Goal: Task Accomplishment & Management: Complete application form

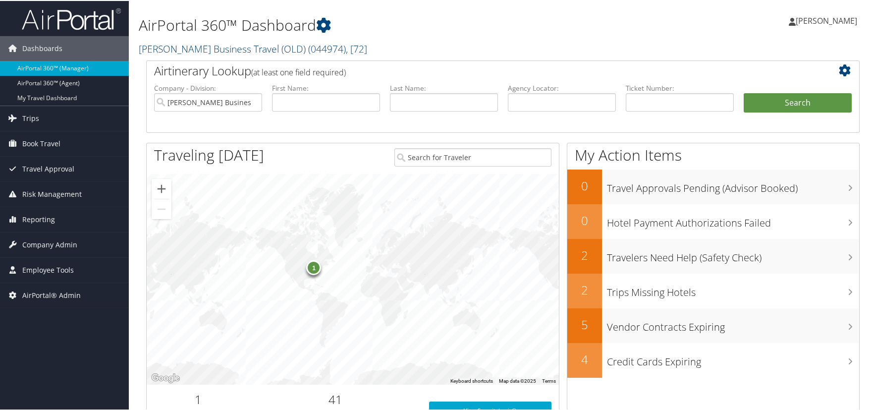
click at [221, 47] on link "Christopherson Business Travel (OLD) ( 044974 ) , [ 72 ]" at bounding box center [253, 47] width 228 height 13
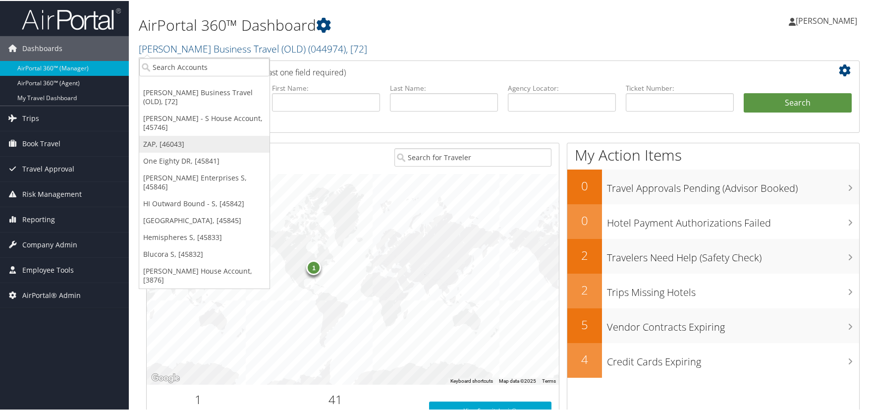
click at [157, 143] on link "ZAP, [46043]" at bounding box center [204, 143] width 130 height 17
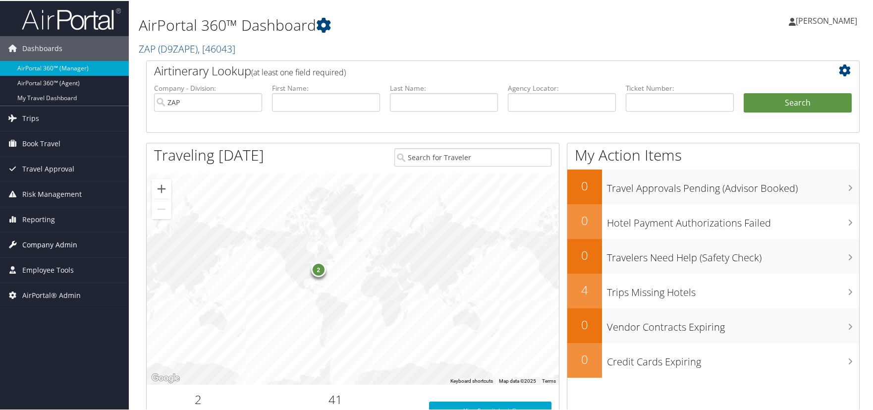
click at [49, 243] on span "Company Admin" at bounding box center [49, 243] width 55 height 25
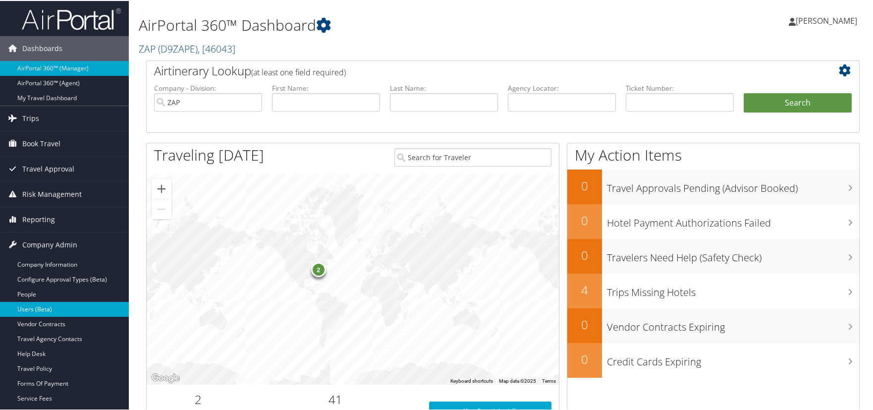
click at [47, 308] on link "Users (Beta)" at bounding box center [64, 308] width 129 height 15
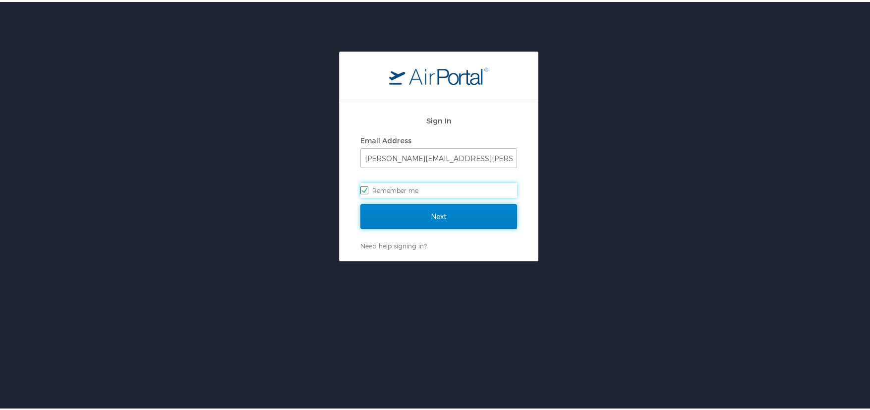
click at [416, 209] on input "Next" at bounding box center [438, 214] width 157 height 25
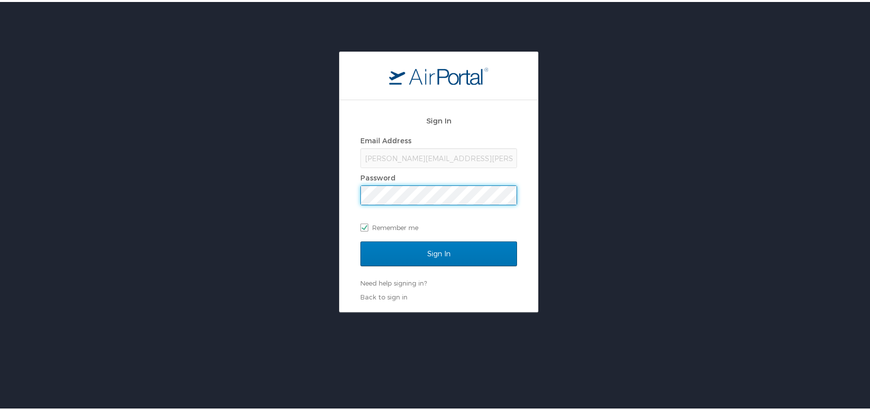
click at [360, 239] on input "Sign In" at bounding box center [438, 251] width 157 height 25
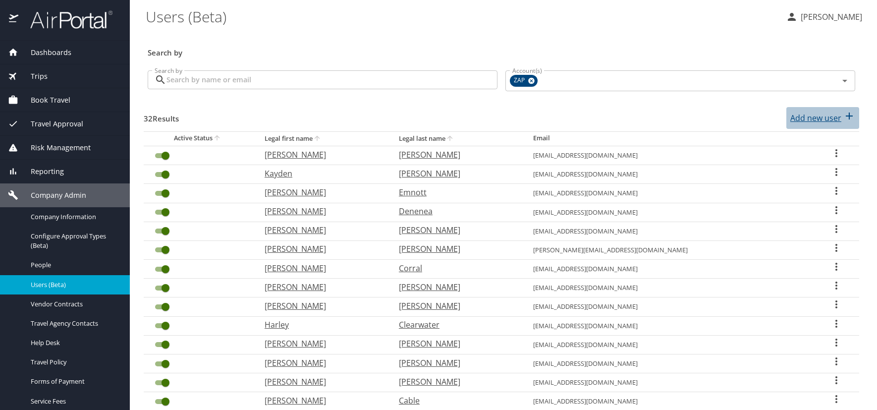
click at [824, 121] on p "Add new user" at bounding box center [815, 118] width 51 height 12
select select "US"
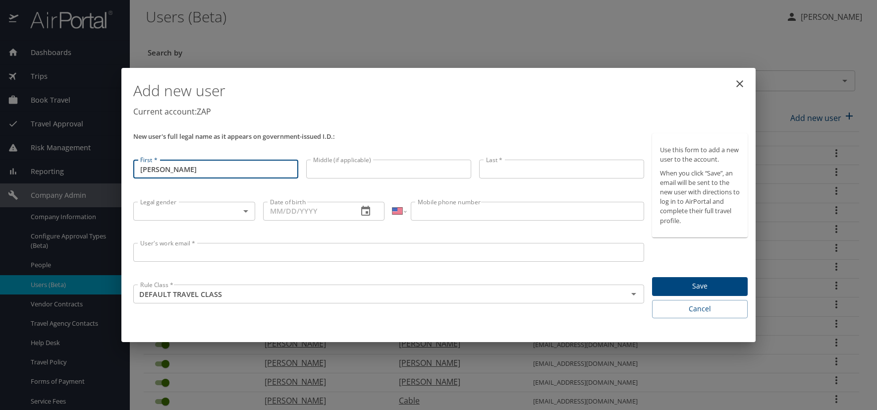
type input "[PERSON_NAME]"
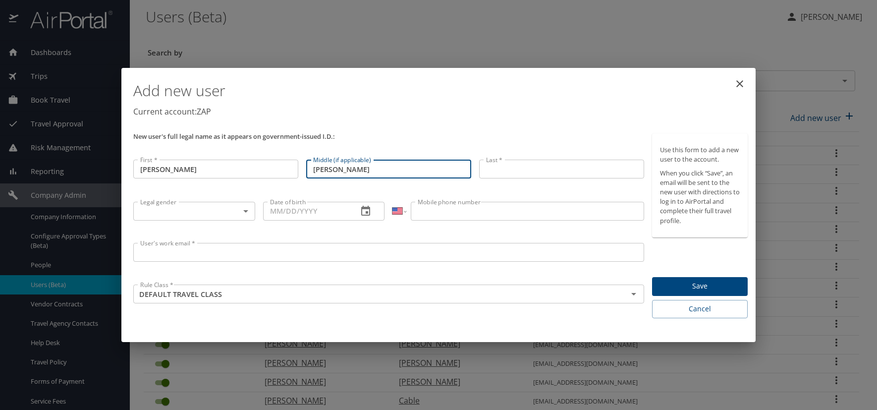
type input "Martha"
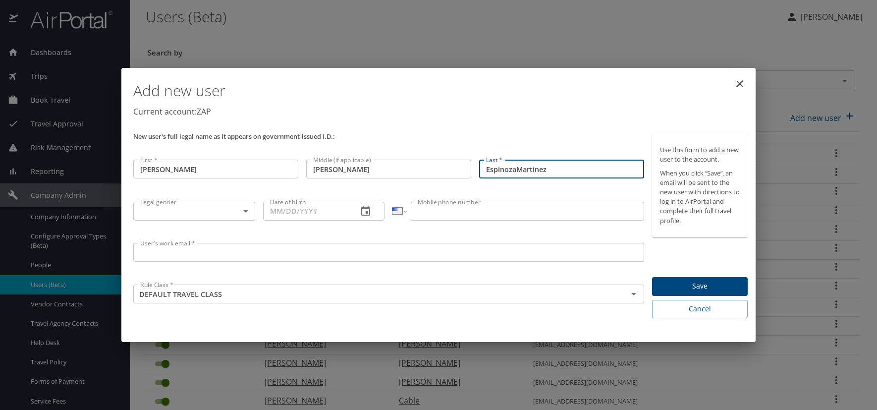
click at [516, 168] on input "EspinozaMartinez" at bounding box center [561, 169] width 165 height 19
type input "[PERSON_NAME]"
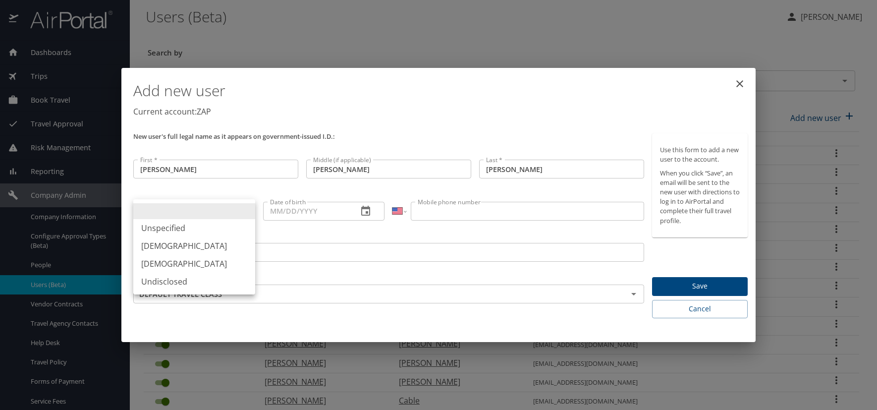
click at [248, 212] on body "Dashboards AirPortal 360™ Manager AirPortal 360™ Agent My Travel Dashboard Trip…" at bounding box center [438, 205] width 877 height 410
click at [185, 265] on li "[DEMOGRAPHIC_DATA]" at bounding box center [194, 264] width 122 height 18
type input "[DEMOGRAPHIC_DATA]"
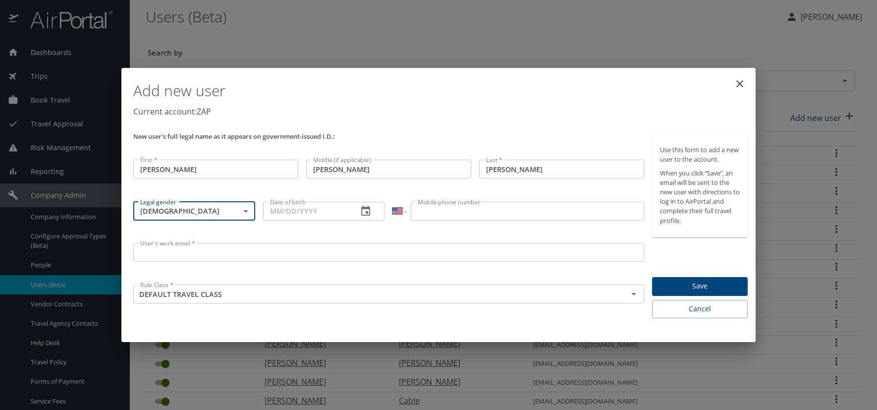
click at [365, 212] on icon "button" at bounding box center [366, 211] width 12 height 12
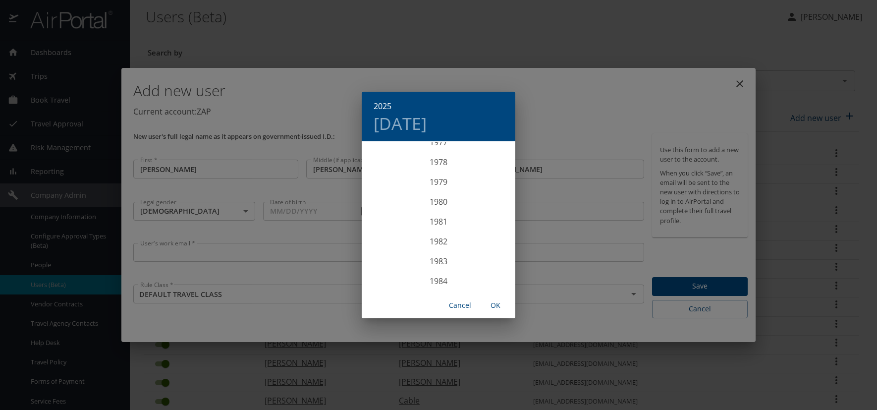
scroll to position [1596, 0]
click at [439, 278] on div "1986" at bounding box center [439, 281] width 154 height 20
click at [437, 236] on div "Aug" at bounding box center [438, 235] width 51 height 37
click at [456, 229] on p "14" at bounding box center [458, 229] width 7 height 6
click at [495, 309] on span "OK" at bounding box center [496, 305] width 24 height 12
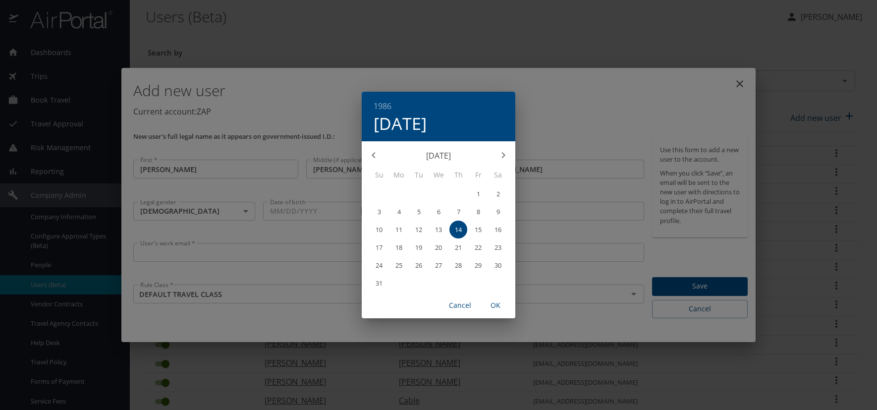
type input "08/14/1986"
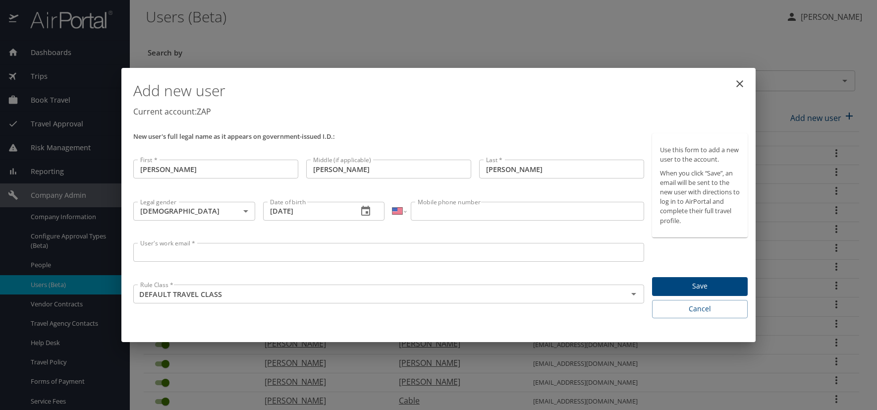
click at [455, 210] on input "Mobile phone number" at bounding box center [527, 211] width 233 height 19
type input "(720) 621-2938"
click at [235, 256] on input "User's work email *" at bounding box center [388, 252] width 511 height 19
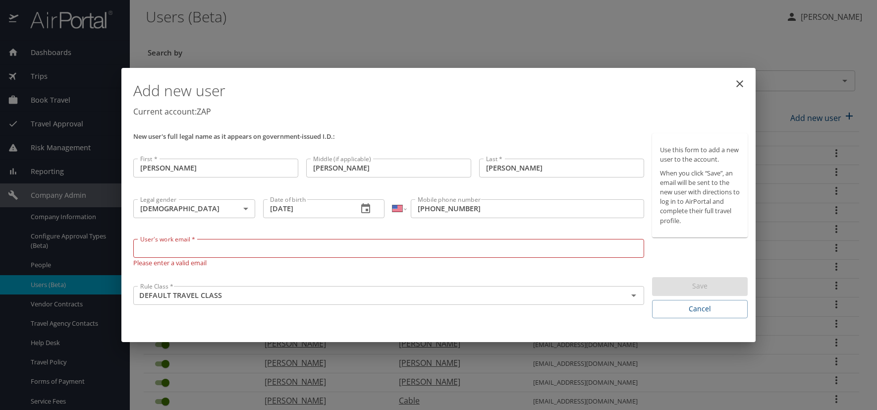
click at [161, 245] on input "User's work email *" at bounding box center [388, 248] width 511 height 19
paste input "ESPINOZAV.AT.ZAPECS.COM"
click at [191, 250] on input "ESPINOZAV.AT.ZAPECS.COM" at bounding box center [388, 248] width 511 height 19
click at [234, 250] on input "[EMAIL_ADDRESS][DOMAIN_NAME]" at bounding box center [388, 248] width 511 height 19
type input "[EMAIL_ADDRESS][DOMAIN_NAME]"
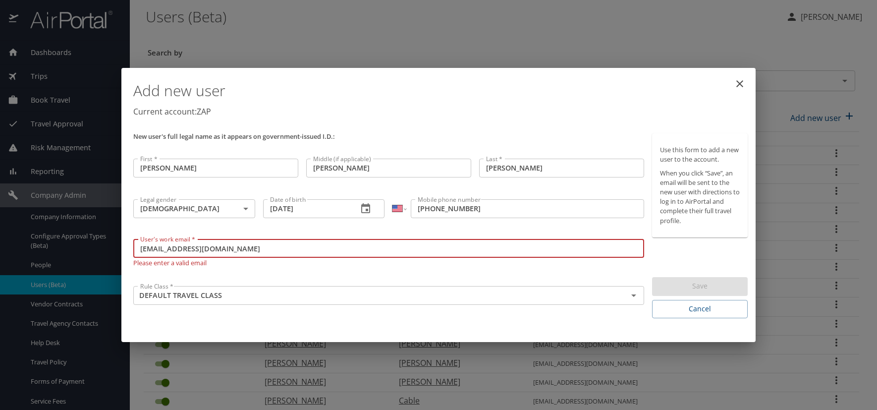
click at [540, 117] on p "Current account: ZAP" at bounding box center [440, 112] width 614 height 12
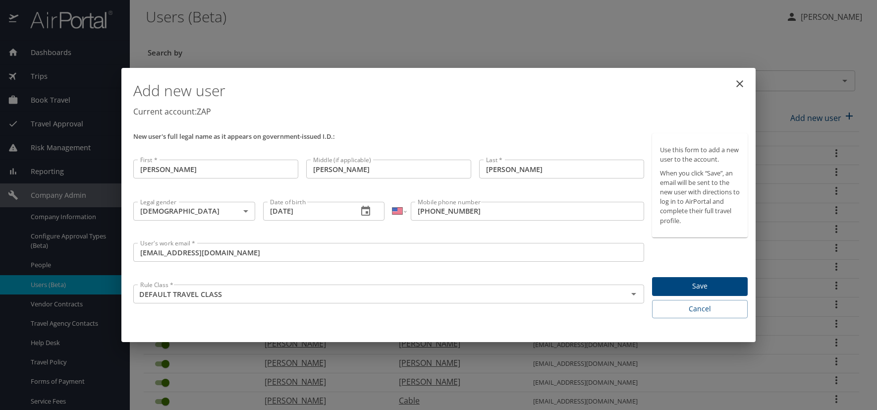
click at [726, 282] on span "Save" at bounding box center [700, 286] width 80 height 12
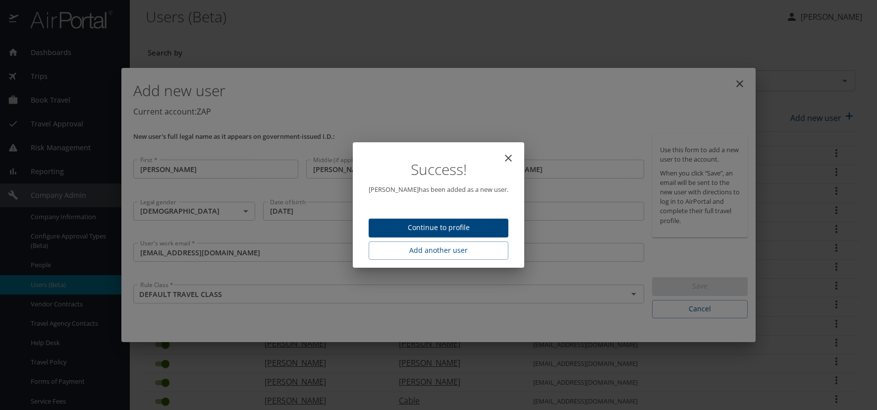
click at [481, 231] on span "Continue to profile" at bounding box center [439, 227] width 124 height 12
select select "US"
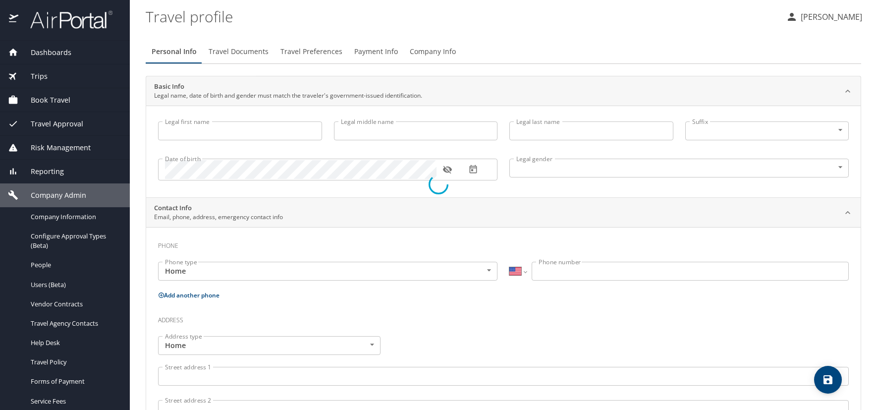
type input "[PERSON_NAME]"
type input "Martha"
type input "[PERSON_NAME]"
type input "[DEMOGRAPHIC_DATA]"
select select "US"
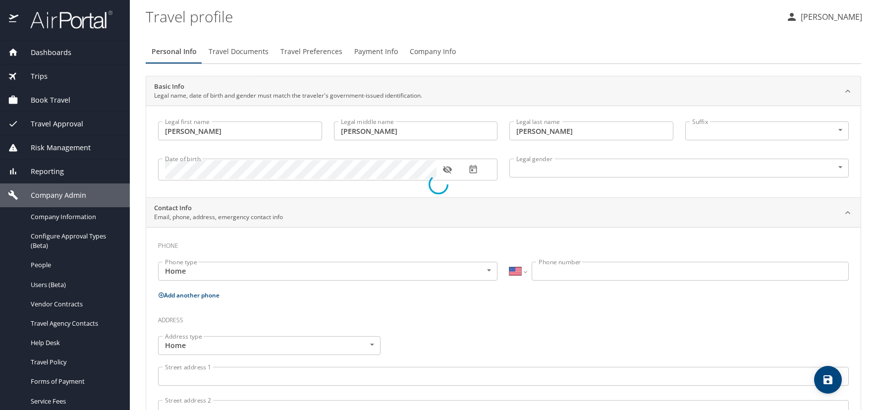
select select "US"
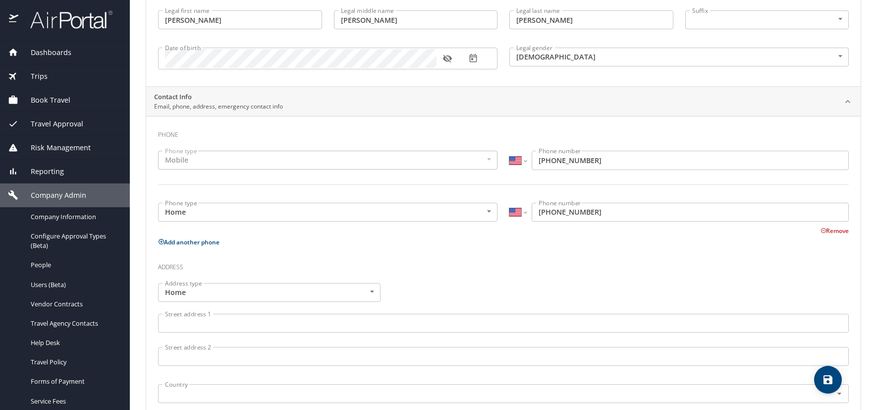
scroll to position [198, 0]
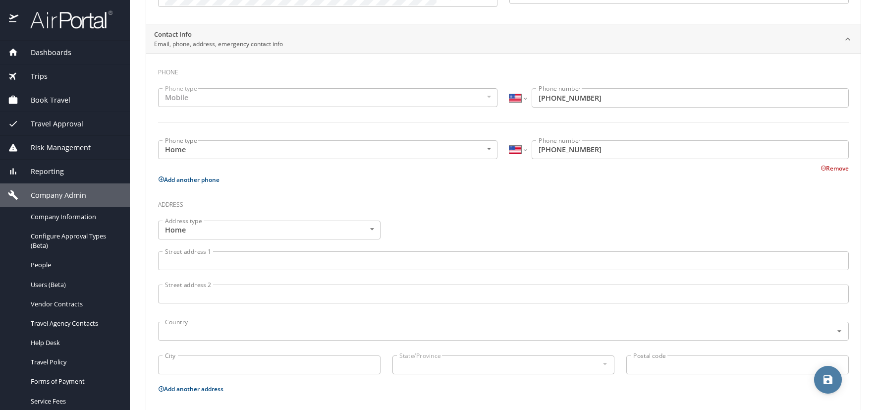
click at [823, 378] on icon "save" at bounding box center [828, 380] width 12 height 12
select select "US"
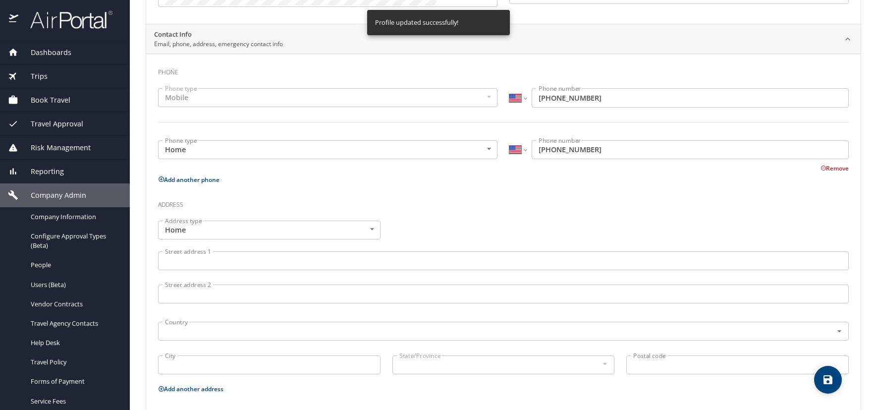
select select "US"
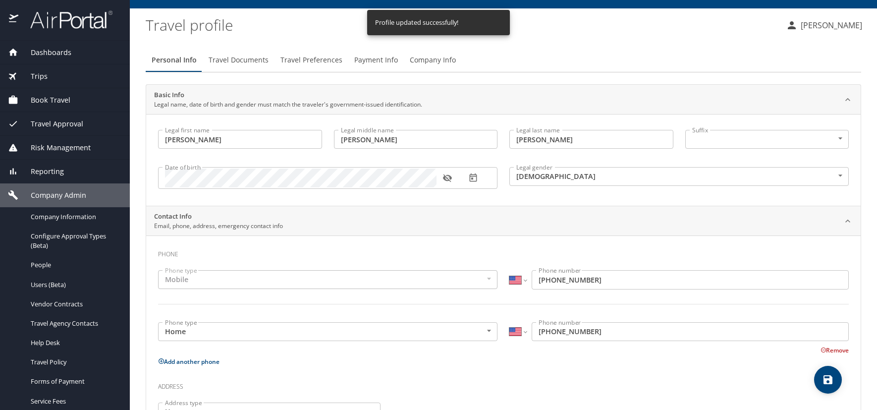
scroll to position [0, 0]
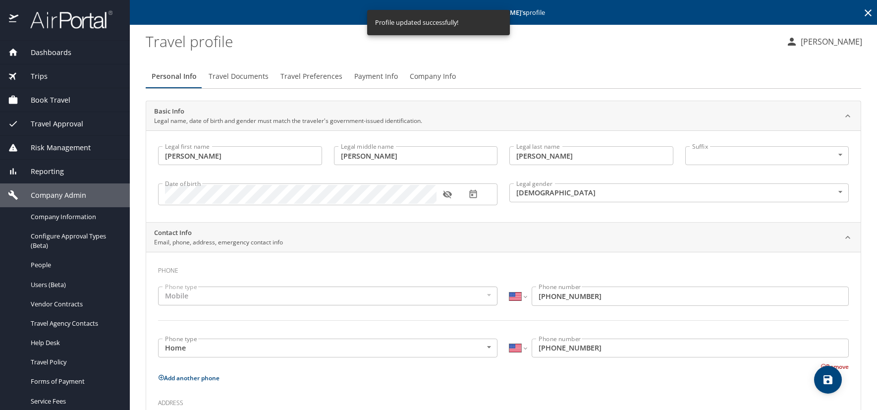
click at [862, 10] on icon at bounding box center [868, 13] width 12 height 12
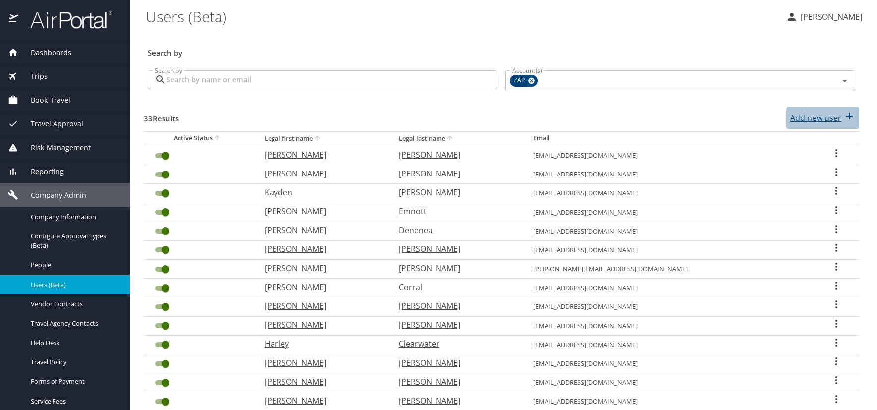
click at [810, 117] on p "Add new user" at bounding box center [815, 118] width 51 height 12
select select "US"
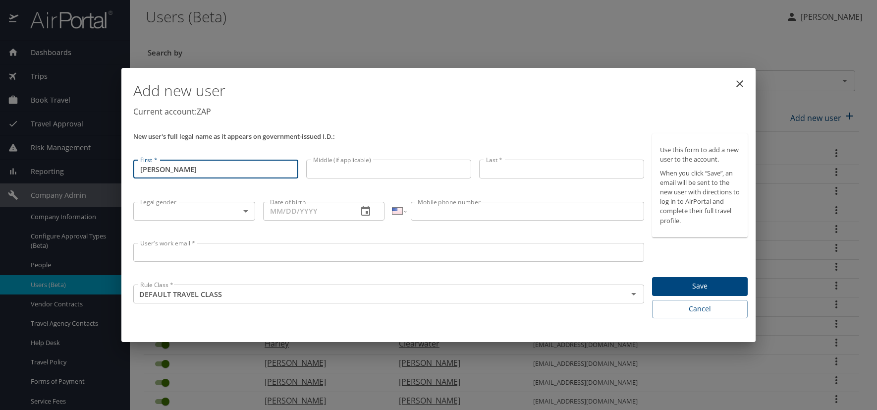
type input "[PERSON_NAME]"
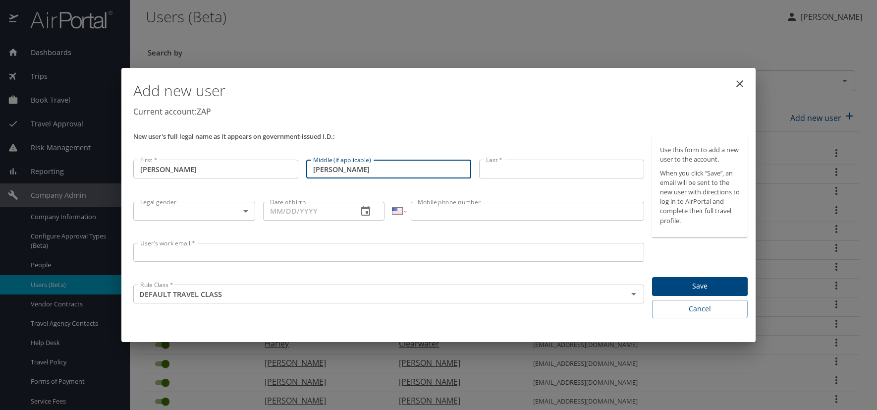
type input "[PERSON_NAME]"
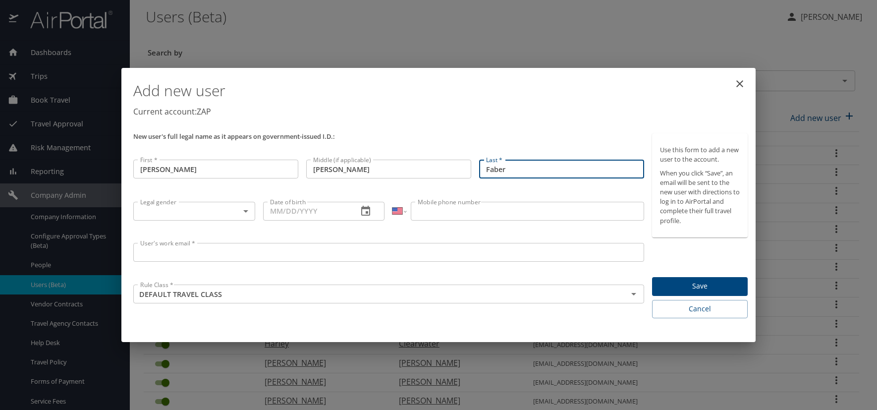
type input "Faber"
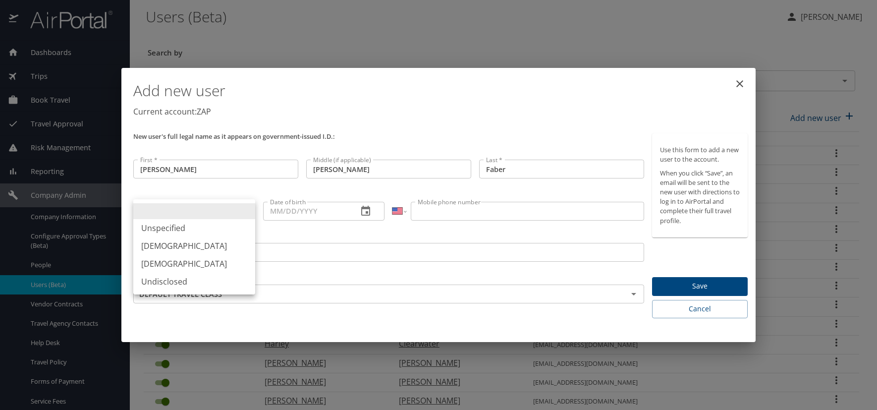
click at [245, 211] on body "Dashboards AirPortal 360™ Manager AirPortal 360™ Agent My Travel Dashboard Trip…" at bounding box center [438, 205] width 877 height 410
click at [199, 244] on li "[DEMOGRAPHIC_DATA]" at bounding box center [194, 246] width 122 height 18
type input "[DEMOGRAPHIC_DATA]"
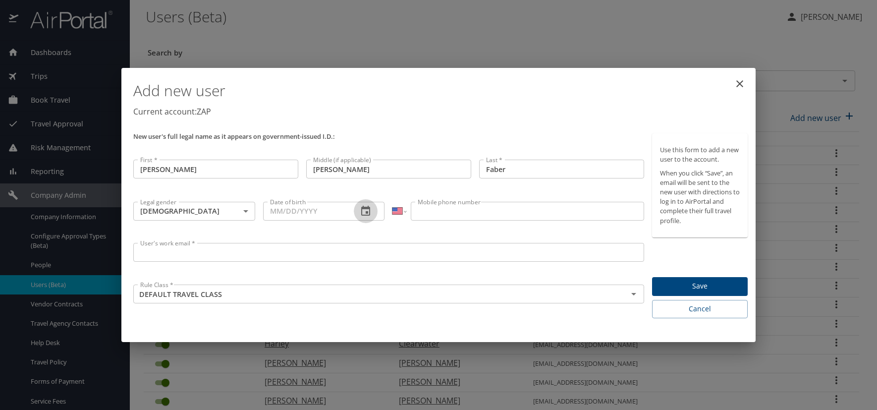
click at [366, 209] on icon "button" at bounding box center [365, 211] width 9 height 10
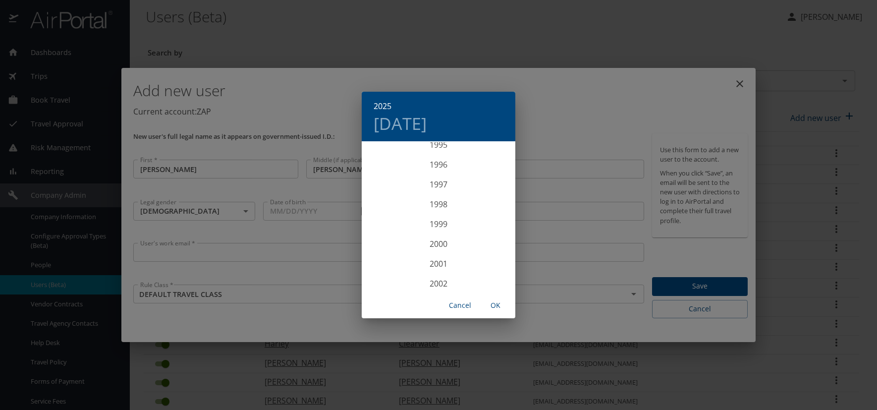
scroll to position [1893, 0]
click at [434, 184] on div "1996" at bounding box center [439, 182] width 154 height 20
click at [491, 201] on div "Jun" at bounding box center [489, 197] width 51 height 37
click at [380, 282] on p "30" at bounding box center [379, 283] width 7 height 6
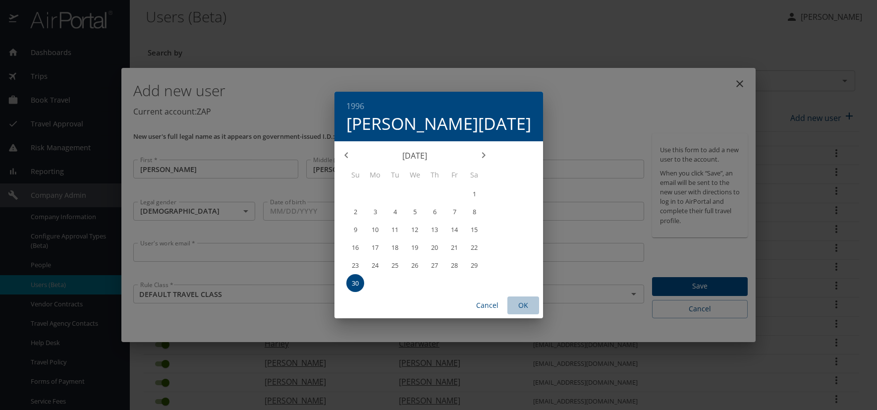
click at [511, 302] on span "OK" at bounding box center [523, 305] width 24 height 12
type input "06/30/1996"
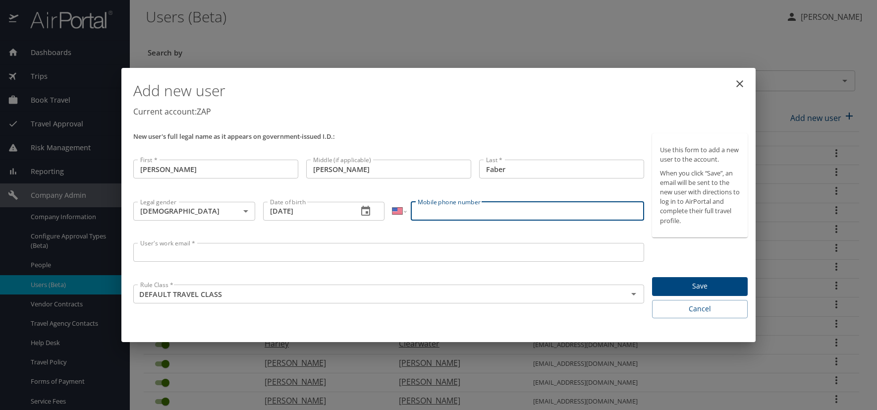
click at [458, 214] on input "Mobile phone number" at bounding box center [527, 211] width 233 height 19
type input "(262) 812-7192"
click at [219, 257] on input "User's work email *" at bounding box center [388, 252] width 511 height 19
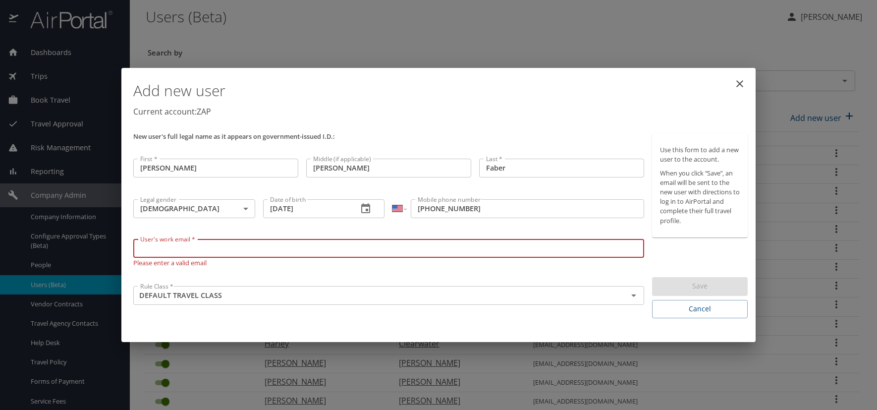
click at [144, 255] on input "User's work email *" at bounding box center [388, 248] width 511 height 19
paste input "FABERK.AT.ZAPECS.COM"
click at [247, 250] on input "[EMAIL_ADDRESS][DOMAIN_NAME]" at bounding box center [388, 248] width 511 height 19
type input "[EMAIL_ADDRESS][DOMAIN_NAME]"
click at [558, 102] on h1 "Add new user" at bounding box center [440, 91] width 614 height 30
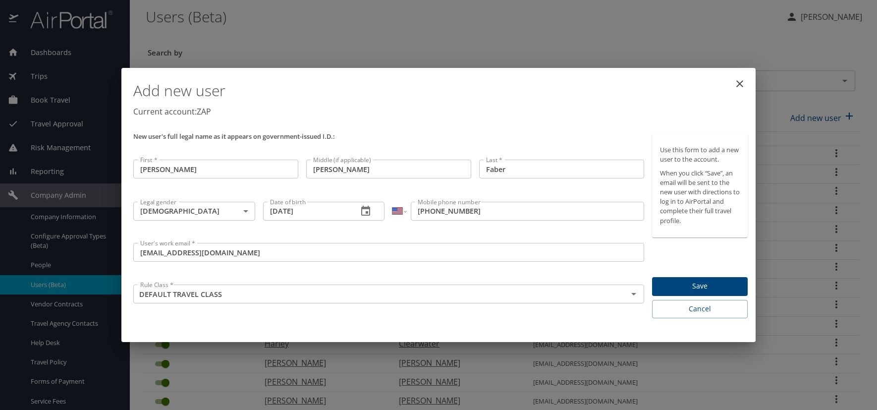
click at [690, 281] on span "Save" at bounding box center [700, 286] width 80 height 12
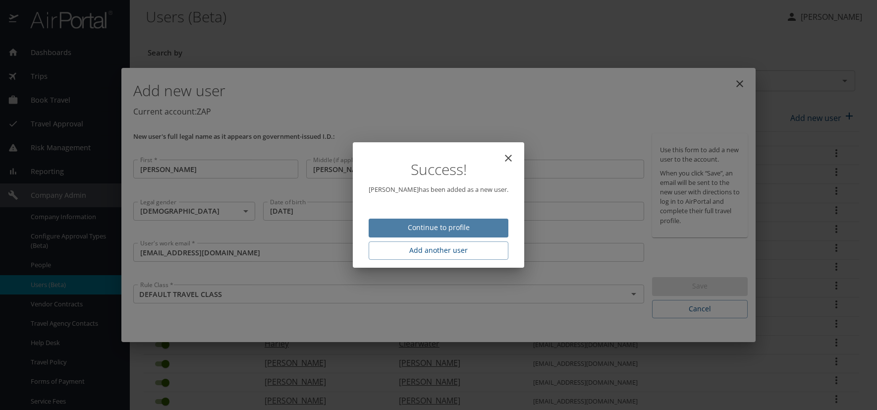
click at [462, 228] on span "Continue to profile" at bounding box center [439, 227] width 124 height 12
select select "US"
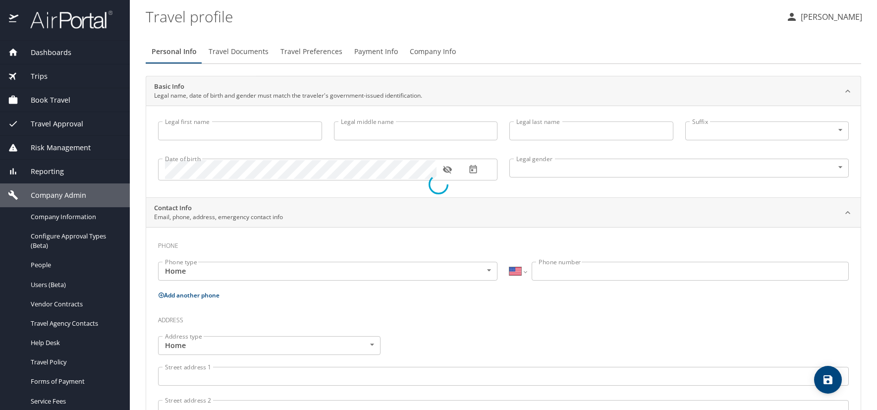
type input "[PERSON_NAME]"
type input "Faber"
type input "[DEMOGRAPHIC_DATA]"
select select "US"
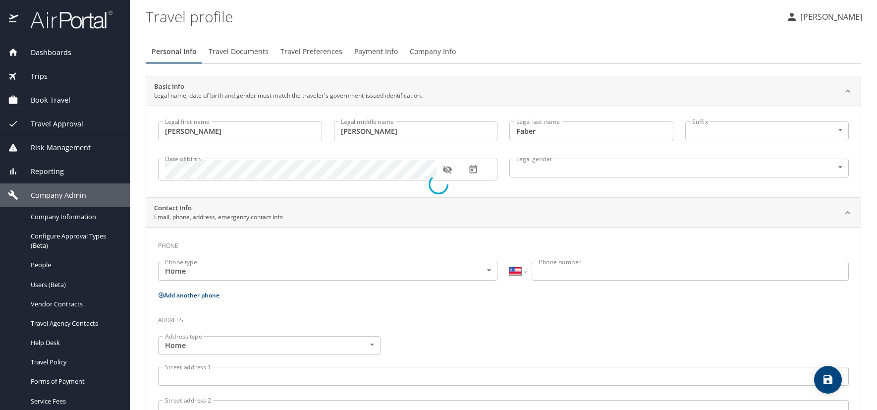
select select "US"
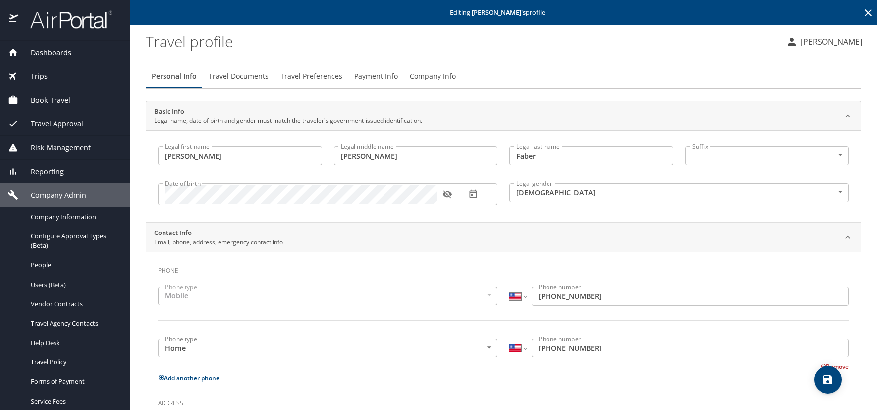
click at [315, 77] on span "Travel Preferences" at bounding box center [311, 76] width 62 height 12
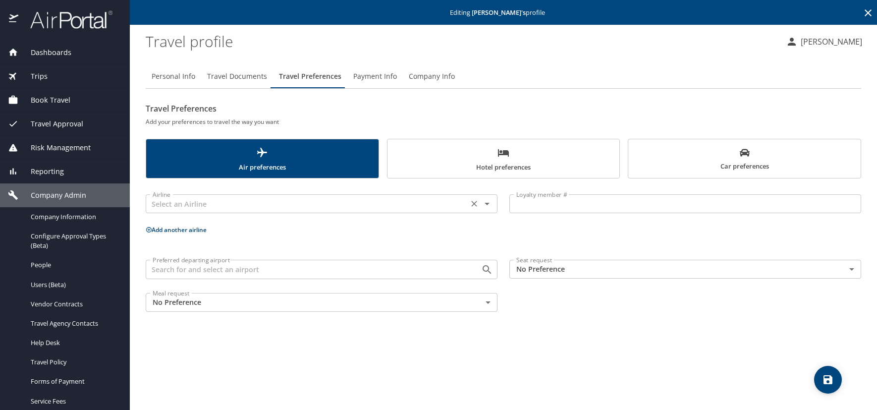
click at [488, 204] on icon "Open" at bounding box center [487, 204] width 5 height 2
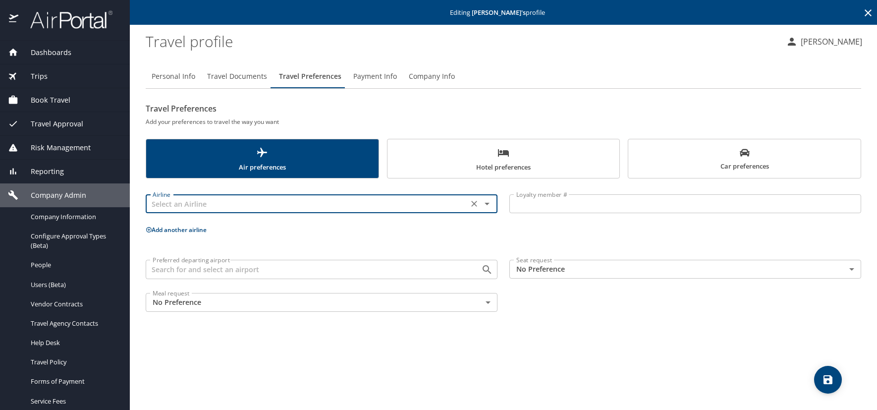
click at [186, 204] on input "text" at bounding box center [307, 203] width 317 height 13
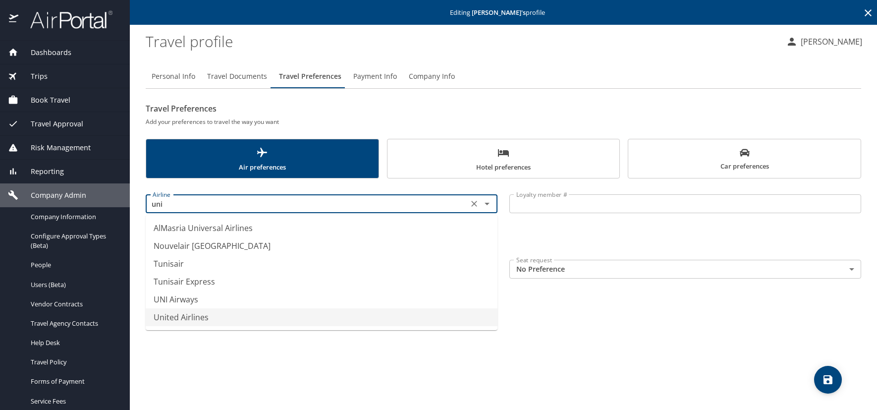
click at [189, 316] on li "United Airlines" at bounding box center [322, 317] width 352 height 18
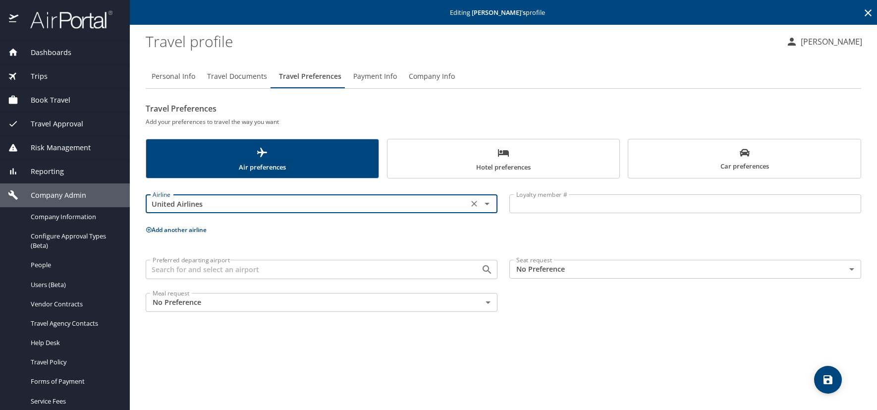
type input "United Airlines"
click at [529, 207] on input "Loyalty member #" at bounding box center [685, 203] width 352 height 19
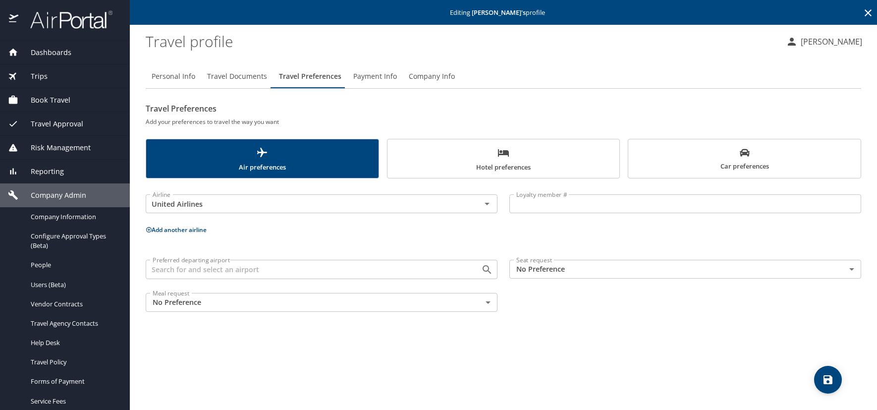
click at [533, 207] on input "Loyalty member #" at bounding box center [685, 203] width 352 height 19
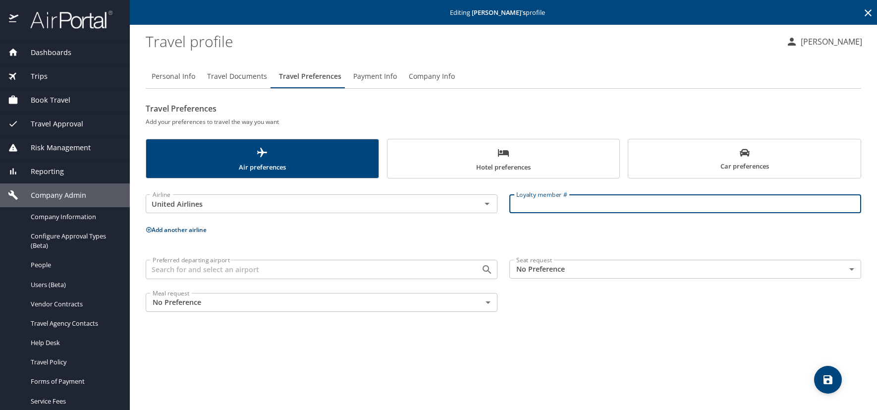
paste input "KGX76095"
type input "KGX76095"
click at [151, 228] on icon at bounding box center [148, 229] width 5 height 5
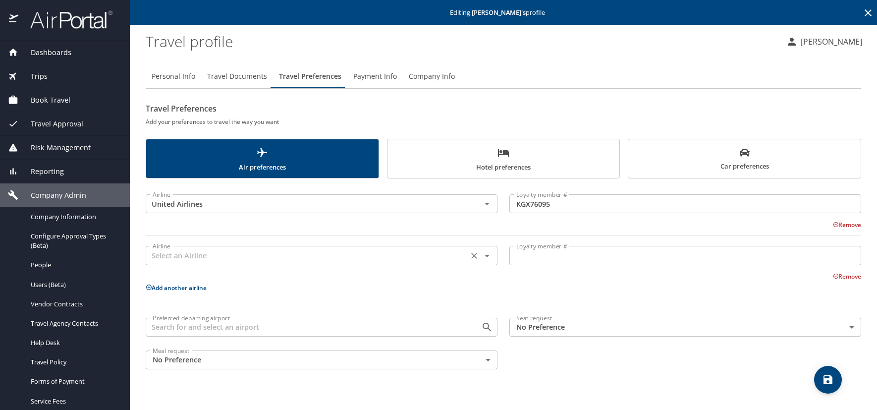
click at [163, 259] on input "text" at bounding box center [307, 255] width 317 height 13
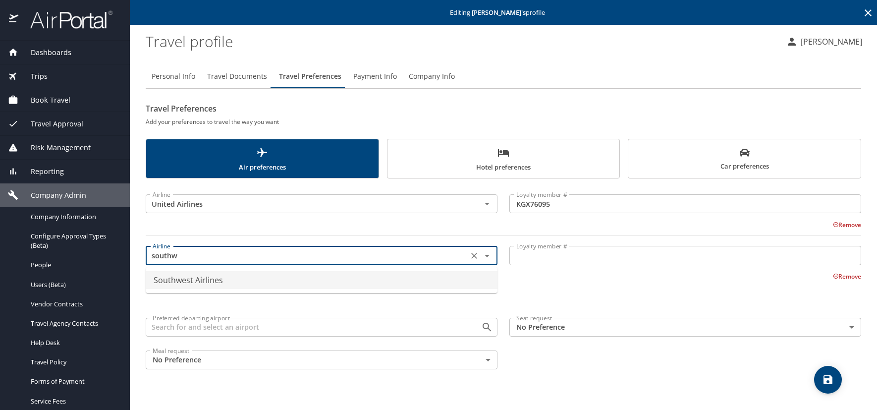
drag, startPoint x: 177, startPoint y: 274, endPoint x: 177, endPoint y: 280, distance: 6.4
click at [177, 278] on li "Southwest Airlines" at bounding box center [322, 280] width 352 height 18
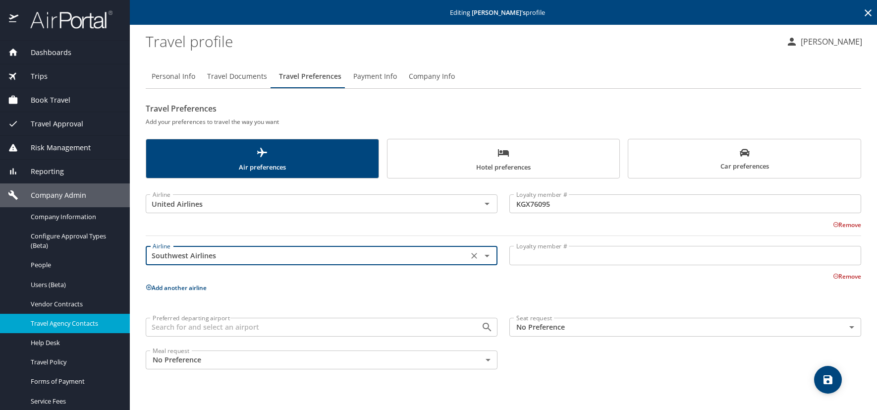
type input "Southwest Airlines"
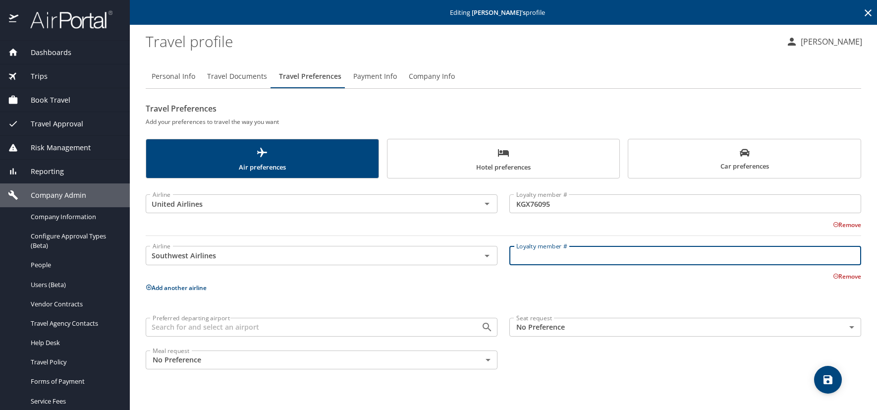
click at [549, 256] on input "Loyalty member #" at bounding box center [685, 255] width 352 height 19
paste input "22676953854"
type input "22676953854"
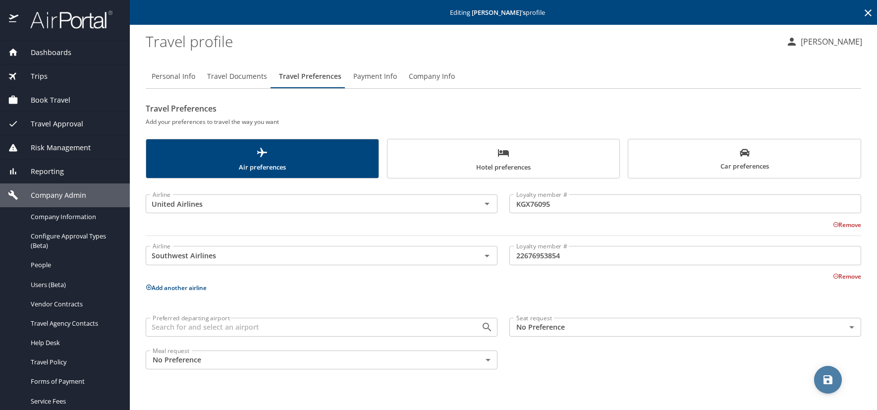
click at [827, 382] on icon "save" at bounding box center [828, 380] width 12 height 12
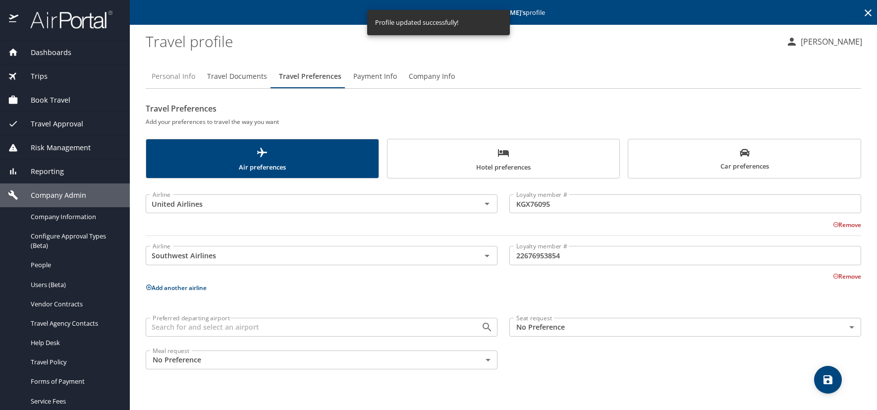
click at [185, 81] on span "Personal Info" at bounding box center [174, 76] width 44 height 12
select select "US"
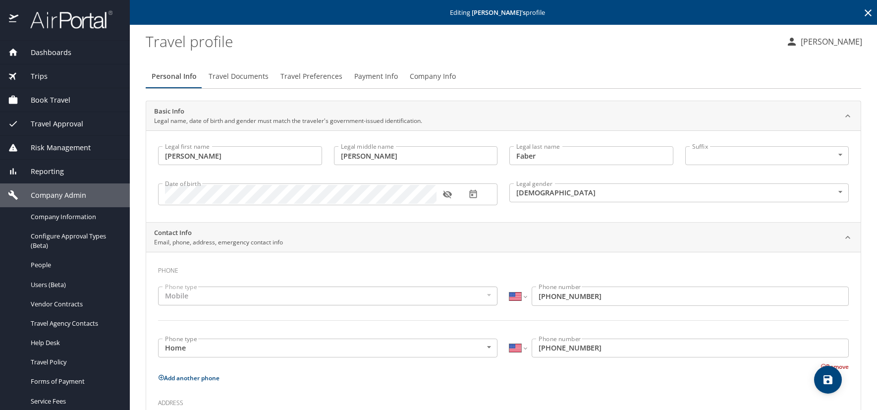
click at [749, 59] on div "Personal Info Travel Documents Travel Preferences Payment Info Company Info Bas…" at bounding box center [504, 384] width 716 height 656
click at [865, 12] on icon at bounding box center [868, 12] width 7 height 7
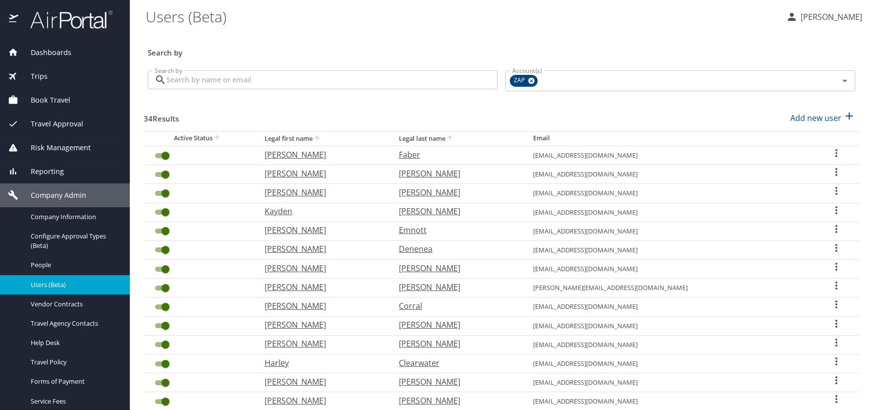
click at [830, 154] on icon "User Search Table" at bounding box center [836, 153] width 12 height 12
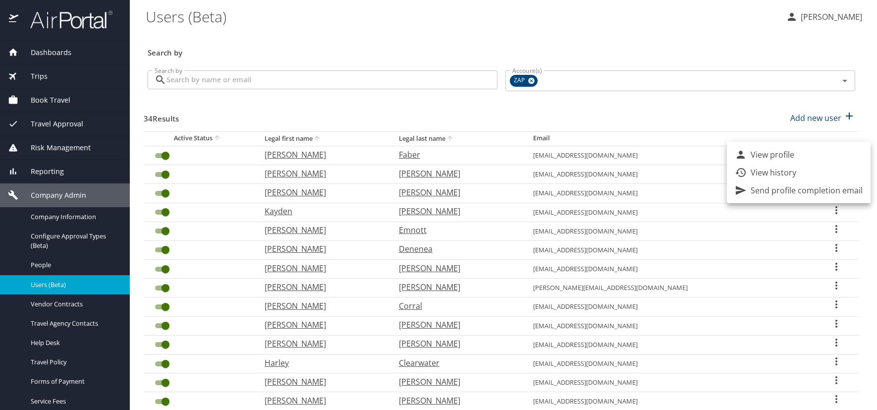
click at [760, 154] on p "View profile" at bounding box center [773, 155] width 44 height 12
select select "US"
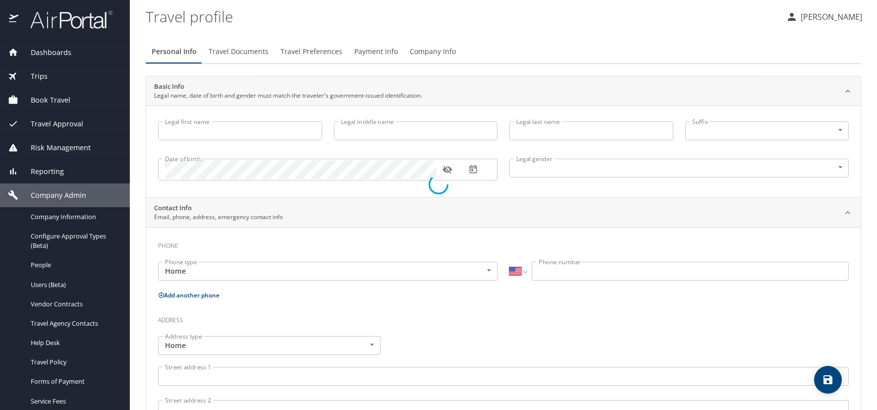
type input "[PERSON_NAME]"
type input "Faber"
type input "[DEMOGRAPHIC_DATA]"
select select "US"
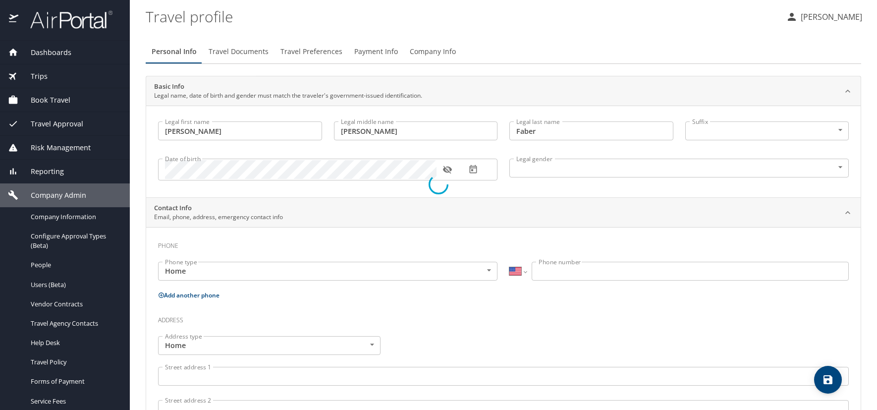
select select "US"
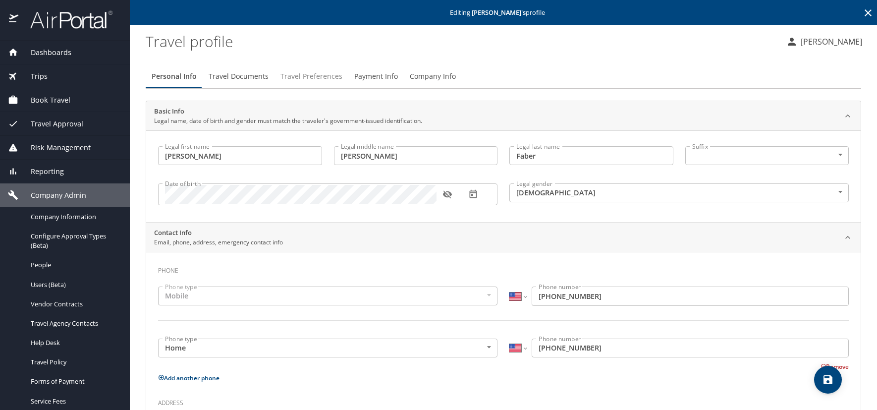
click at [314, 78] on span "Travel Preferences" at bounding box center [311, 76] width 62 height 12
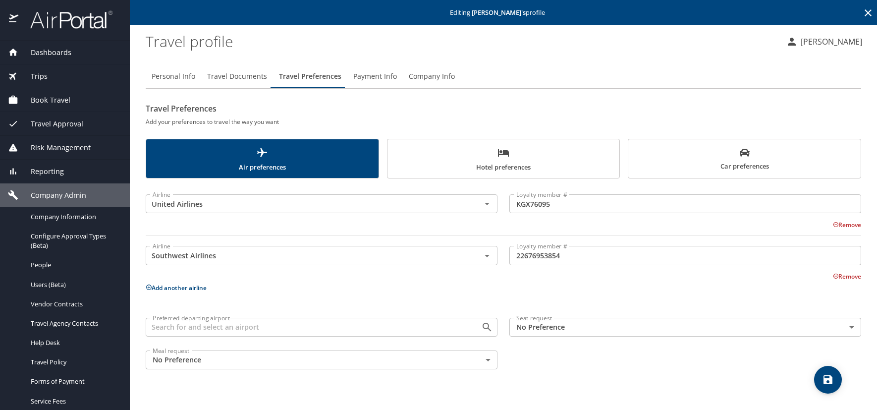
click at [148, 285] on icon at bounding box center [148, 286] width 5 height 5
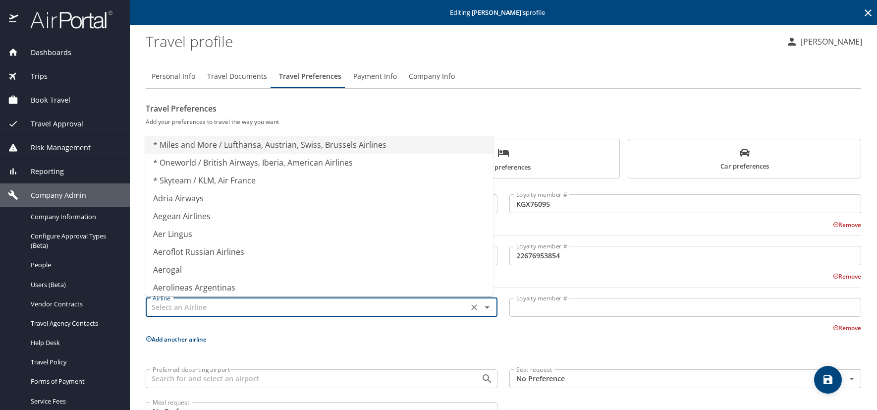
click at [169, 311] on input "text" at bounding box center [307, 307] width 317 height 13
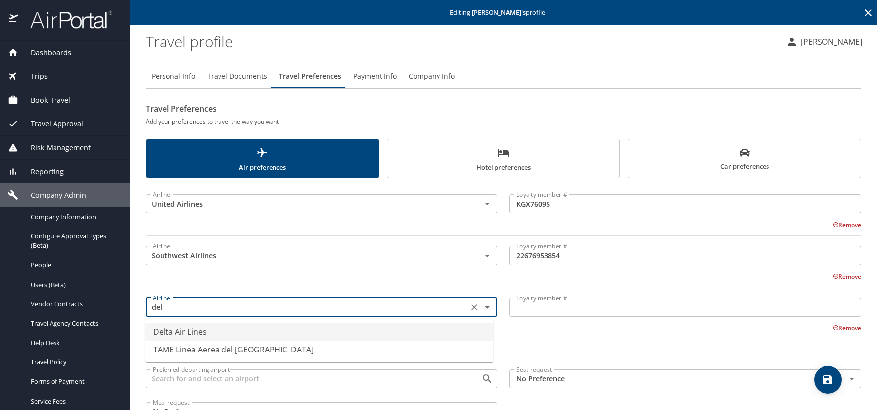
click at [178, 334] on li "Delta Air Lines" at bounding box center [319, 332] width 348 height 18
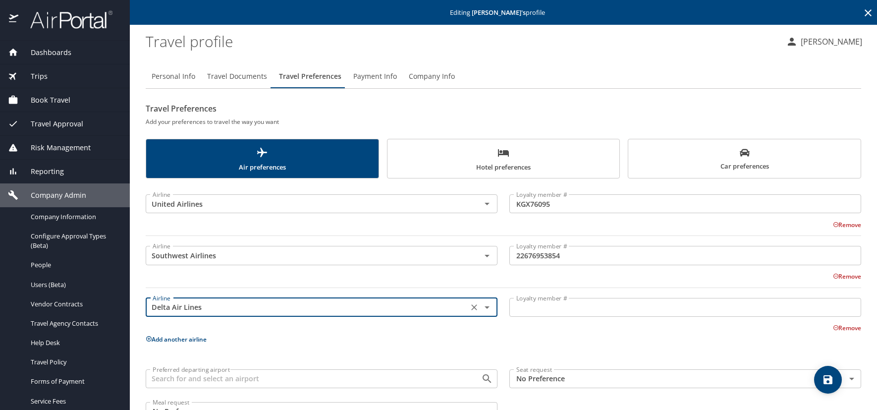
type input "Delta Air Lines"
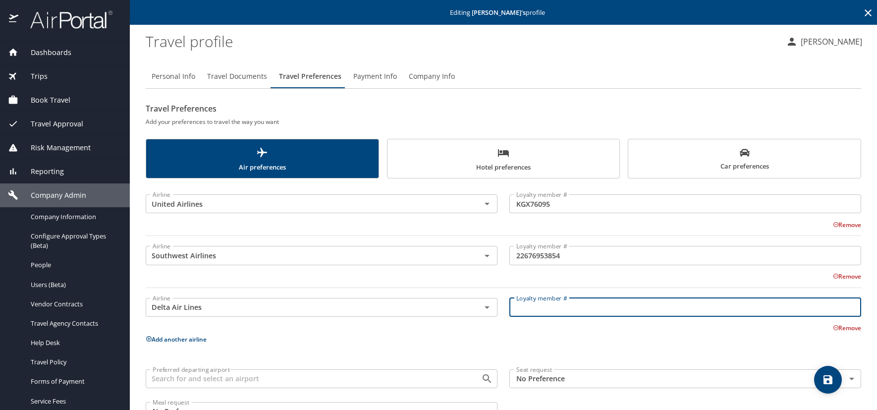
click at [522, 313] on input "Loyalty member #" at bounding box center [685, 307] width 352 height 19
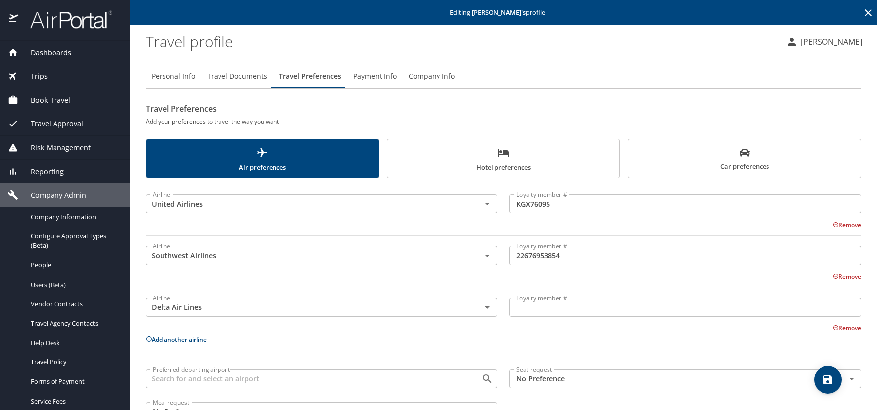
click at [533, 308] on input "Loyalty member #" at bounding box center [685, 307] width 352 height 19
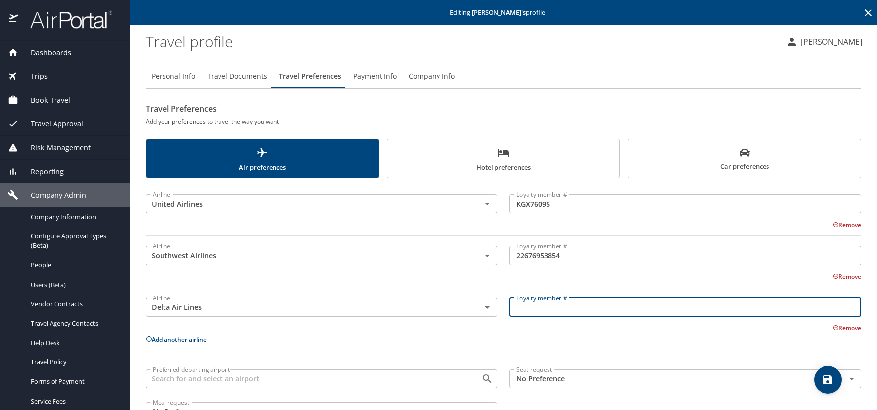
paste input "9488222051"
type input "9488222051"
click at [567, 334] on p "Add another airline" at bounding box center [504, 339] width 716 height 12
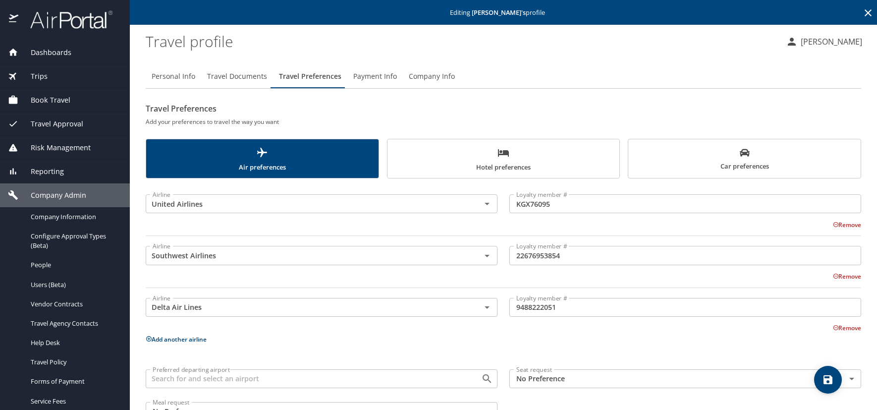
click at [732, 162] on span "Car preferences" at bounding box center [744, 160] width 220 height 24
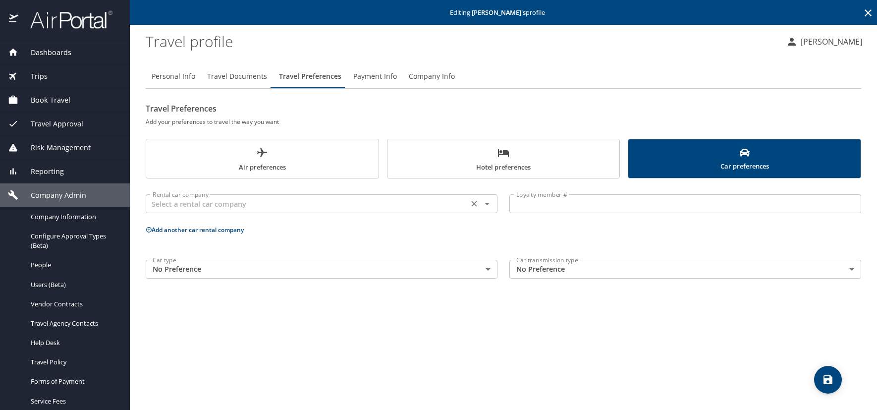
click at [489, 202] on icon "Open" at bounding box center [487, 204] width 12 height 12
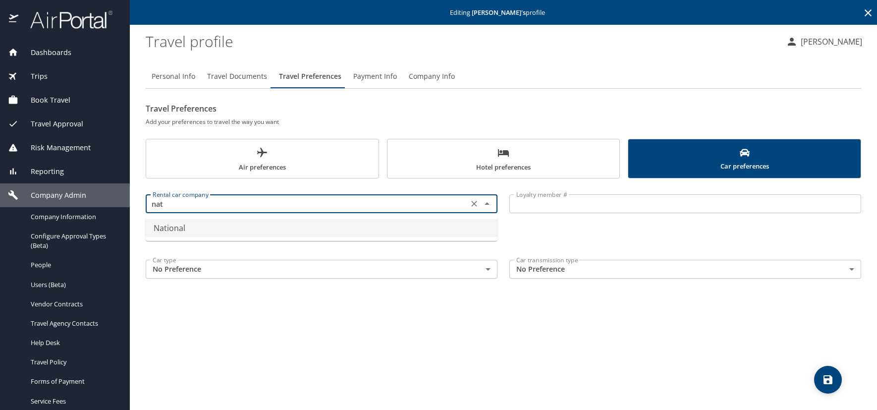
click at [207, 226] on li "National" at bounding box center [322, 228] width 352 height 18
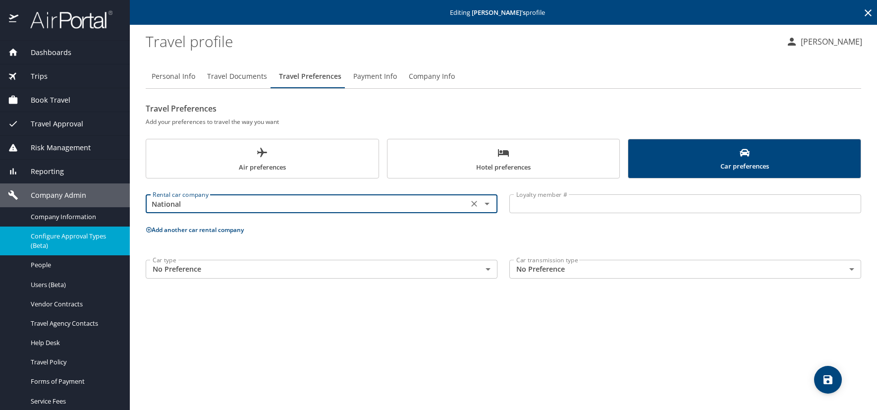
type input "National"
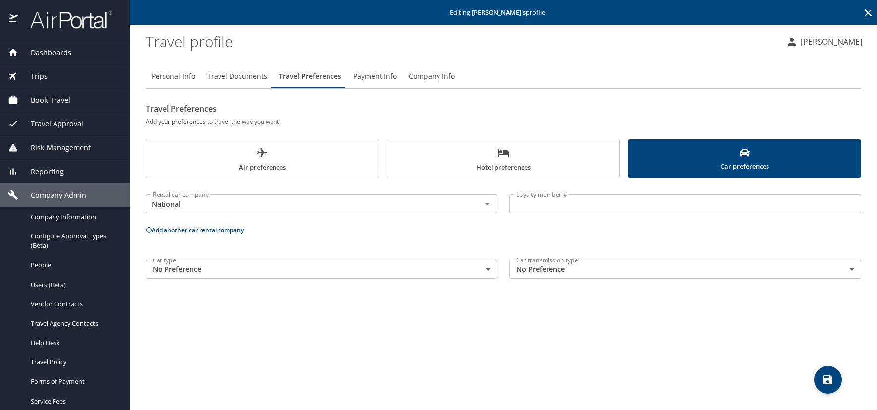
click at [548, 212] on input "Loyalty member #" at bounding box center [685, 203] width 352 height 19
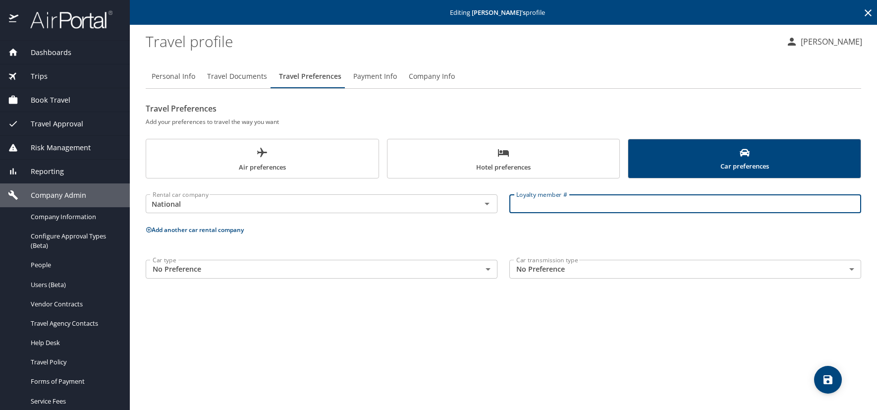
paste input "979604430"
type input "979604430"
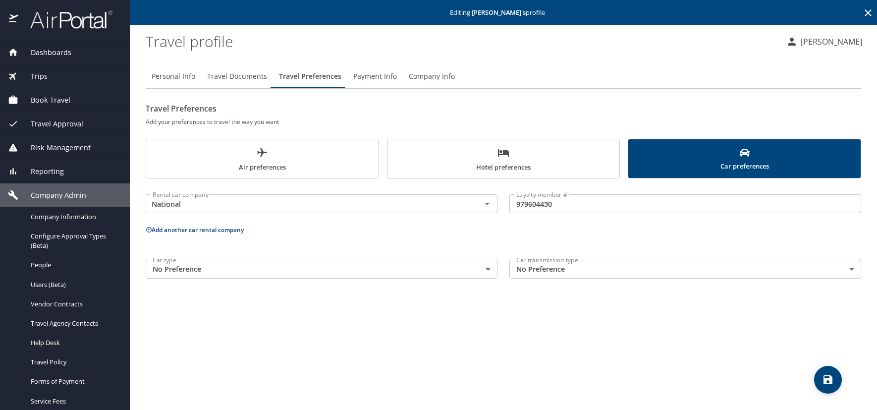
drag, startPoint x: 569, startPoint y: 161, endPoint x: 569, endPoint y: 171, distance: 10.9
click at [569, 161] on span "Hotel preferences" at bounding box center [503, 160] width 220 height 26
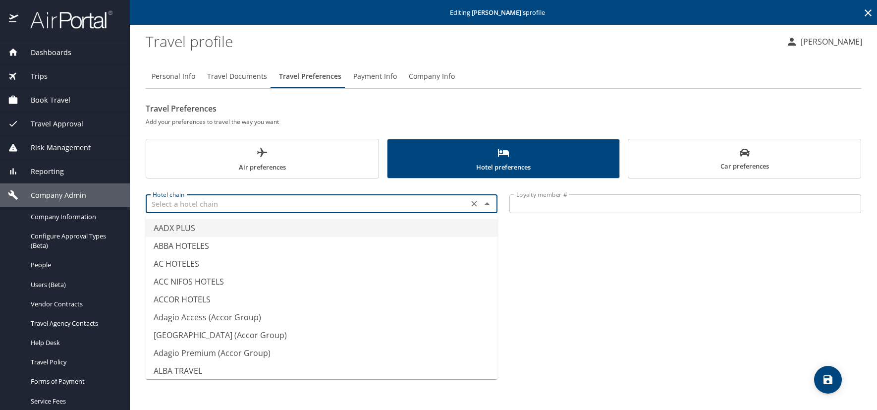
click at [187, 207] on input "text" at bounding box center [307, 203] width 317 height 13
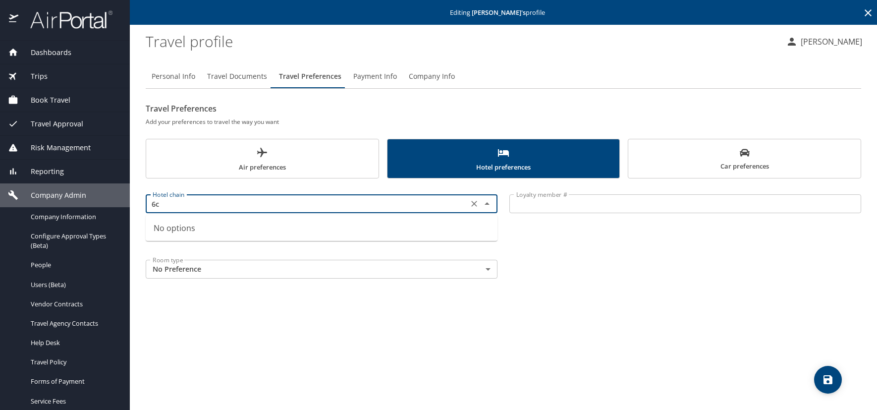
type input "6"
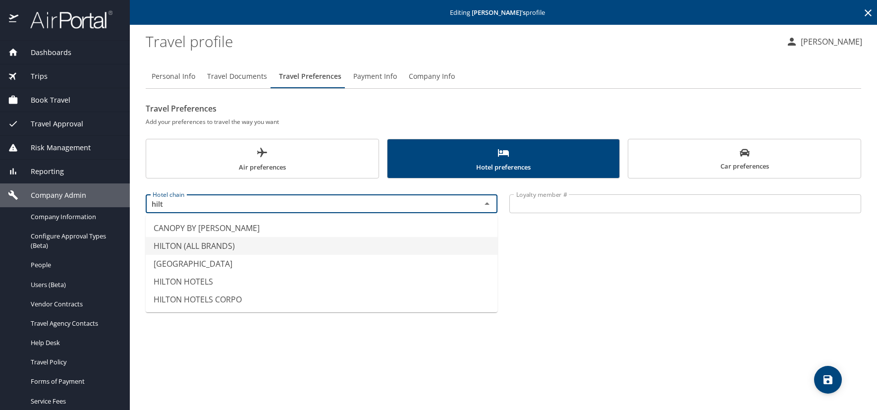
click at [208, 245] on li "HILTON (ALL BRANDS)" at bounding box center [322, 246] width 352 height 18
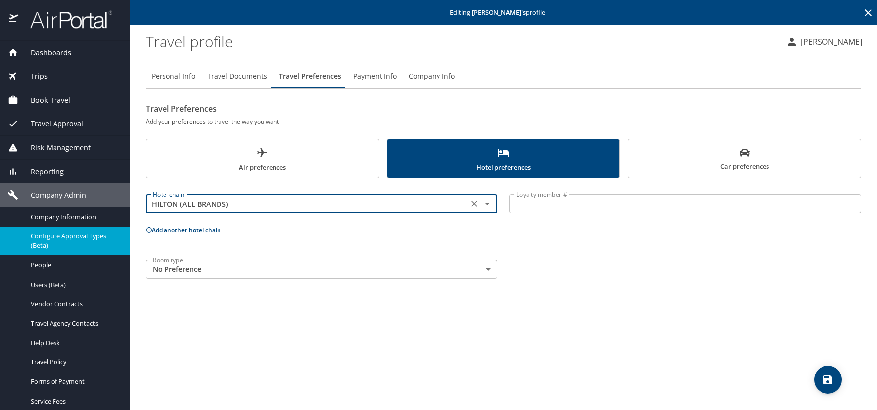
type input "HILTON (ALL BRANDS)"
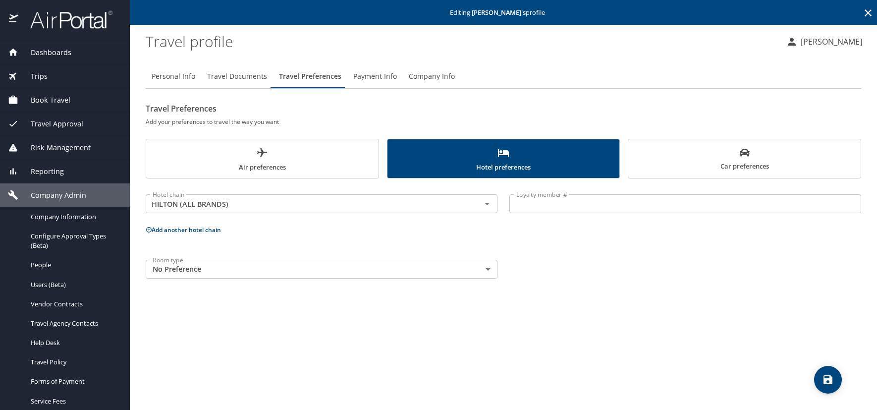
click at [535, 199] on input "Loyalty member #" at bounding box center [685, 203] width 352 height 19
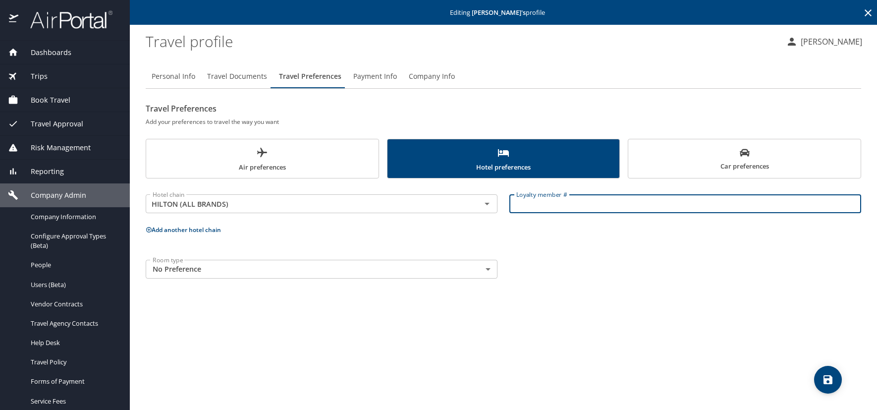
paste input "1409621065"
type input "1409621065"
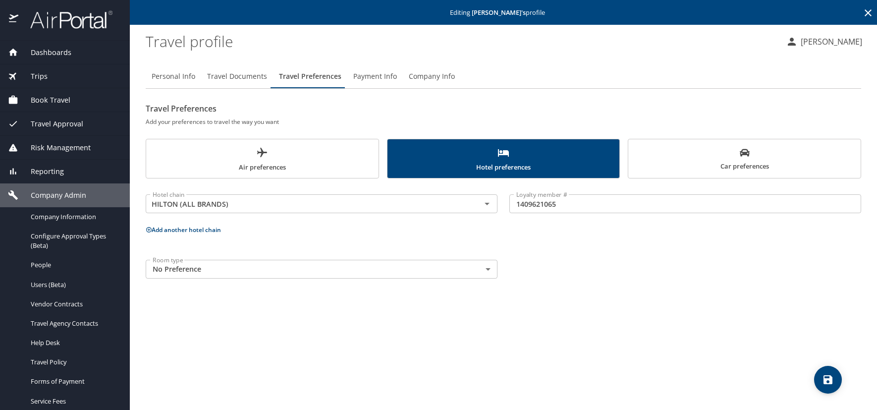
click at [150, 229] on icon at bounding box center [148, 229] width 5 height 5
click at [173, 269] on input "text" at bounding box center [307, 267] width 317 height 13
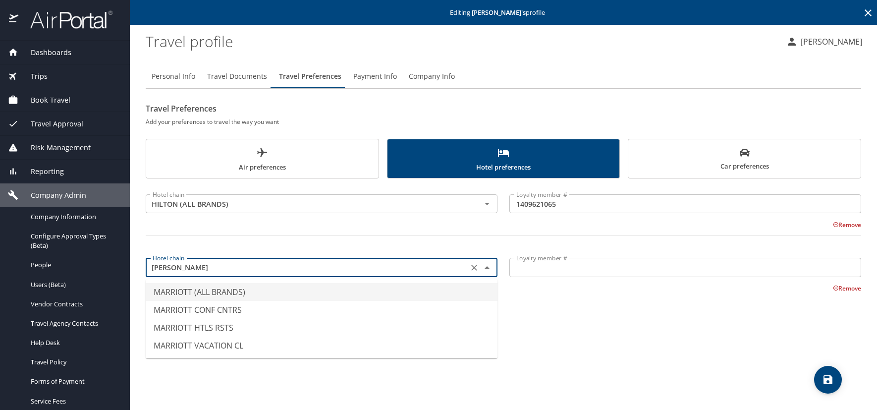
click at [198, 293] on li "MARRIOTT (ALL BRANDS)" at bounding box center [322, 292] width 352 height 18
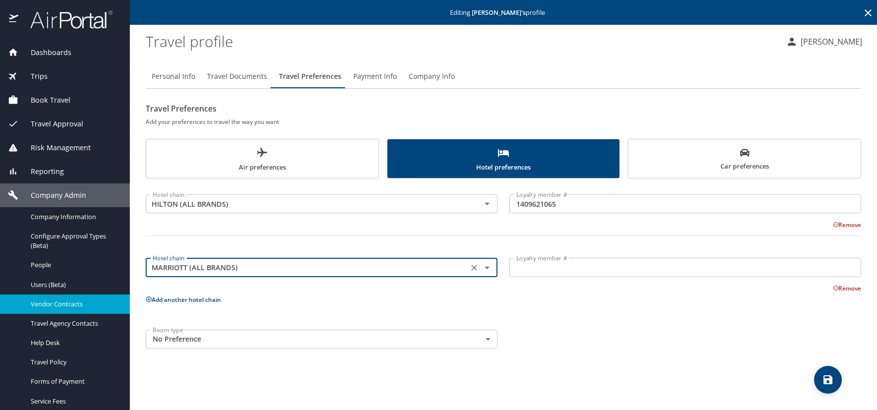
type input "MARRIOTT (ALL BRANDS)"
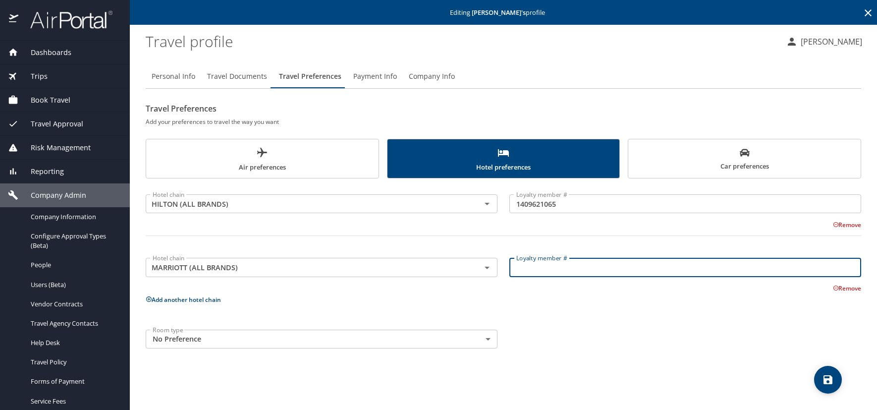
click at [528, 266] on input "Loyalty member #" at bounding box center [685, 267] width 352 height 19
paste input "24628842"
type input "24628842"
click at [147, 299] on icon at bounding box center [149, 299] width 6 height 6
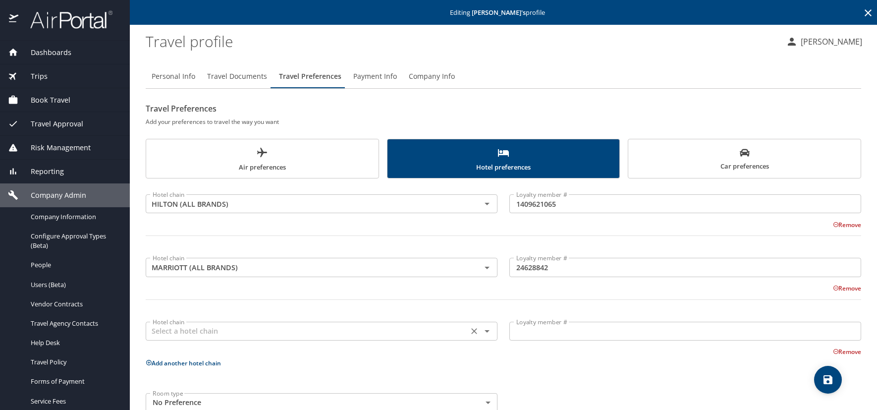
click at [190, 331] on input "text" at bounding box center [307, 331] width 317 height 13
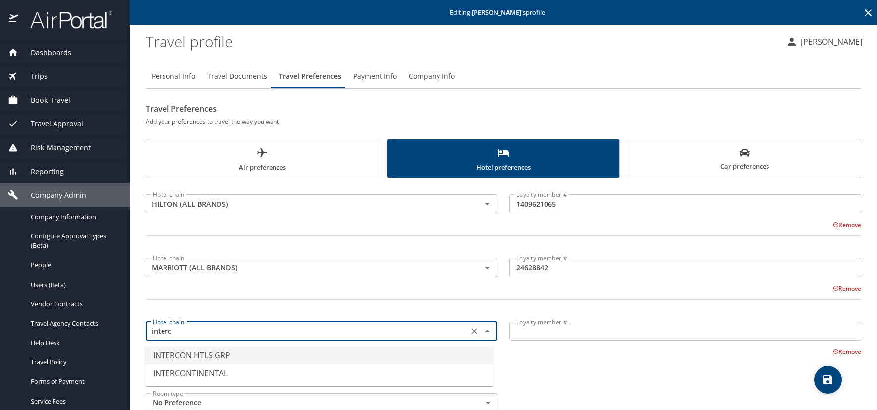
click at [209, 356] on li "INTERCON HTLS GRP" at bounding box center [319, 355] width 348 height 18
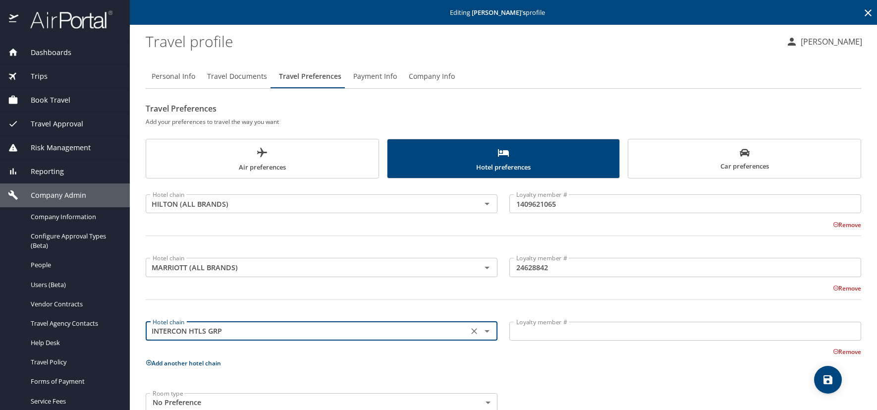
type input "INTERCON HTLS GRP"
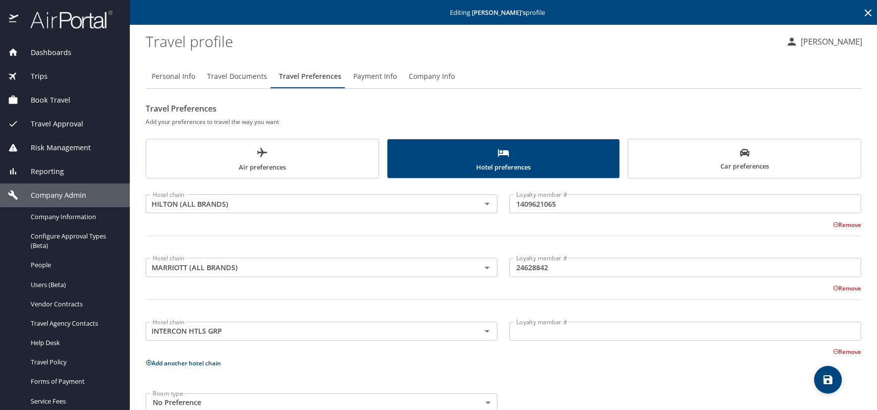
click at [526, 330] on input "Loyalty member #" at bounding box center [685, 331] width 352 height 19
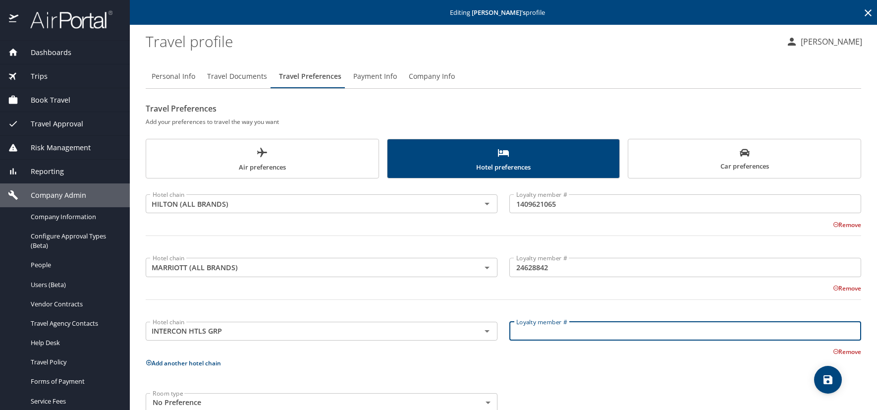
paste input "265258175"
type input "265258175"
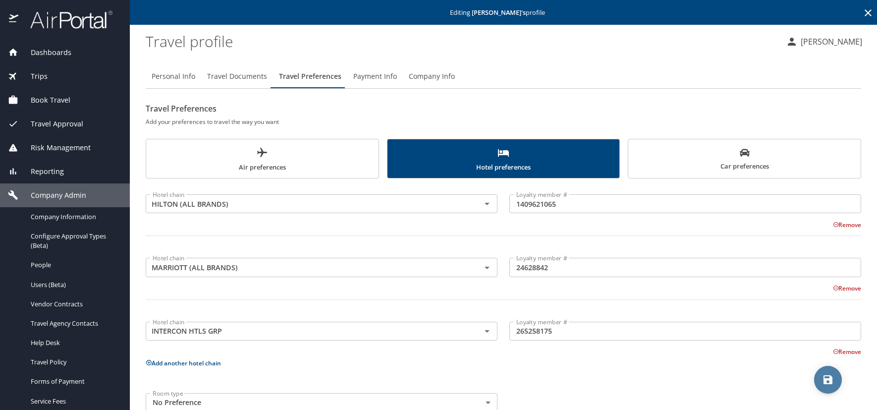
click at [832, 380] on icon "save" at bounding box center [828, 379] width 9 height 9
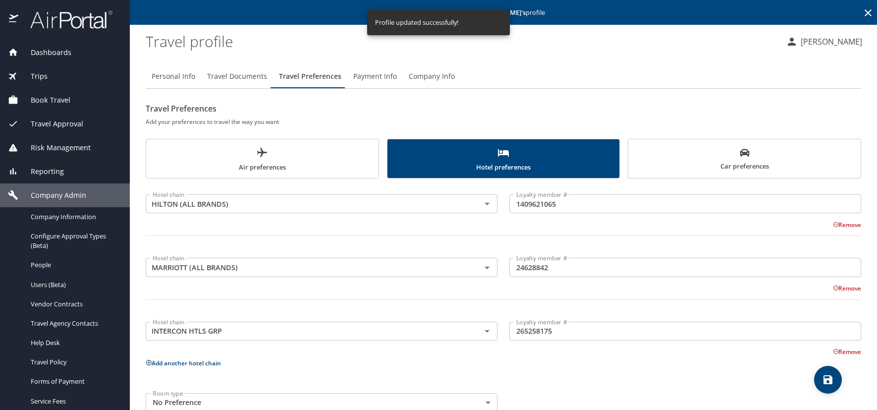
click at [865, 16] on icon at bounding box center [868, 12] width 7 height 7
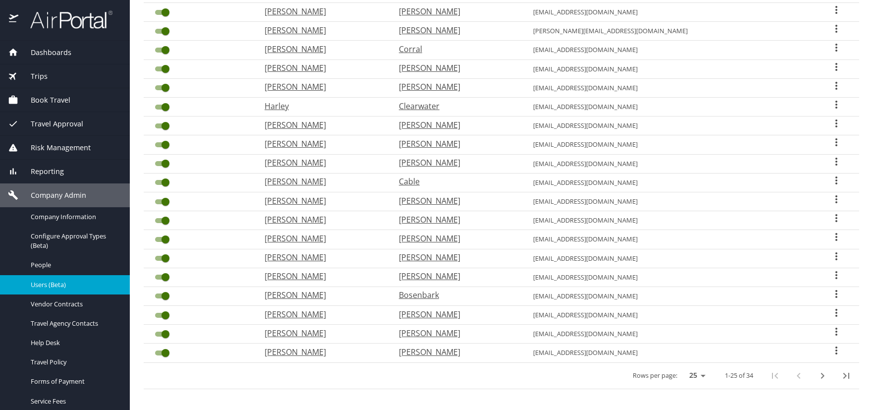
scroll to position [261, 0]
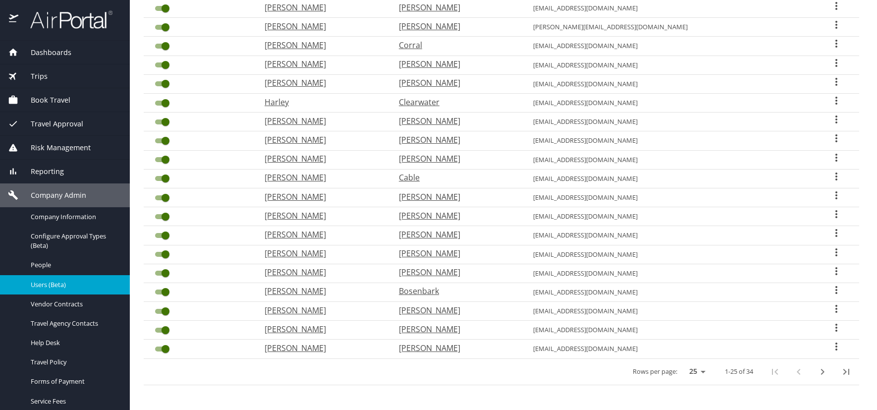
click at [817, 373] on icon "next page" at bounding box center [823, 372] width 12 height 12
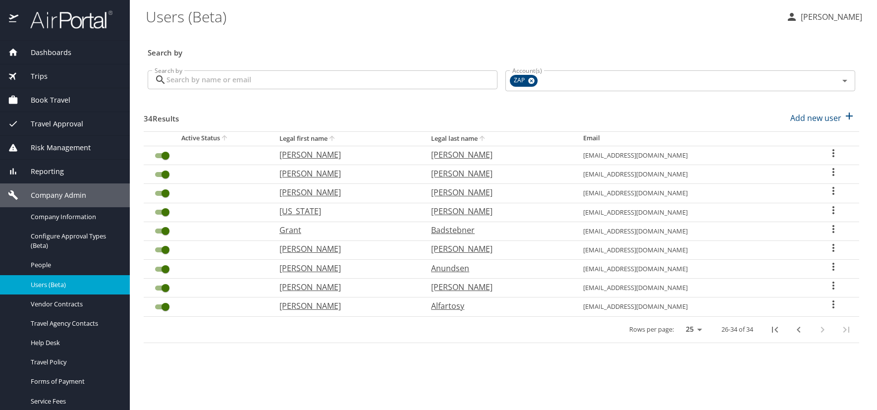
click at [832, 302] on icon "User Search Table" at bounding box center [833, 304] width 2 height 8
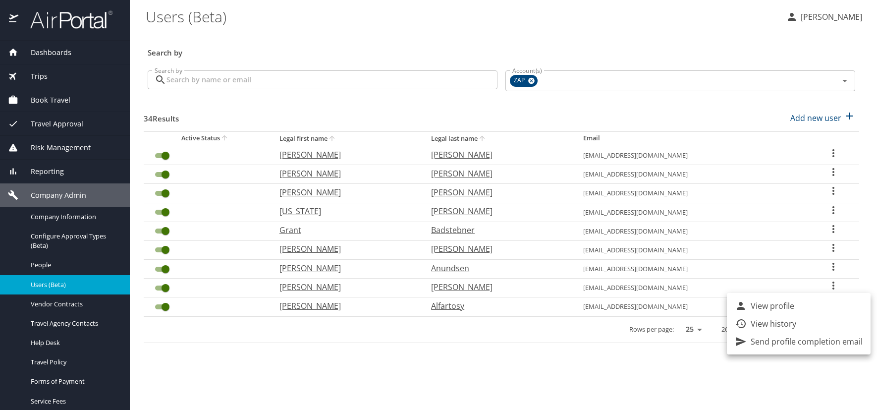
click at [762, 306] on p "View profile" at bounding box center [773, 306] width 44 height 12
select select "US"
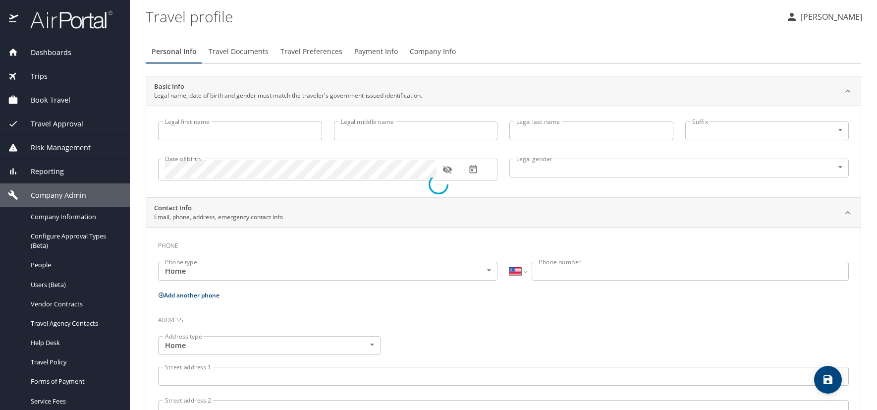
type input "[PERSON_NAME]"
type input "Salim"
type input "Alfartosy"
type input "[DEMOGRAPHIC_DATA]"
select select "US"
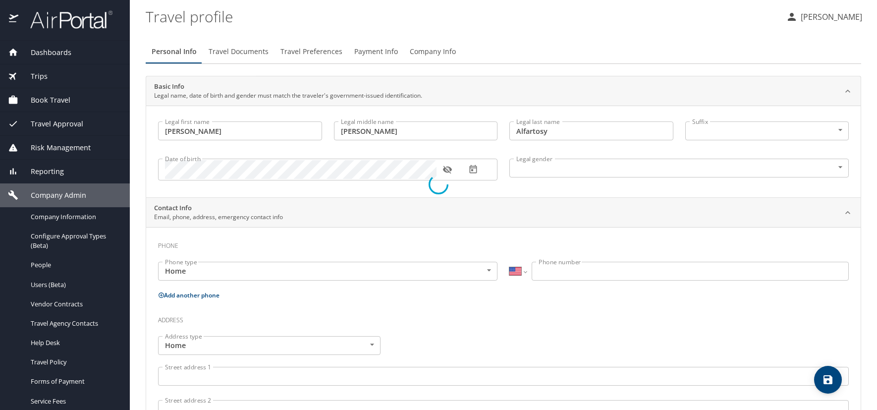
select select "US"
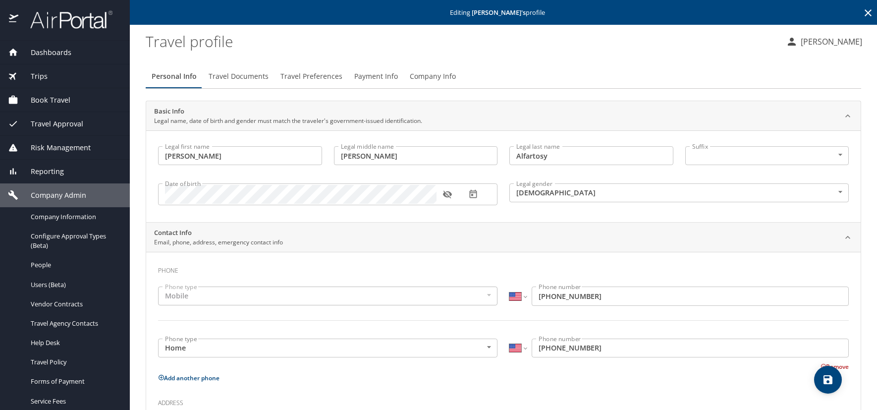
drag, startPoint x: 294, startPoint y: 75, endPoint x: 328, endPoint y: 99, distance: 41.1
click at [295, 75] on span "Travel Preferences" at bounding box center [311, 76] width 62 height 12
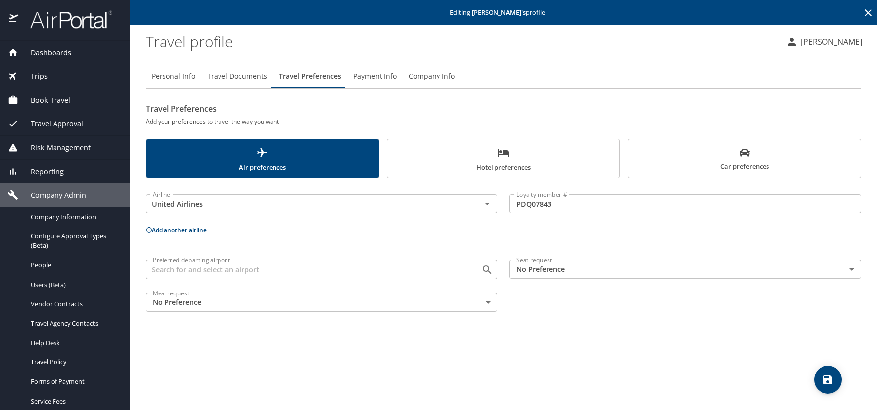
click at [479, 153] on span "Hotel preferences" at bounding box center [503, 160] width 220 height 26
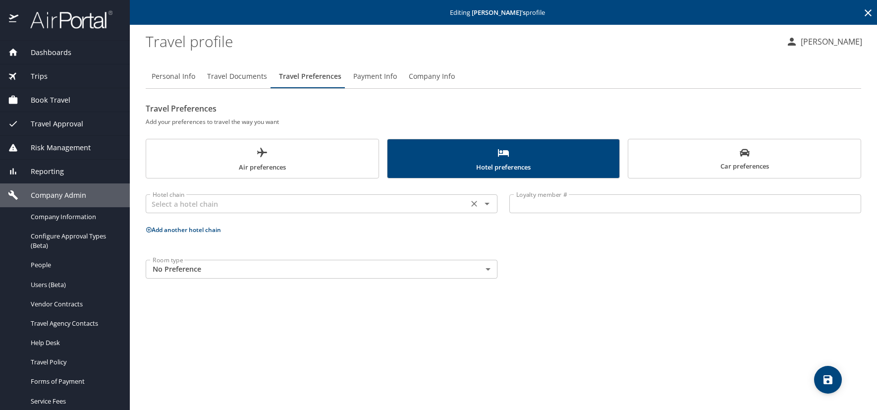
click at [188, 205] on input "text" at bounding box center [307, 203] width 317 height 13
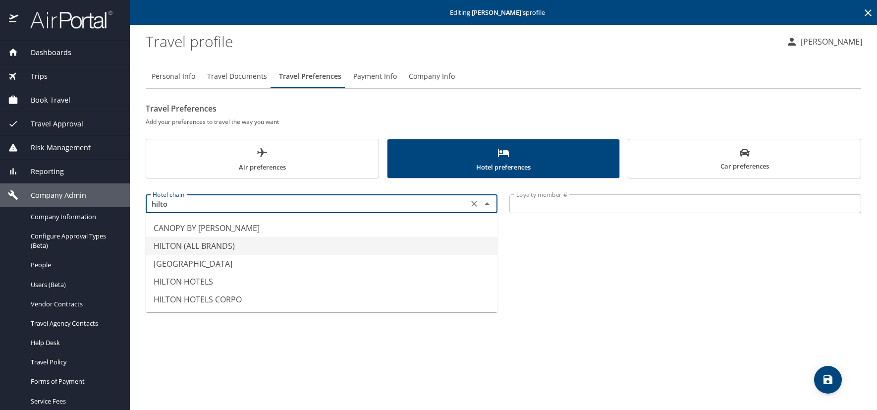
click at [185, 248] on li "HILTON (ALL BRANDS)" at bounding box center [322, 246] width 352 height 18
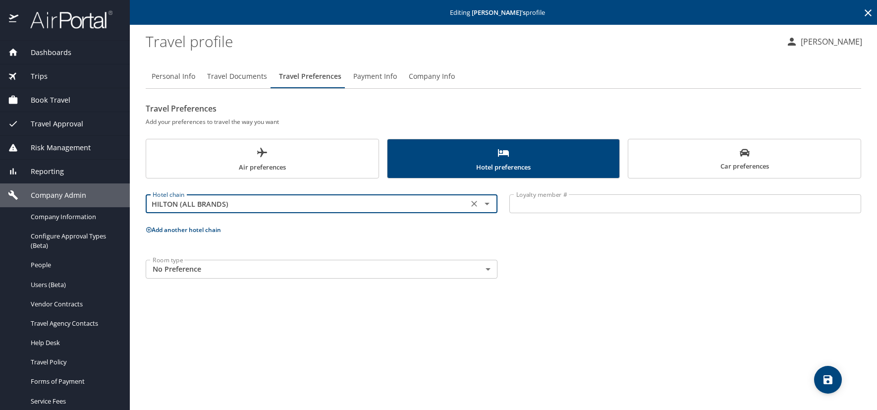
type input "HILTON (ALL BRANDS)"
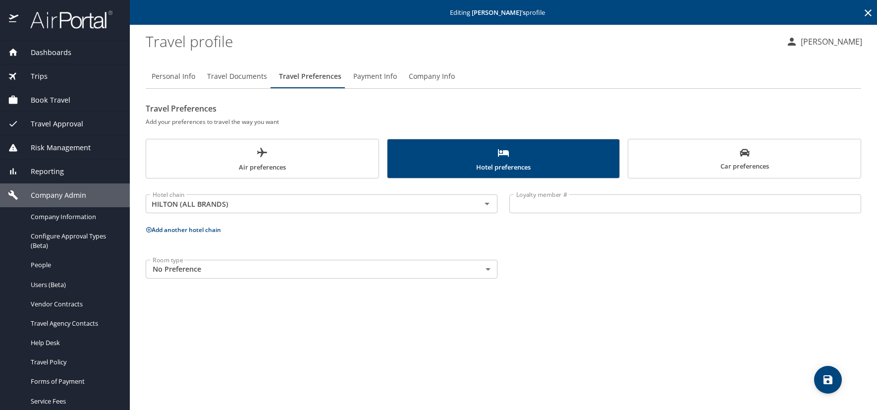
click at [540, 210] on input "Loyalty member #" at bounding box center [685, 203] width 352 height 19
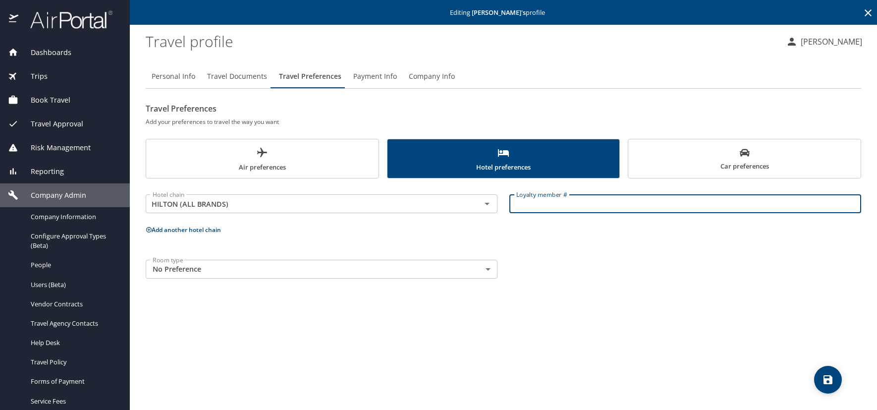
paste input "1961132741"
type input "1961132741"
click at [833, 383] on icon "save" at bounding box center [828, 380] width 12 height 12
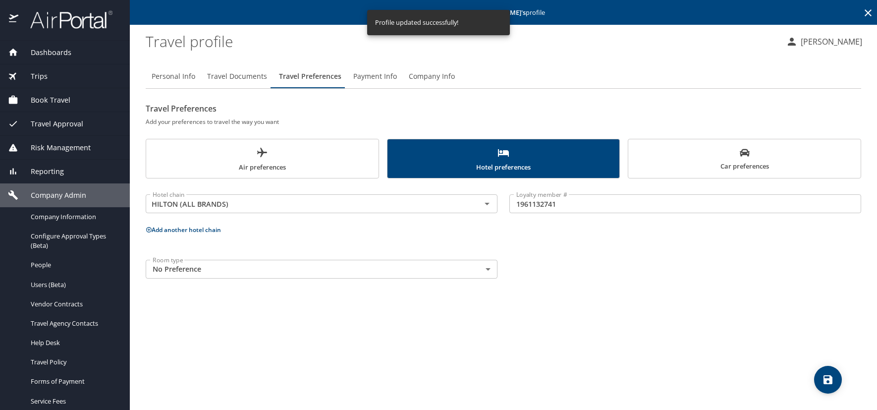
click at [869, 14] on icon at bounding box center [868, 12] width 7 height 7
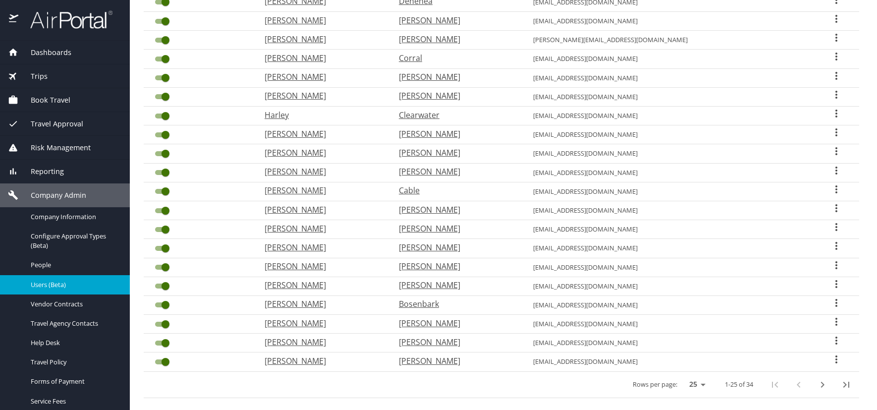
scroll to position [261, 0]
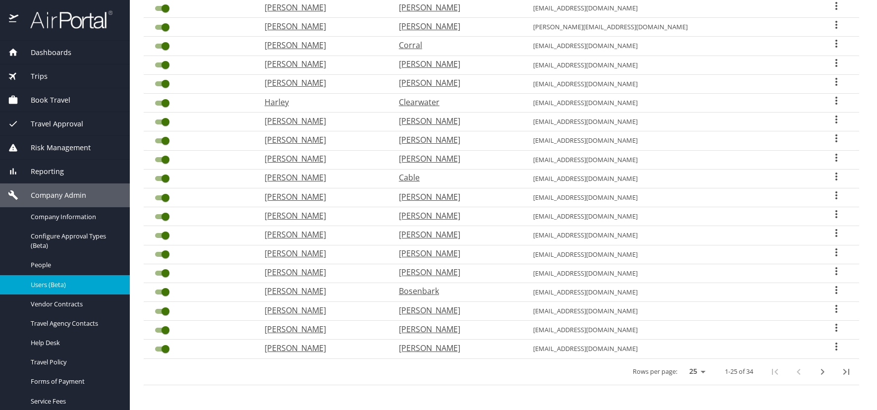
click at [817, 371] on icon "next page" at bounding box center [823, 372] width 12 height 12
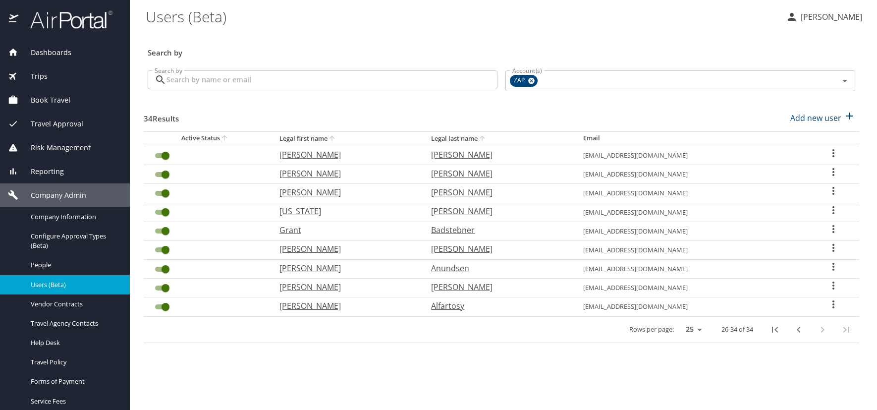
click at [831, 283] on icon "User Search Table" at bounding box center [833, 285] width 12 height 12
click at [760, 284] on p "View profile" at bounding box center [773, 287] width 44 height 12
select select "US"
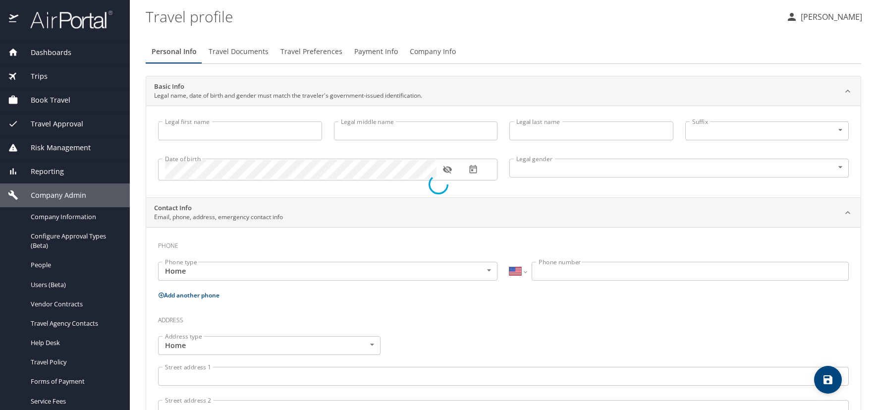
type input "[PERSON_NAME]"
type input "Clay"
type input "[PERSON_NAME]"
type input "[DEMOGRAPHIC_DATA]"
select select "US"
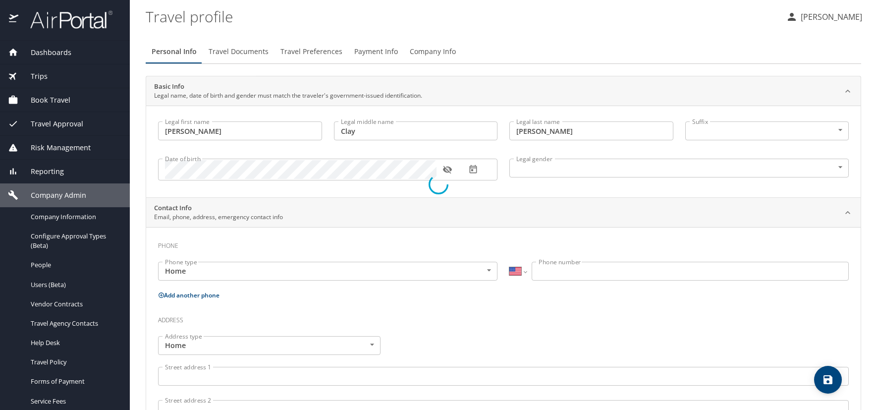
select select "US"
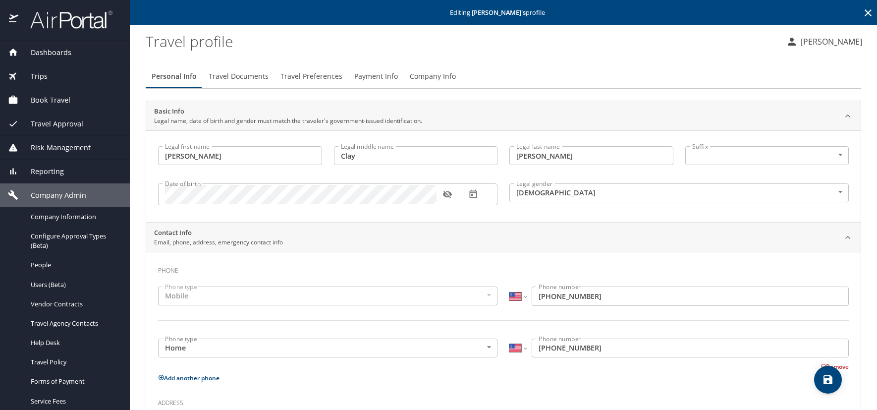
click at [317, 76] on span "Travel Preferences" at bounding box center [311, 76] width 62 height 12
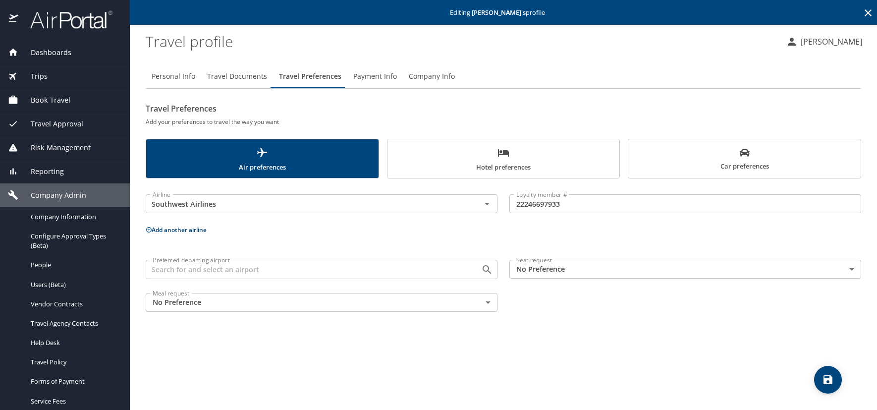
click at [869, 13] on icon at bounding box center [868, 12] width 7 height 7
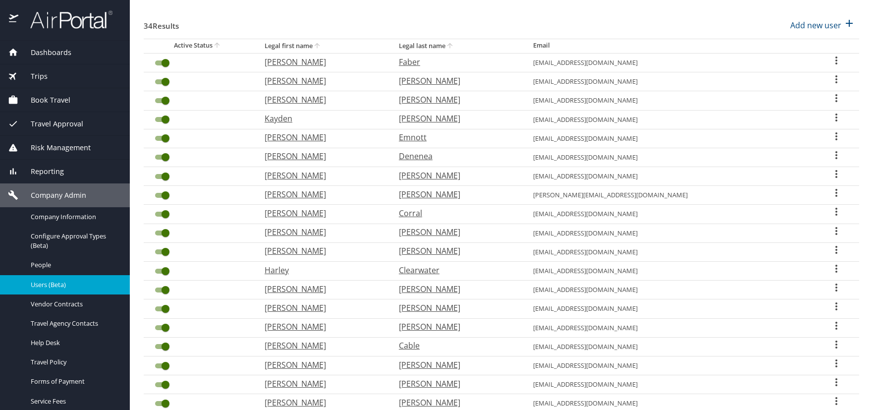
scroll to position [261, 0]
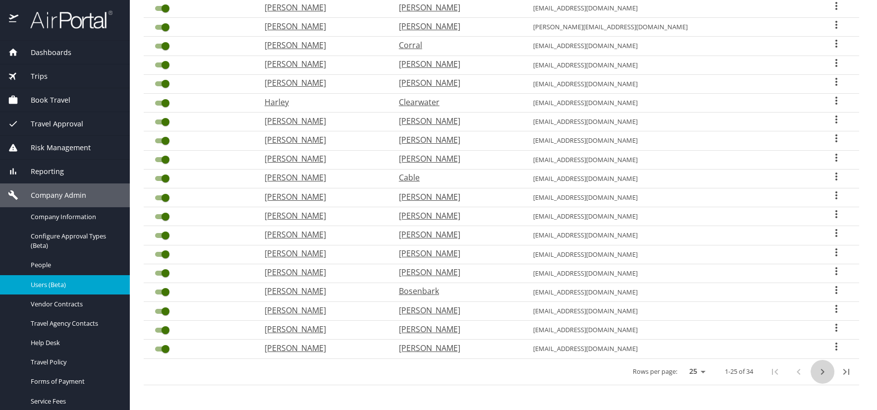
click at [817, 371] on icon "next page" at bounding box center [823, 372] width 12 height 12
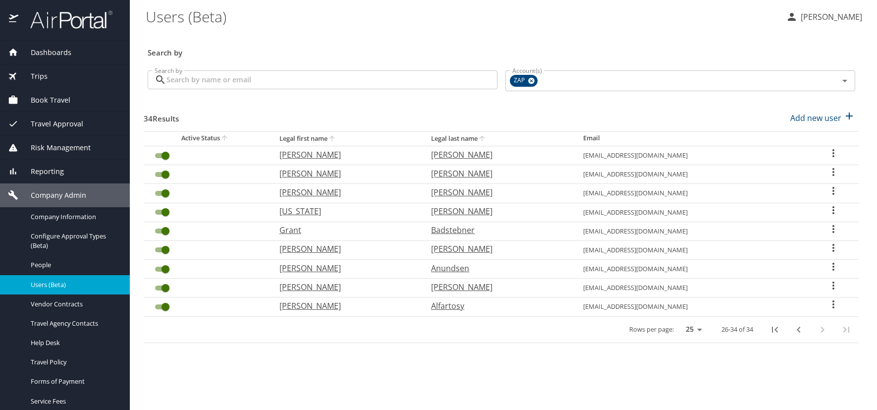
click at [832, 267] on icon "User Search Table" at bounding box center [833, 267] width 2 height 8
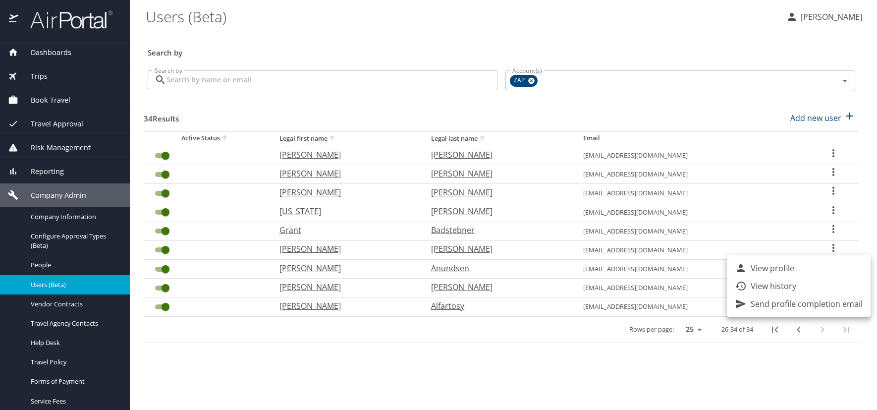
click at [758, 264] on p "View profile" at bounding box center [773, 268] width 44 height 12
select select "US"
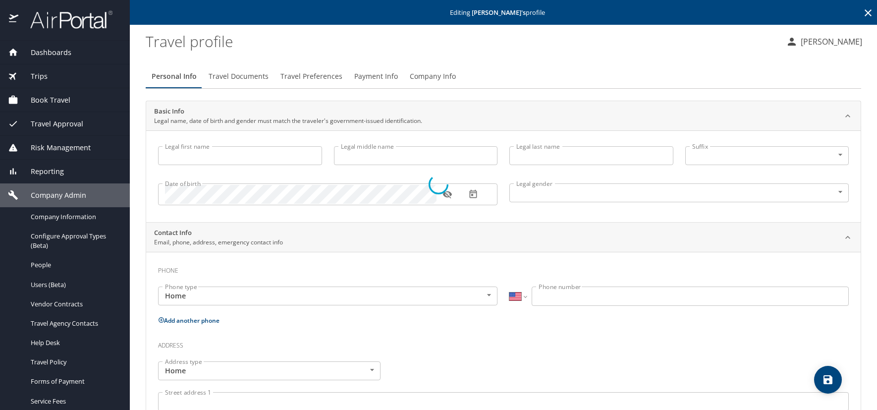
type input "[PERSON_NAME]"
type input "Anundsen"
type input "[DEMOGRAPHIC_DATA]"
select select "US"
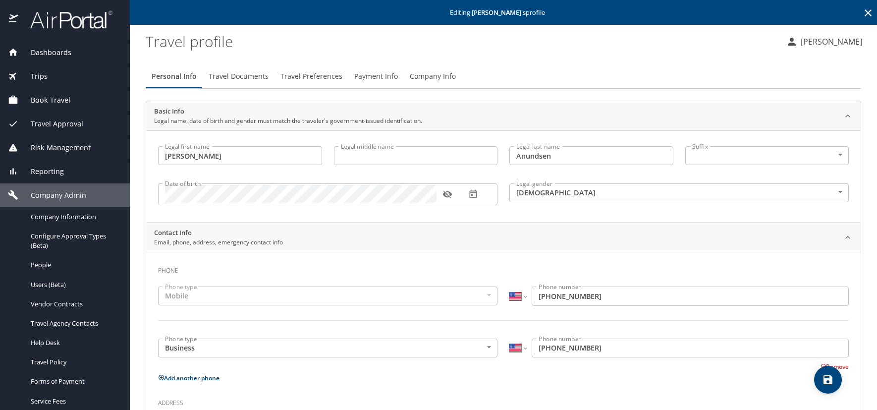
click at [324, 75] on span "Travel Preferences" at bounding box center [311, 76] width 62 height 12
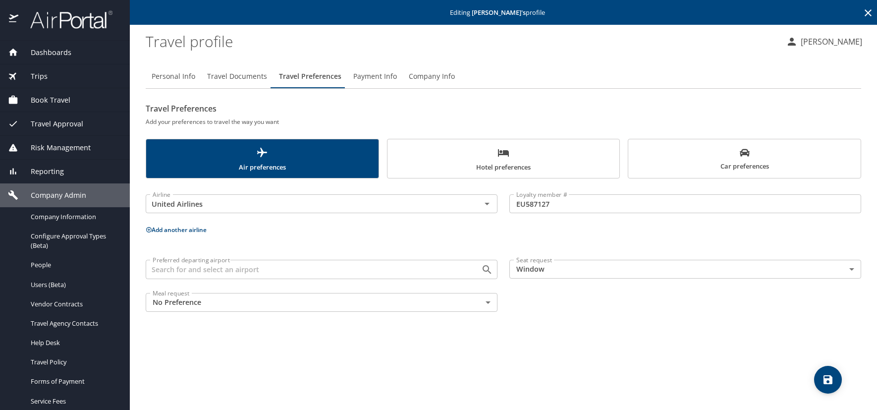
drag, startPoint x: 165, startPoint y: 77, endPoint x: 174, endPoint y: 84, distance: 11.8
click at [165, 77] on span "Personal Info" at bounding box center [174, 76] width 44 height 12
select select "US"
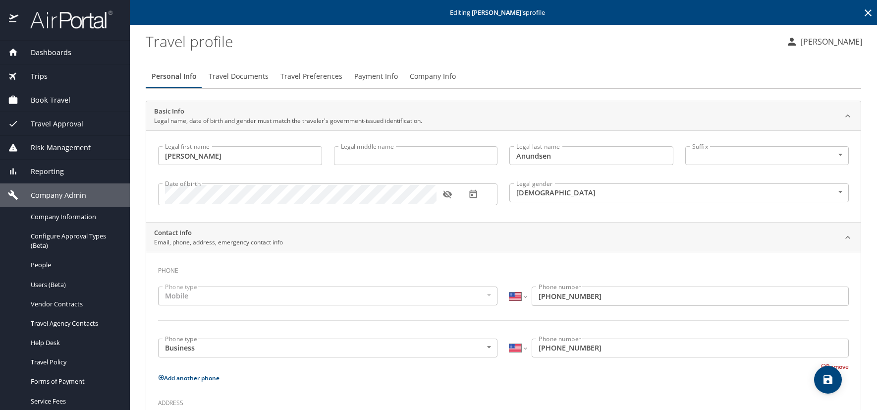
click at [250, 77] on span "Travel Documents" at bounding box center [239, 76] width 60 height 12
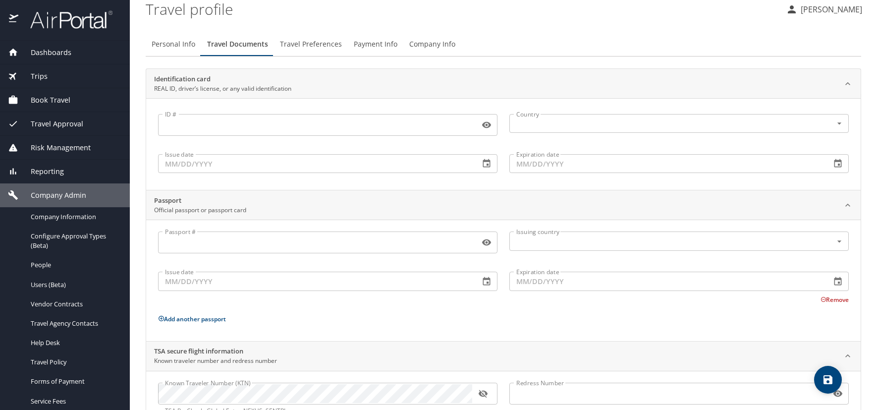
scroll to position [68, 0]
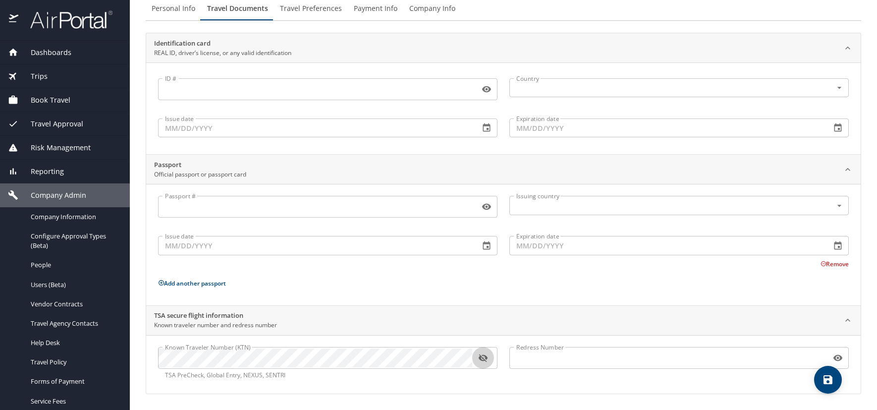
click at [488, 358] on button "button" at bounding box center [483, 358] width 22 height 22
click at [314, 9] on span "Travel Preferences" at bounding box center [311, 8] width 62 height 12
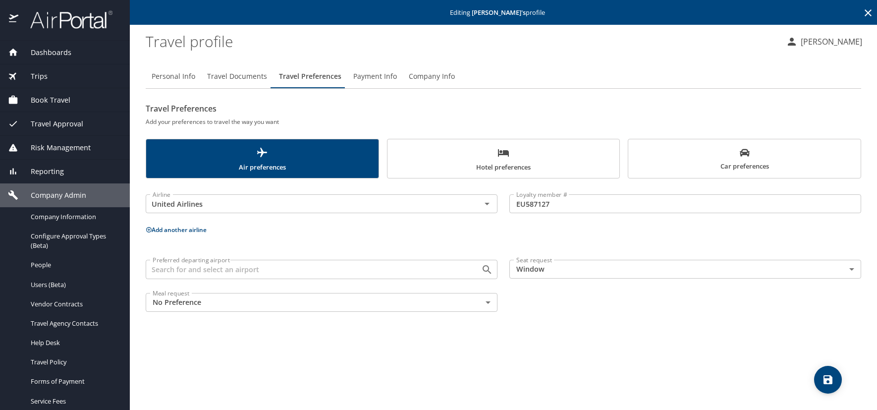
scroll to position [0, 0]
click at [187, 80] on span "Personal Info" at bounding box center [174, 76] width 44 height 12
select select "US"
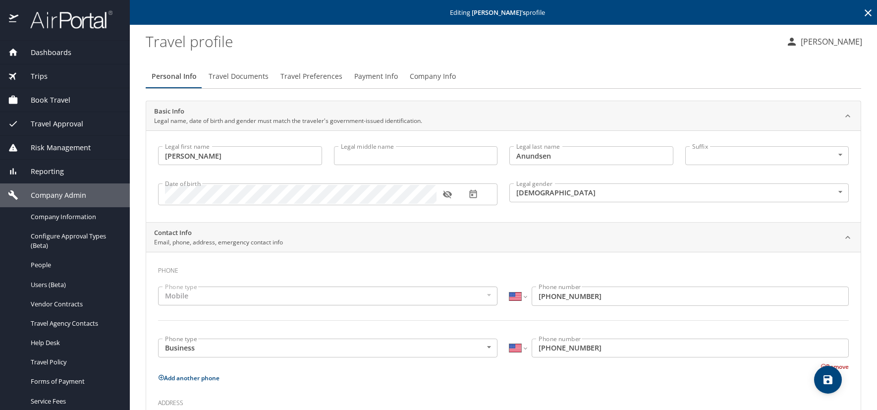
click at [376, 159] on input "Legal middle name" at bounding box center [416, 155] width 164 height 19
click at [300, 79] on span "Travel Preferences" at bounding box center [311, 76] width 62 height 12
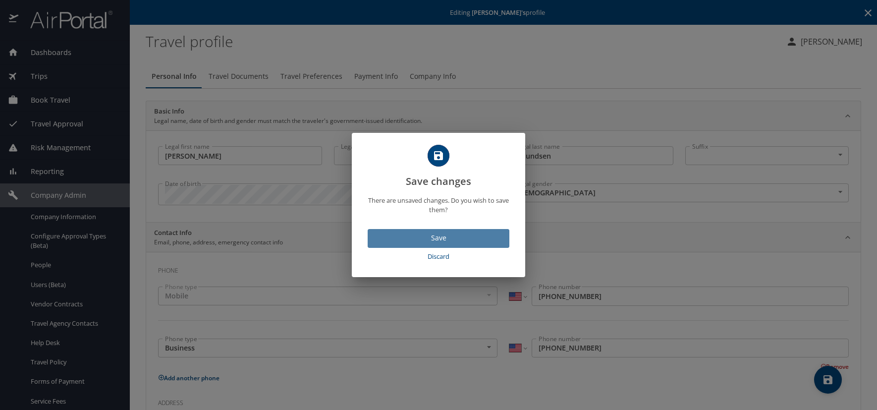
click at [466, 240] on span "Save" at bounding box center [439, 238] width 126 height 12
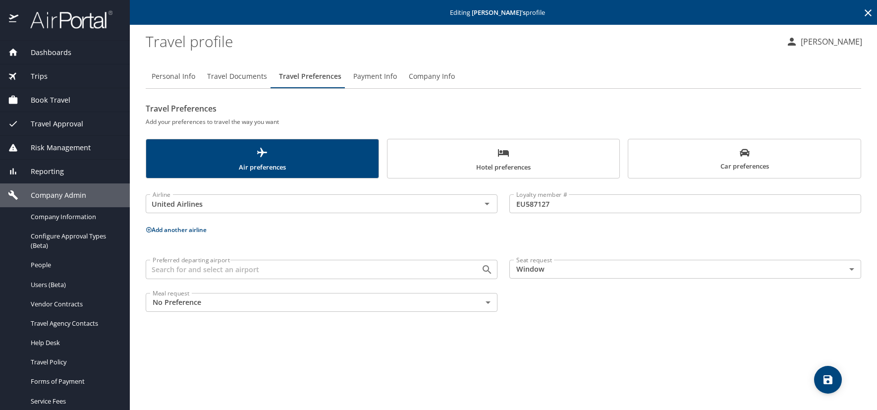
click at [436, 165] on span "Hotel preferences" at bounding box center [503, 160] width 220 height 26
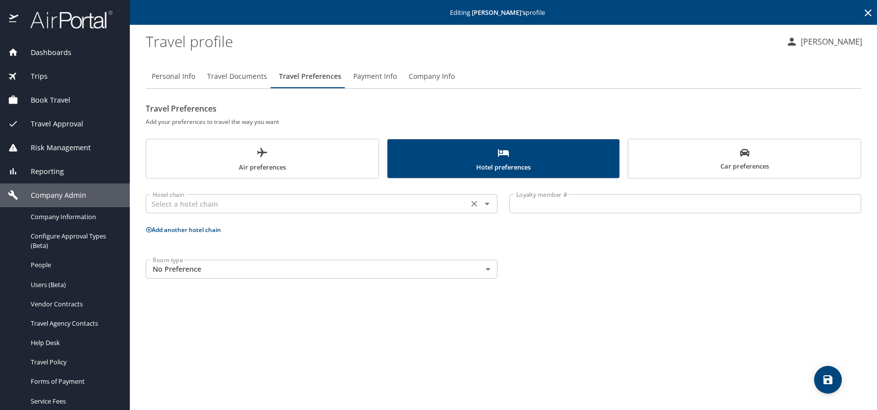
click at [185, 202] on input "text" at bounding box center [307, 203] width 317 height 13
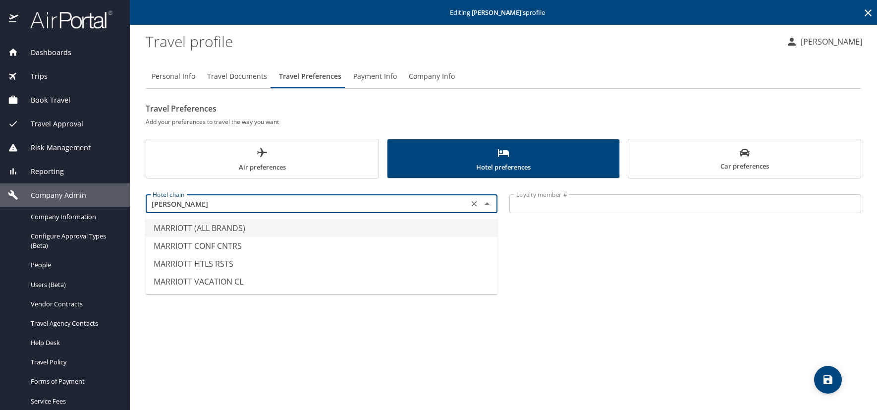
click at [223, 227] on li "MARRIOTT (ALL BRANDS)" at bounding box center [322, 228] width 352 height 18
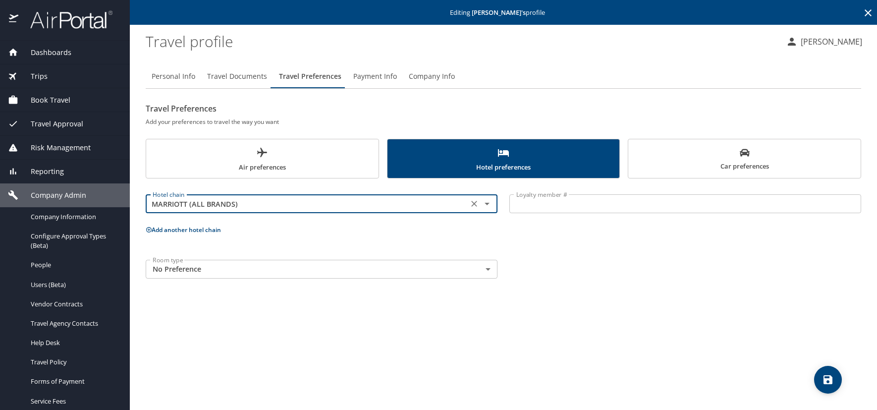
type input "MARRIOTT (ALL BRANDS)"
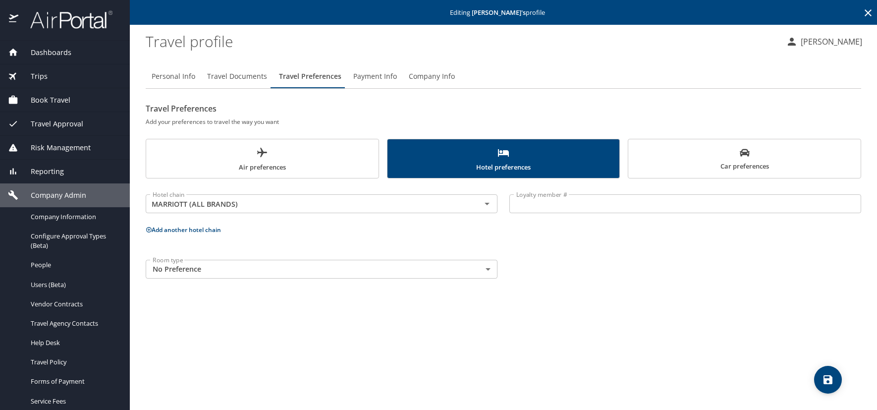
click at [544, 206] on input "Loyalty member #" at bounding box center [685, 203] width 352 height 19
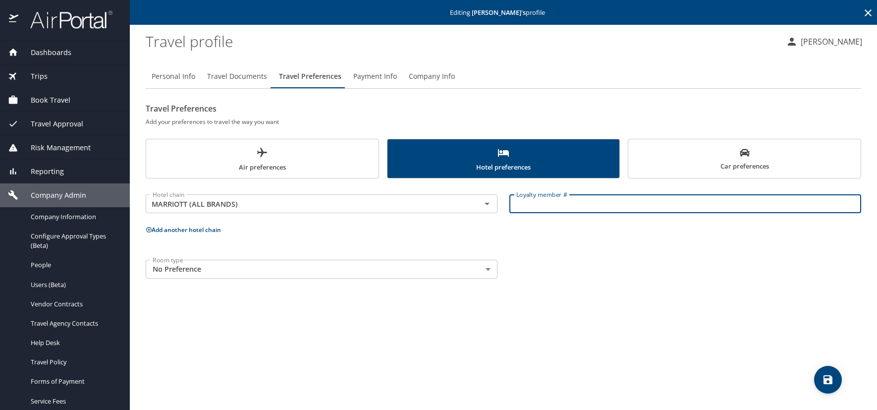
paste input "145695868"
type input "145695868"
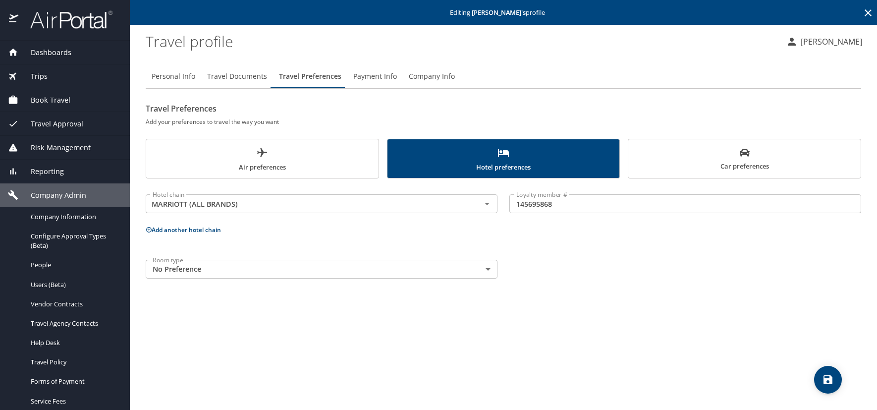
click at [151, 230] on icon at bounding box center [149, 229] width 6 height 6
click at [167, 267] on input "text" at bounding box center [307, 267] width 317 height 13
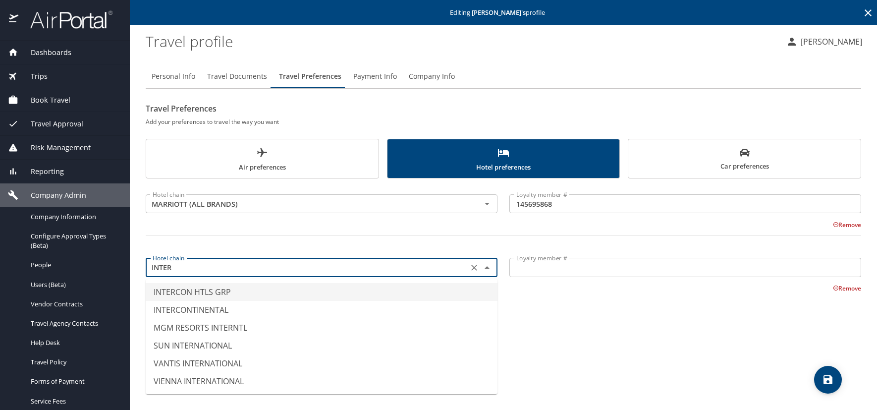
click at [196, 290] on li "INTERCON HTLS GRP" at bounding box center [322, 292] width 352 height 18
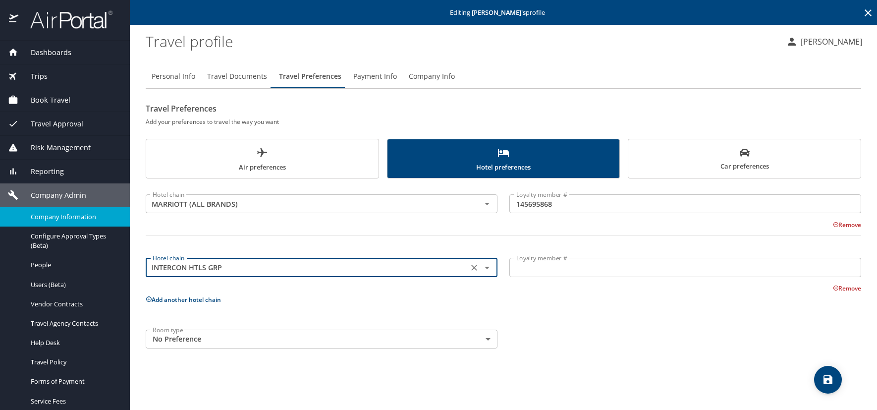
type input "INTERCON HTLS GRP"
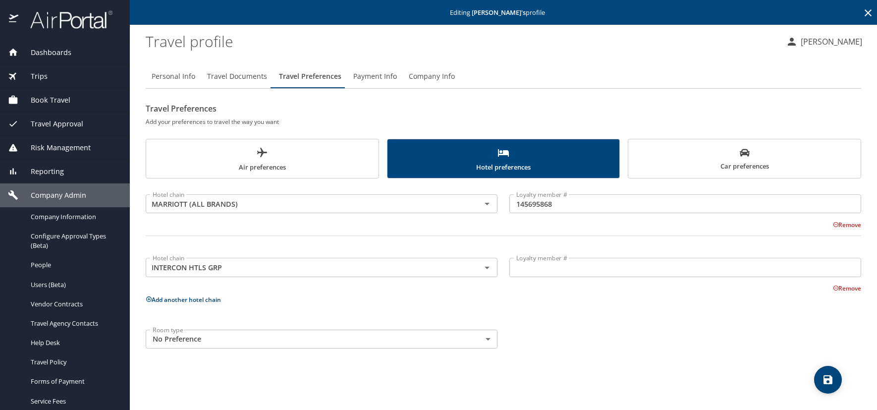
click at [531, 269] on input "Loyalty member #" at bounding box center [685, 267] width 352 height 19
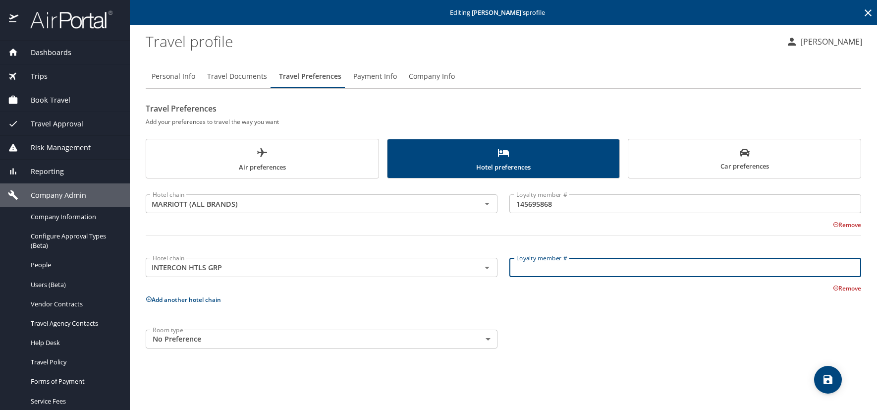
paste input "210133283"
type input "210133283"
click at [783, 158] on span "Car preferences" at bounding box center [744, 160] width 220 height 24
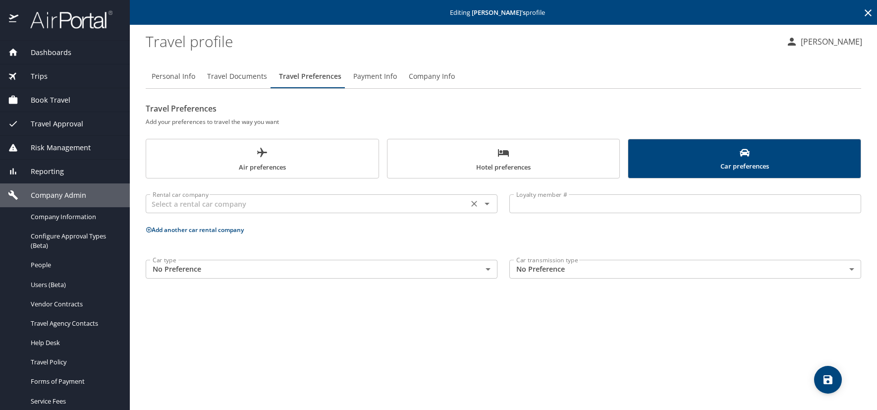
click at [218, 205] on input "text" at bounding box center [307, 203] width 317 height 13
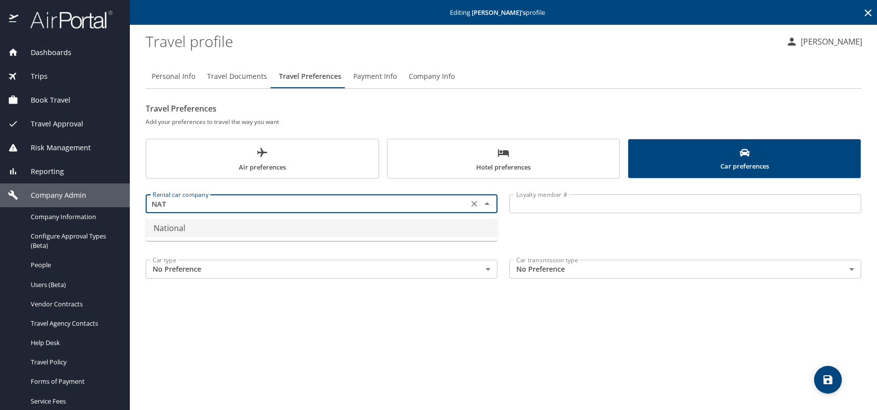
click at [228, 224] on li "National" at bounding box center [322, 228] width 352 height 18
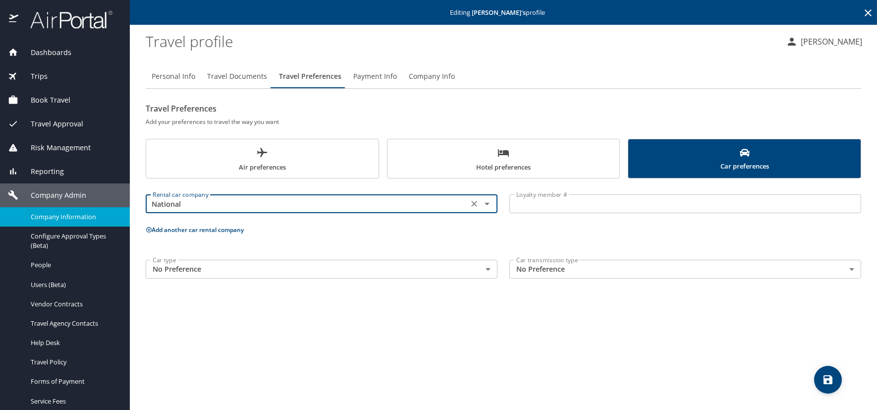
type input "National"
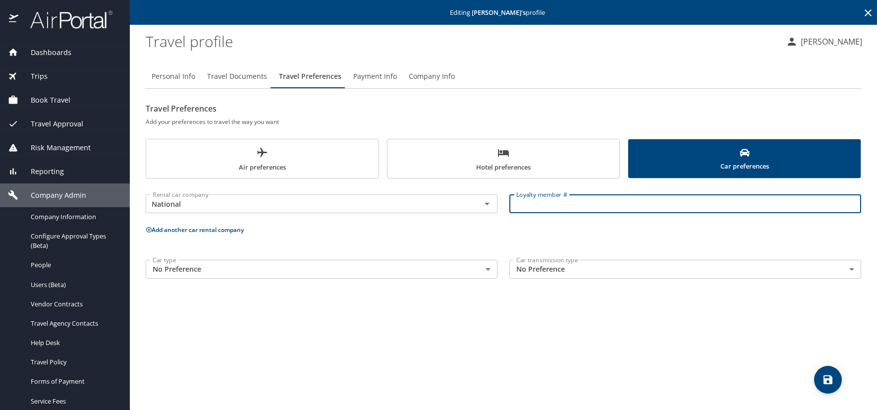
click at [524, 208] on input "Loyalty member #" at bounding box center [685, 203] width 352 height 19
paste input "671050155"
type input "671050155"
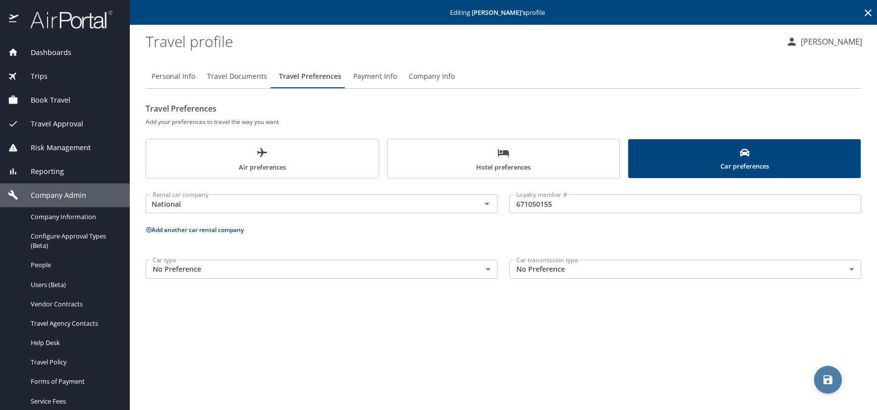
click at [834, 383] on icon "save" at bounding box center [828, 380] width 12 height 12
click at [827, 380] on icon "save" at bounding box center [828, 379] width 9 height 9
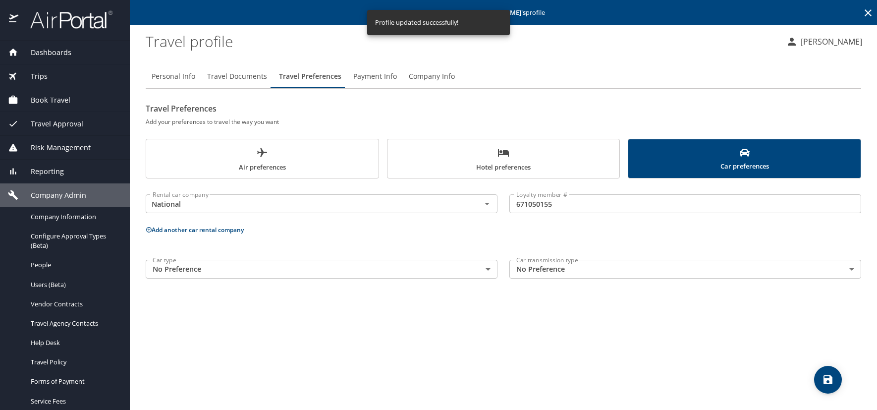
click at [867, 10] on icon at bounding box center [868, 13] width 12 height 12
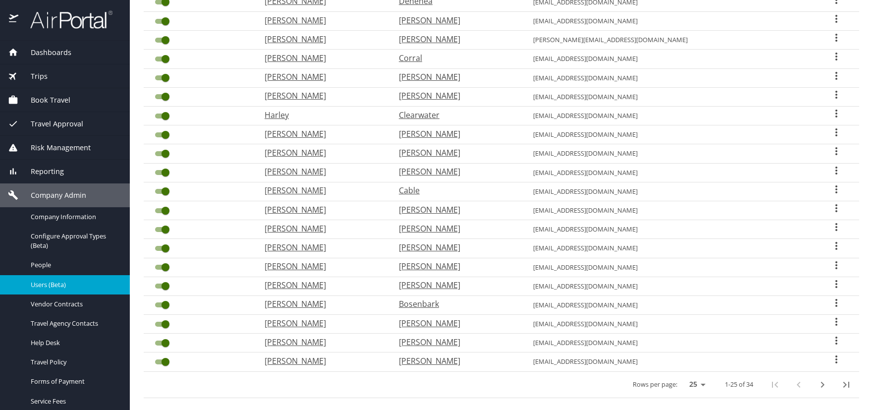
scroll to position [261, 0]
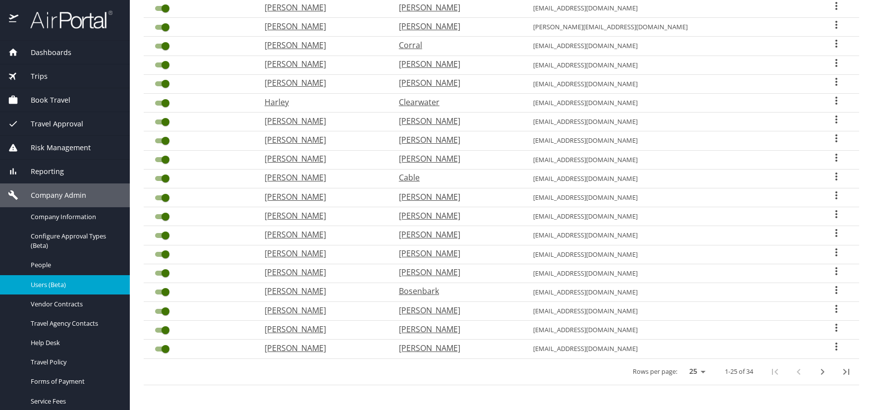
click at [821, 371] on icon "next page" at bounding box center [822, 372] width 3 height 6
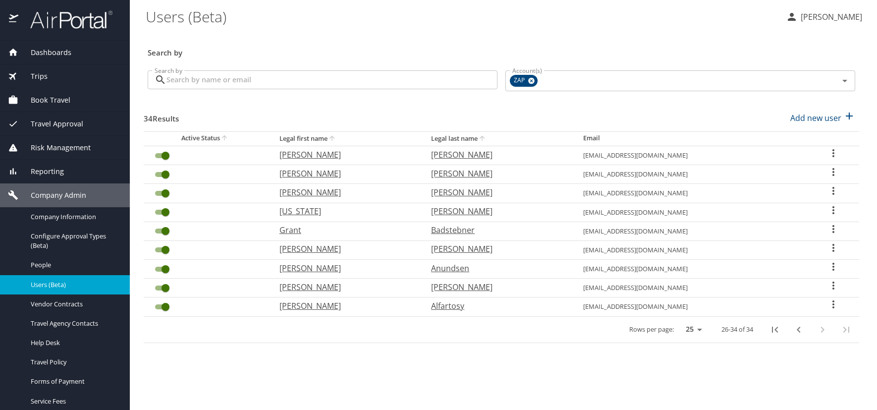
scroll to position [0, 0]
click at [833, 267] on icon "User Search Table" at bounding box center [833, 267] width 12 height 12
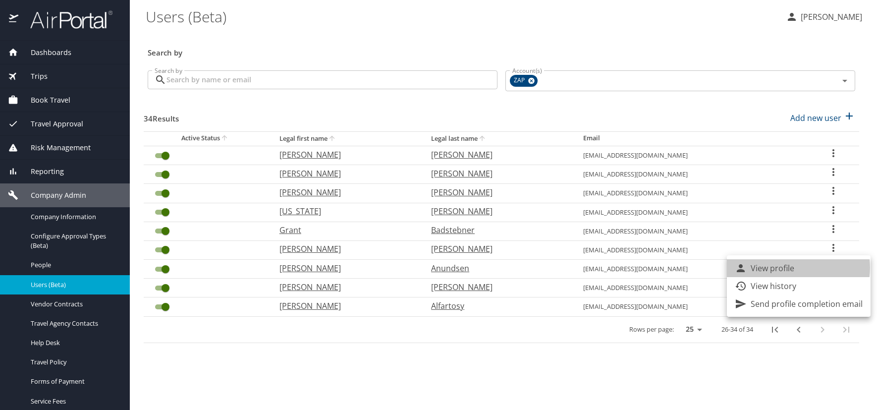
click at [786, 268] on p "View profile" at bounding box center [773, 268] width 44 height 12
select select "US"
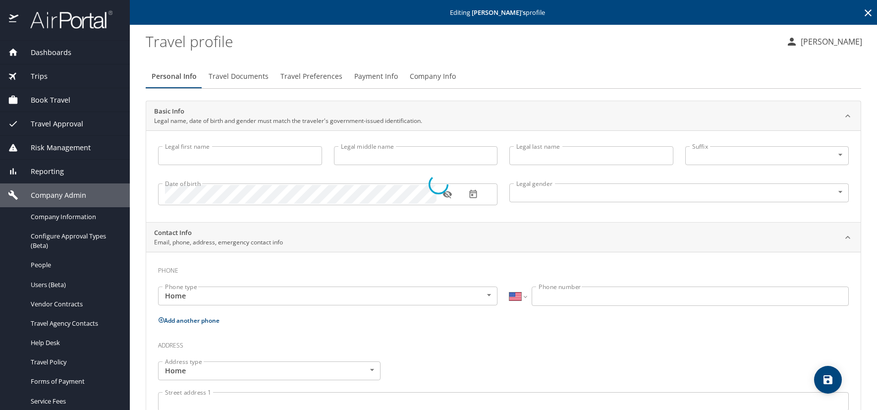
type input "[PERSON_NAME]"
type input "Anundsen"
type input "[DEMOGRAPHIC_DATA]"
select select "US"
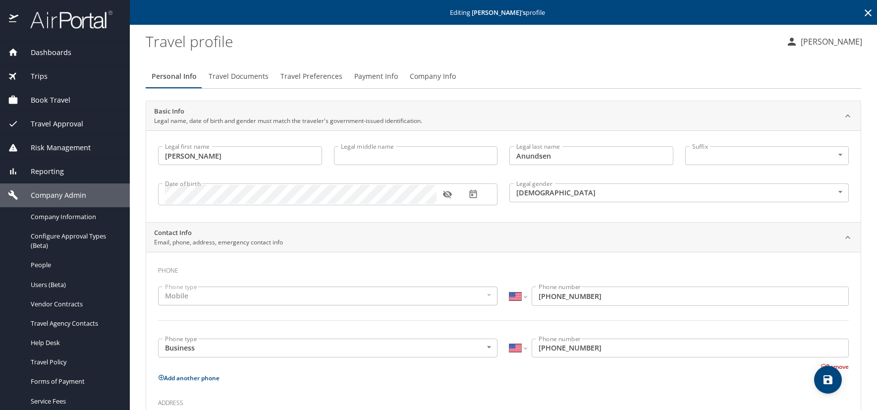
click at [325, 79] on span "Travel Preferences" at bounding box center [311, 76] width 62 height 12
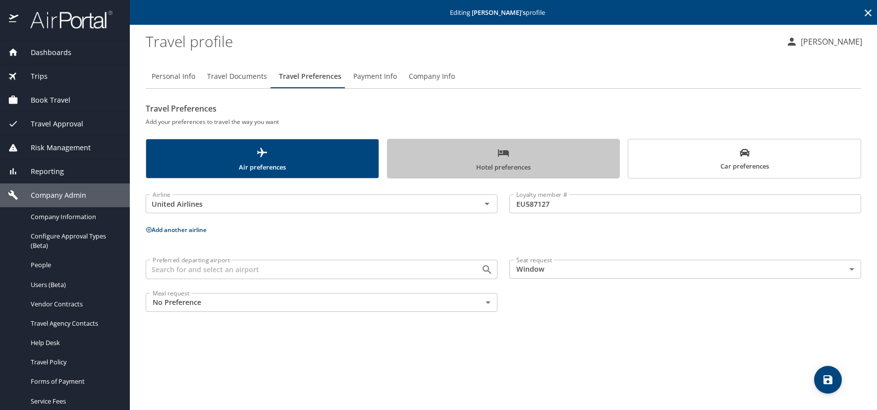
click at [504, 165] on span "Hotel preferences" at bounding box center [503, 160] width 220 height 26
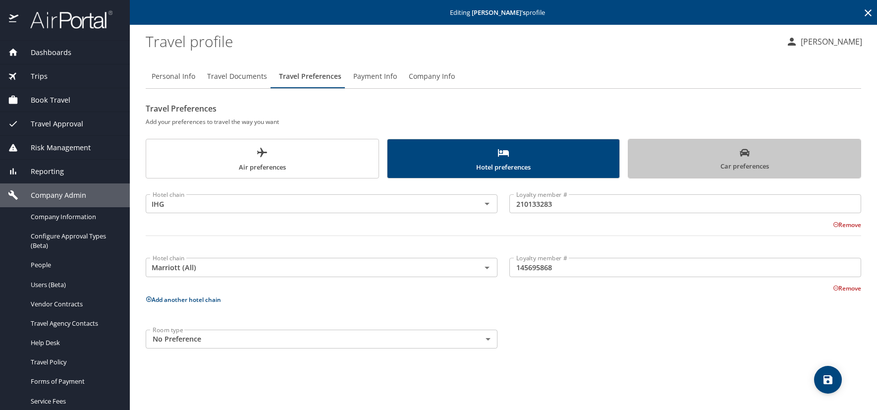
click at [674, 163] on span "Car preferences" at bounding box center [744, 160] width 220 height 24
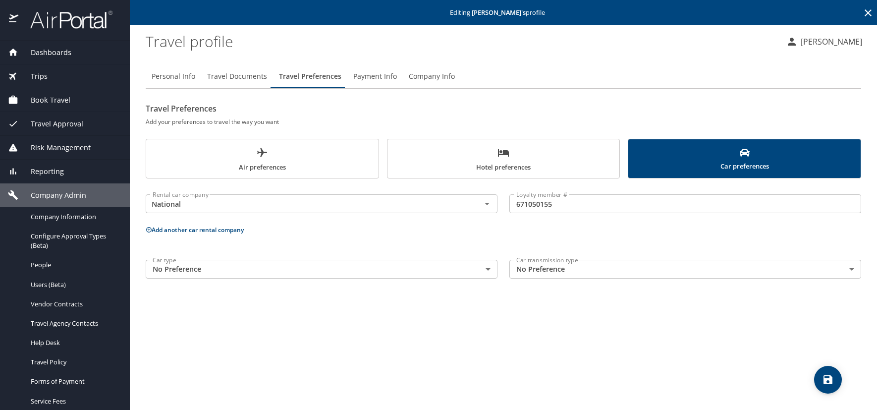
click at [867, 12] on icon at bounding box center [868, 12] width 7 height 7
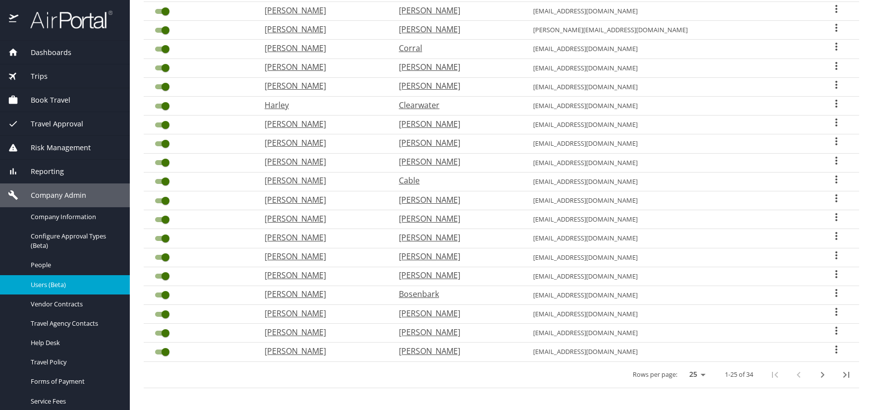
scroll to position [261, 0]
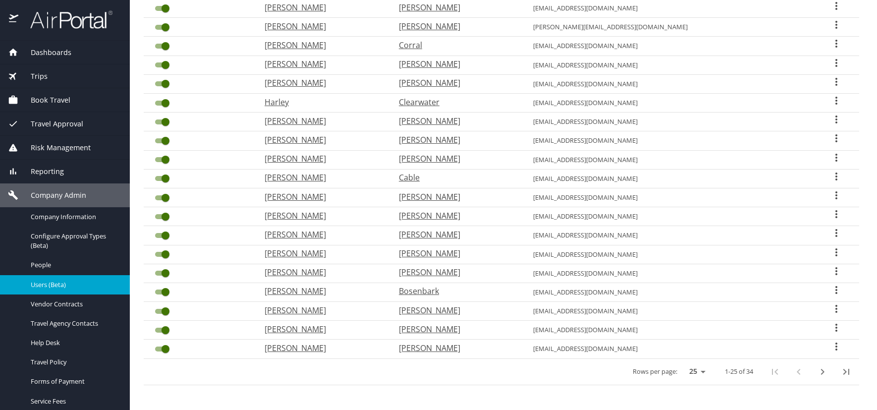
click at [817, 376] on icon "next page" at bounding box center [823, 372] width 12 height 12
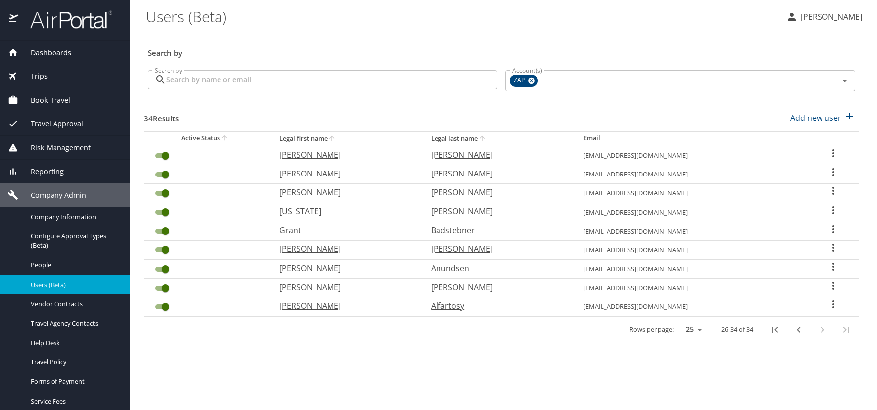
scroll to position [0, 0]
click at [832, 247] on icon "User Search Table" at bounding box center [833, 248] width 2 height 8
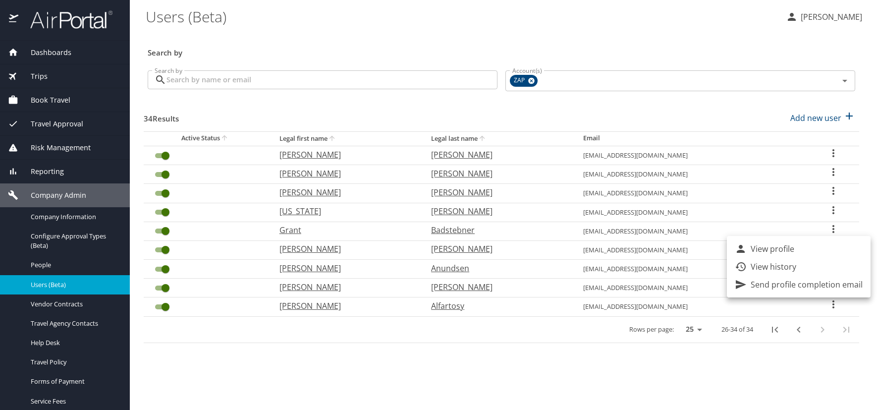
click at [819, 250] on li "View profile" at bounding box center [799, 249] width 144 height 18
select select "US"
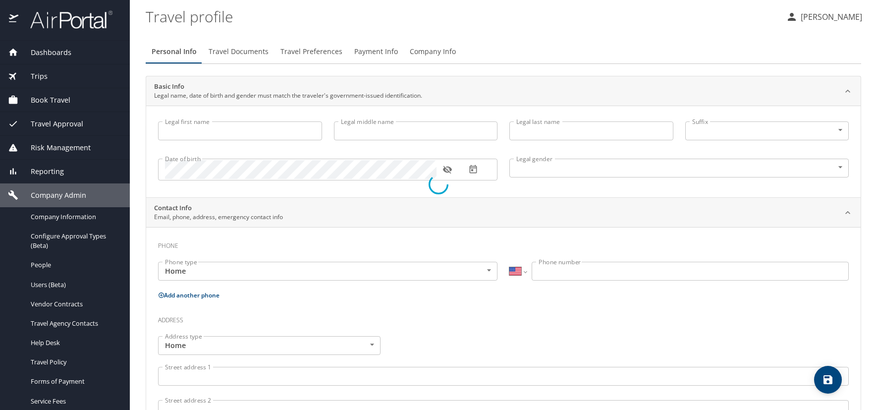
type input "[PERSON_NAME]"
type input "[DEMOGRAPHIC_DATA]"
select select "US"
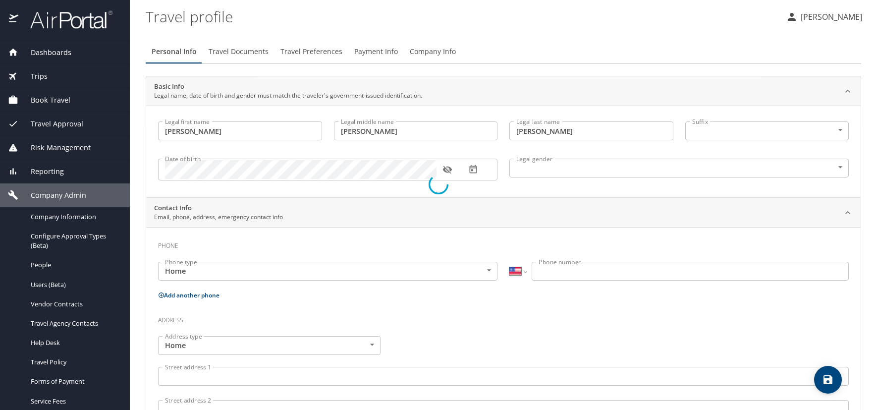
select select "US"
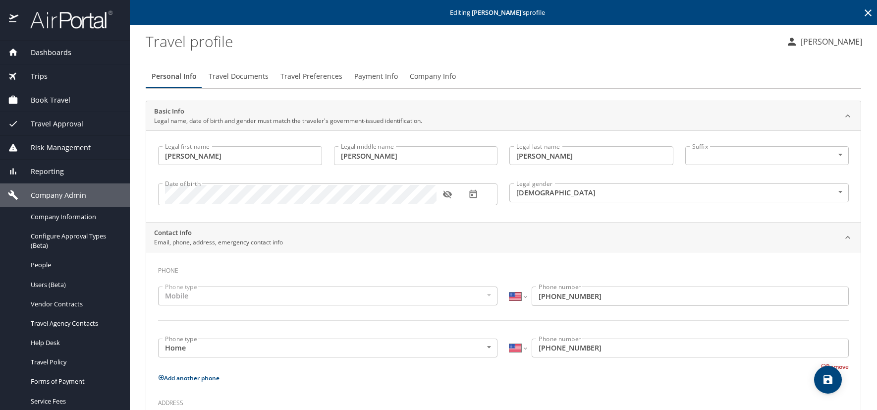
click at [303, 78] on span "Travel Preferences" at bounding box center [311, 76] width 62 height 12
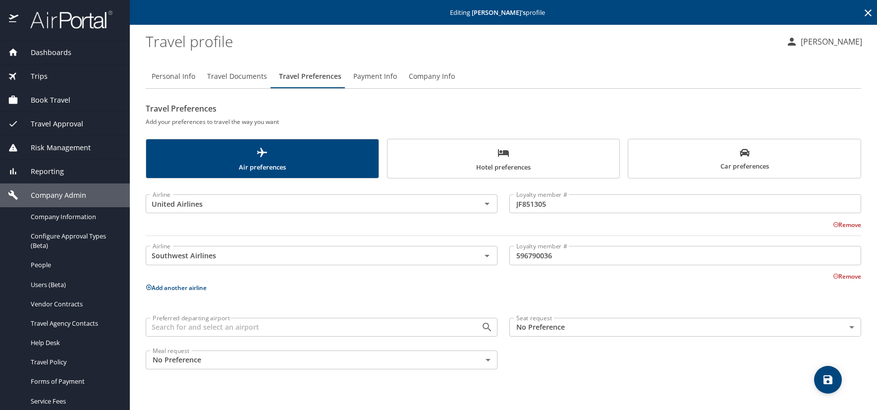
click at [164, 75] on span "Personal Info" at bounding box center [174, 76] width 44 height 12
select select "US"
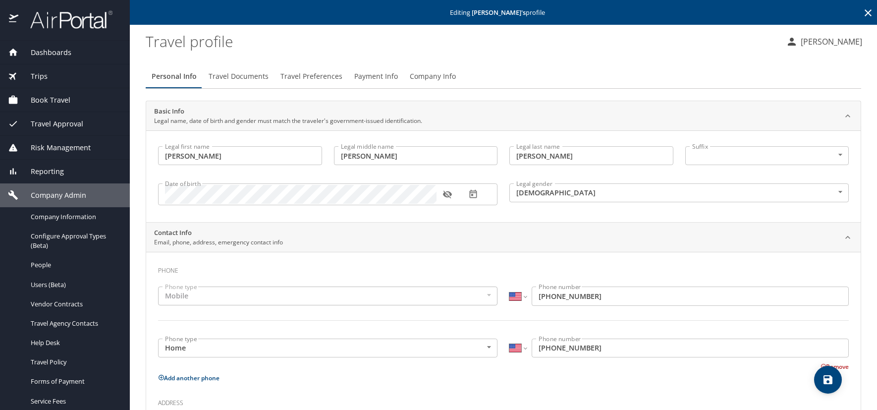
click at [446, 195] on icon "button" at bounding box center [446, 195] width 9 height 8
click at [307, 79] on span "Travel Preferences" at bounding box center [311, 76] width 62 height 12
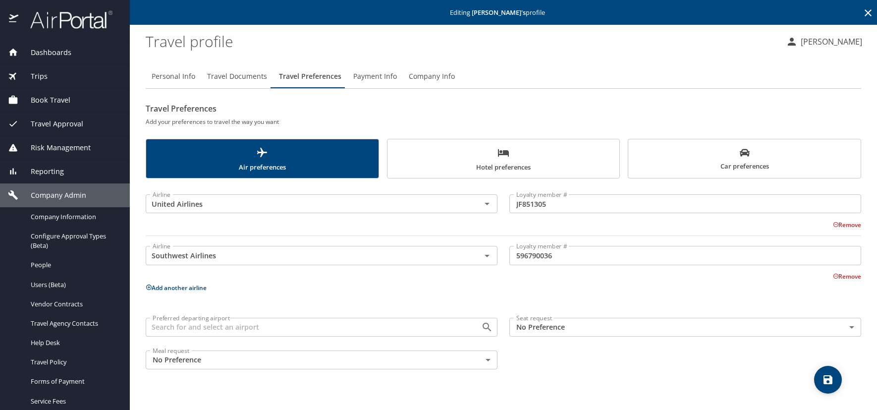
click at [149, 287] on icon at bounding box center [148, 286] width 5 height 5
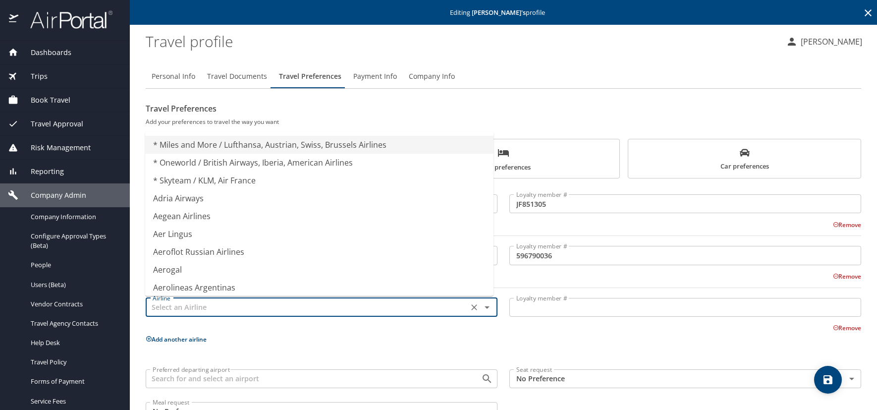
click at [254, 307] on input "text" at bounding box center [307, 307] width 317 height 13
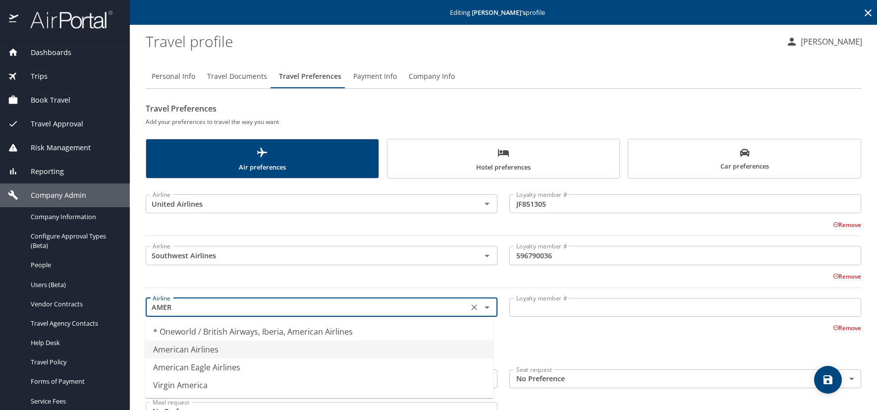
click at [212, 350] on li "American Airlines" at bounding box center [319, 349] width 348 height 18
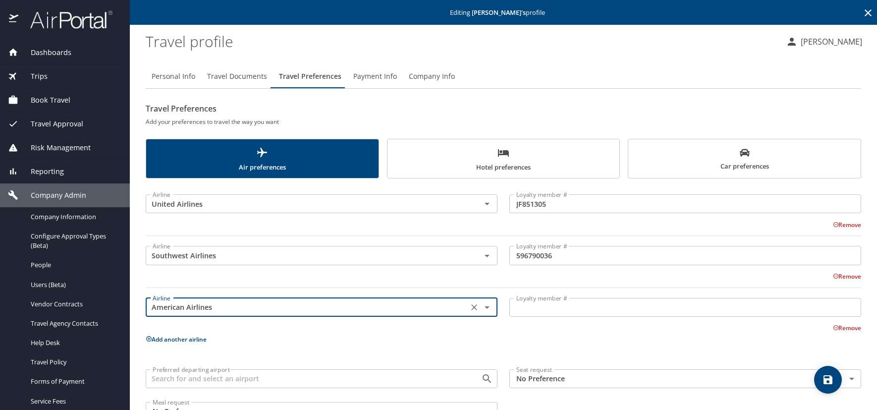
type input "American Airlines"
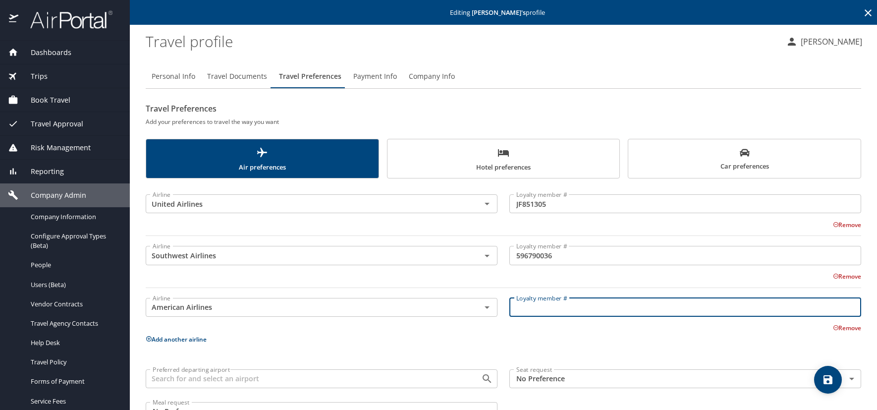
click at [544, 311] on input "Loyalty member #" at bounding box center [685, 307] width 352 height 19
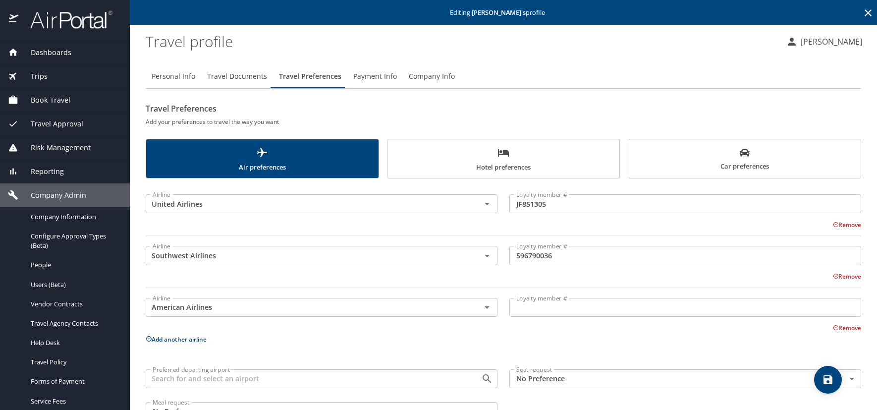
click at [550, 310] on input "Loyalty member #" at bounding box center [685, 307] width 352 height 19
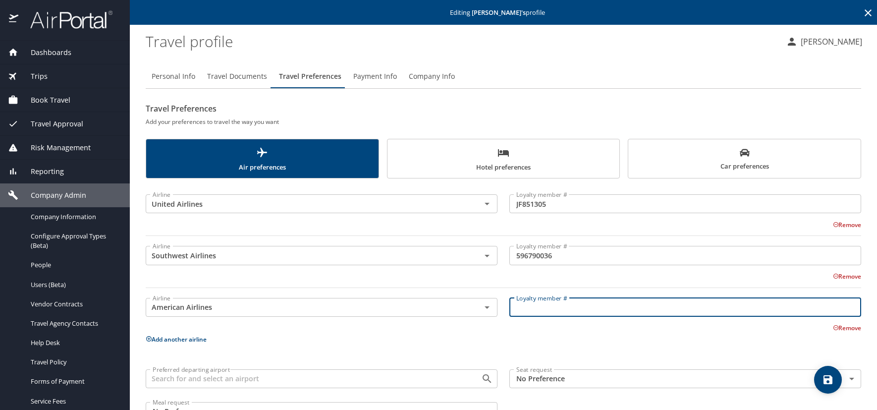
paste input "8LM02J6"
type input "8LM02J6"
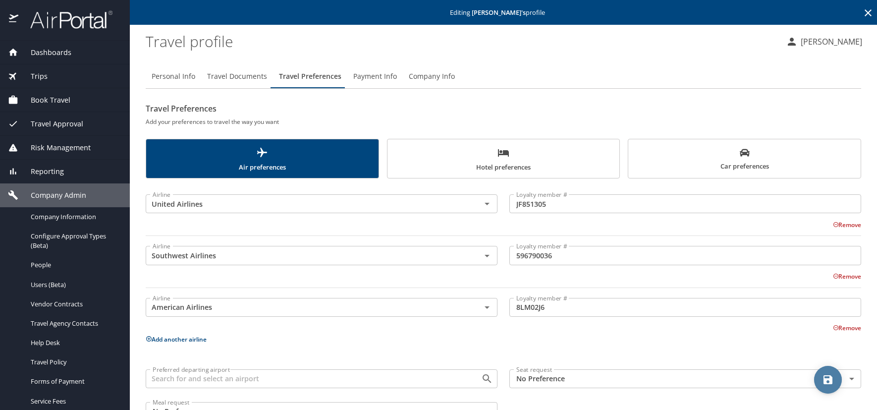
click at [828, 376] on icon "save" at bounding box center [828, 380] width 12 height 12
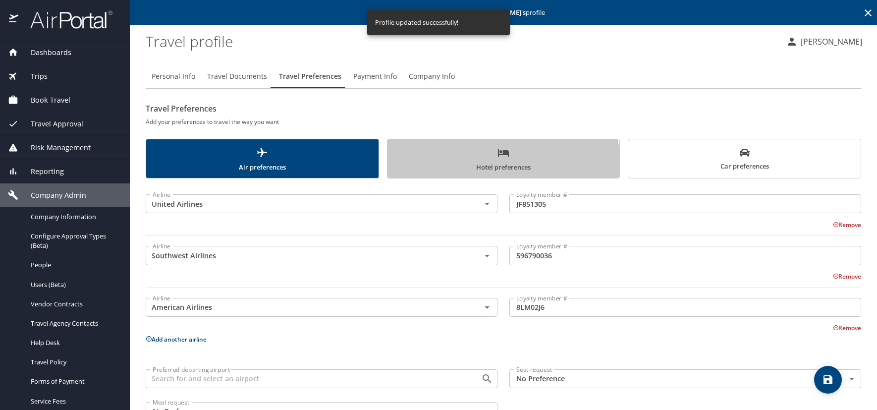
click at [475, 171] on span "Hotel preferences" at bounding box center [503, 160] width 220 height 26
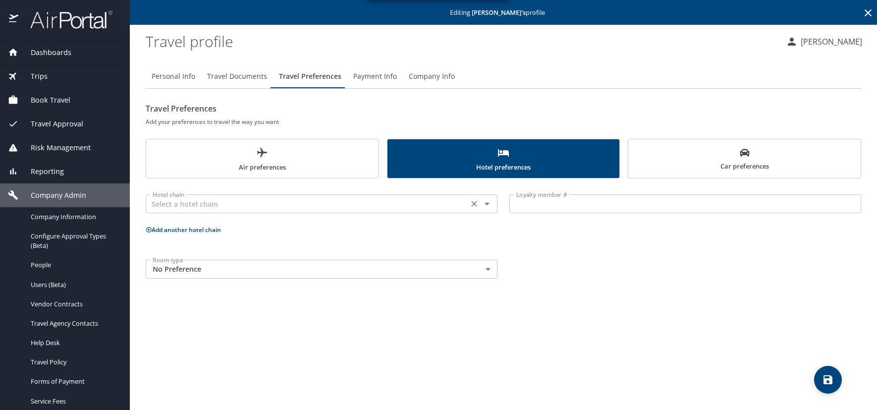
click at [203, 204] on input "text" at bounding box center [307, 203] width 317 height 13
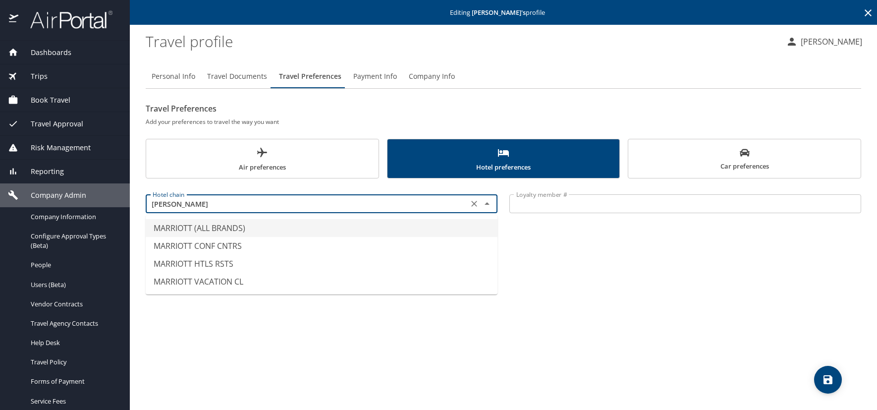
click at [199, 227] on li "MARRIOTT (ALL BRANDS)" at bounding box center [322, 228] width 352 height 18
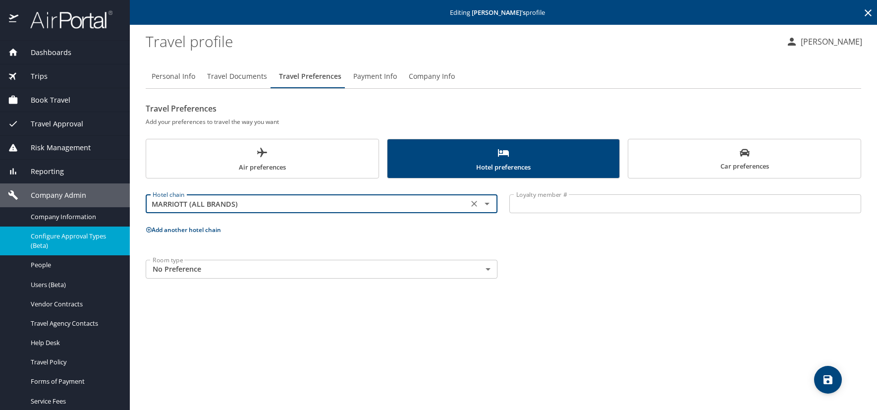
type input "MARRIOTT (ALL BRANDS)"
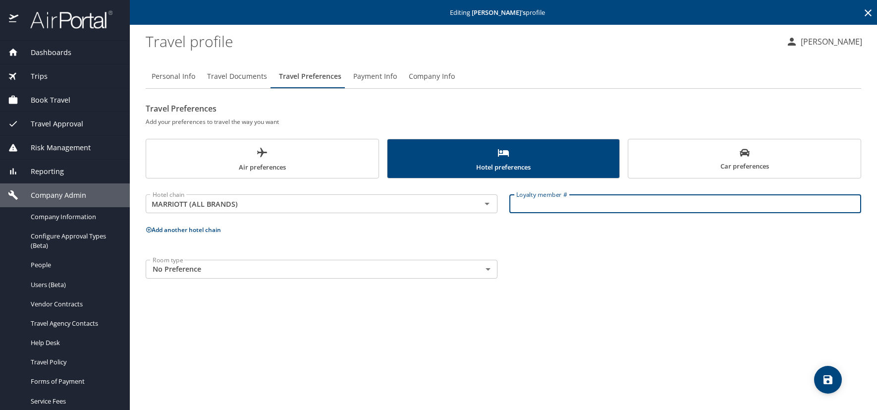
click at [531, 208] on input "Loyalty member #" at bounding box center [685, 203] width 352 height 19
paste input "299398174"
type input "299398174"
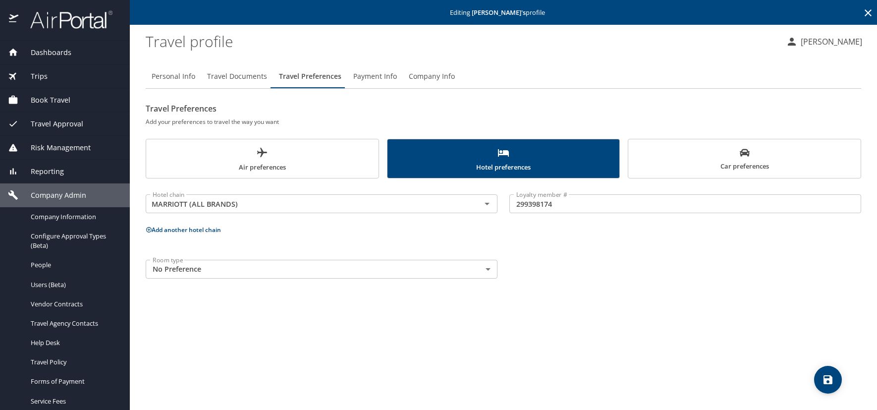
click at [148, 228] on icon at bounding box center [149, 229] width 6 height 6
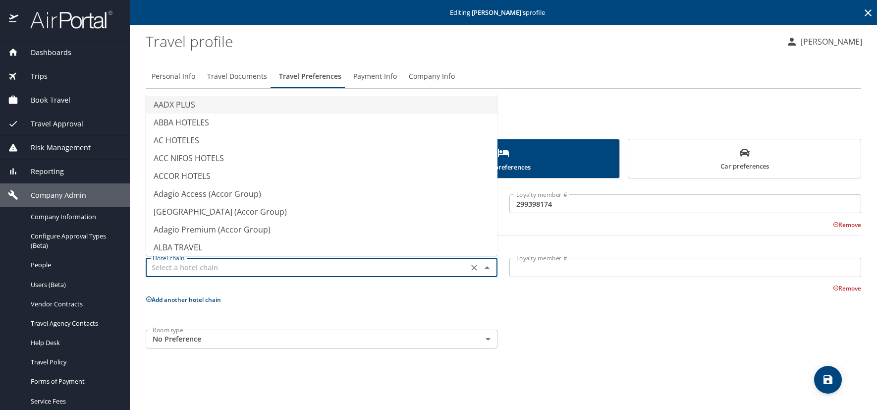
click at [174, 264] on input "text" at bounding box center [307, 267] width 317 height 13
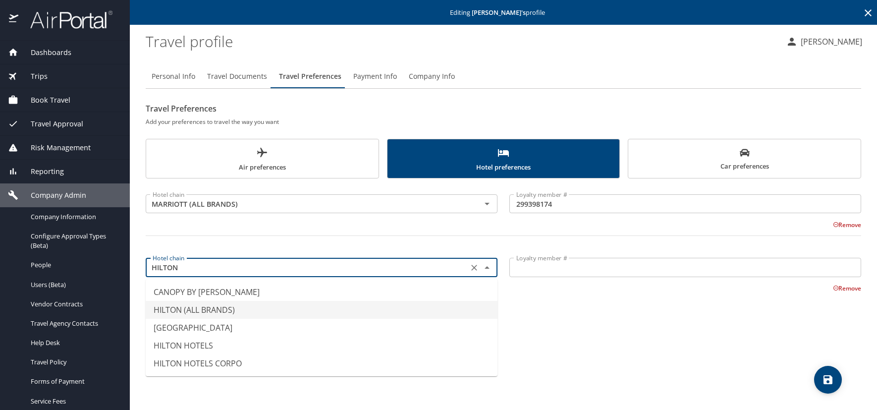
click at [186, 311] on li "HILTON (ALL BRANDS)" at bounding box center [322, 310] width 352 height 18
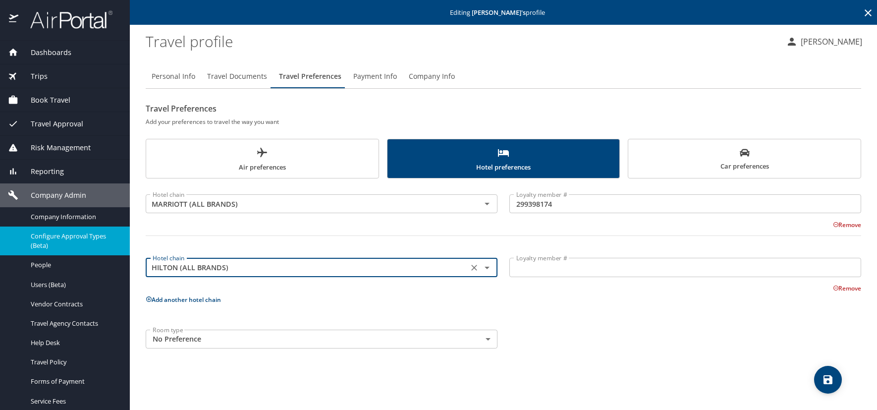
type input "HILTON (ALL BRANDS)"
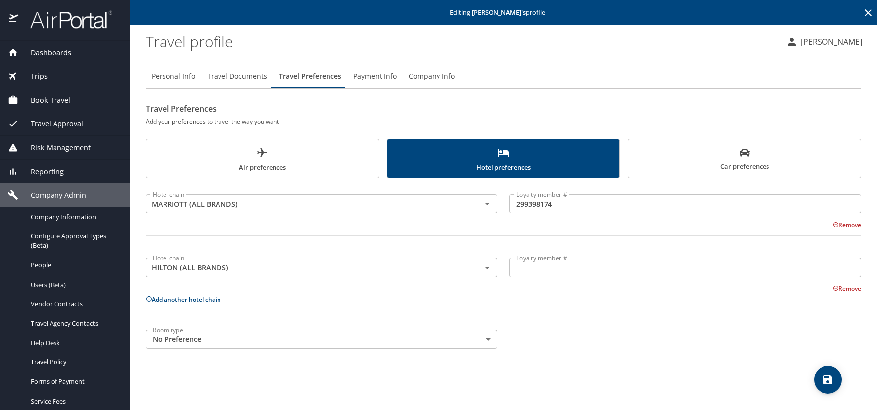
click at [561, 268] on input "Loyalty member #" at bounding box center [685, 267] width 352 height 19
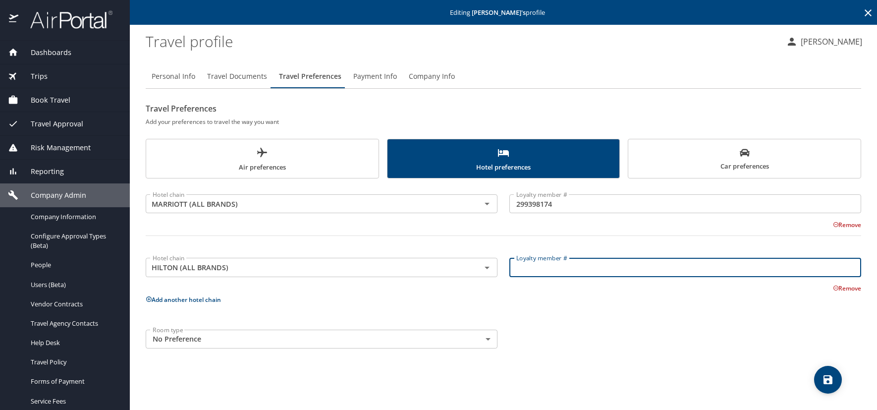
paste input "1386621492"
type input "1386621492"
click at [827, 378] on icon "save" at bounding box center [828, 379] width 9 height 9
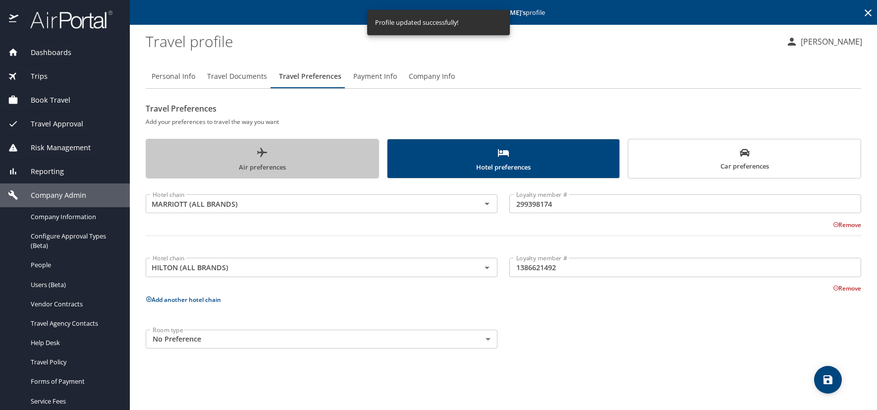
click at [274, 165] on span "Air preferences" at bounding box center [262, 160] width 220 height 26
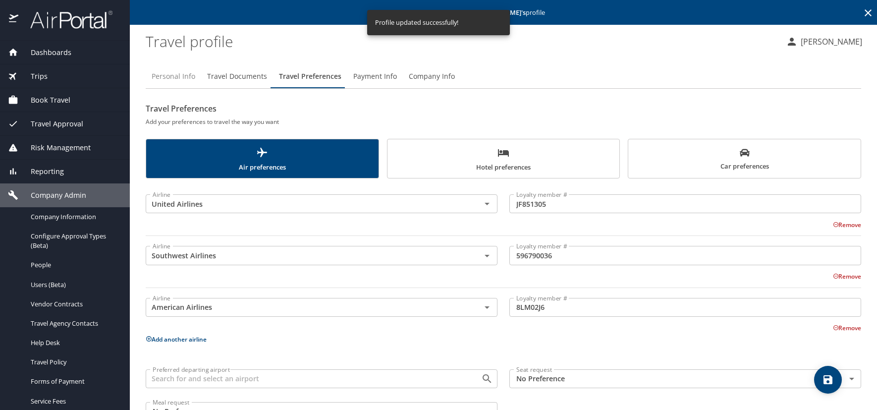
click at [172, 76] on span "Personal Info" at bounding box center [174, 76] width 44 height 12
select select "US"
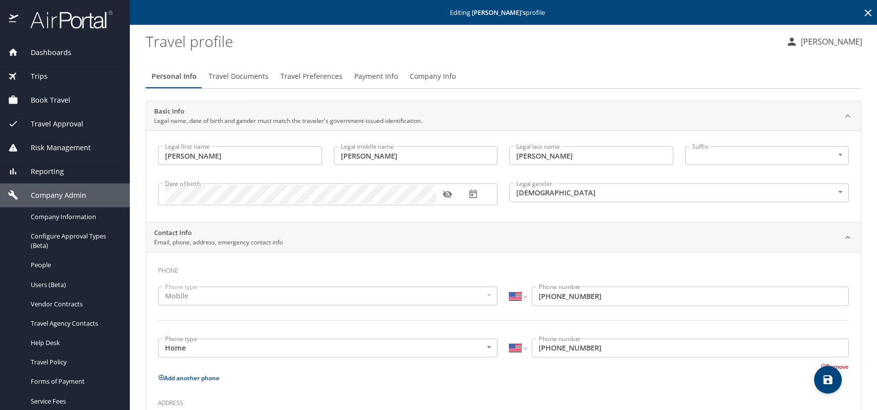
click at [862, 10] on icon at bounding box center [868, 13] width 12 height 12
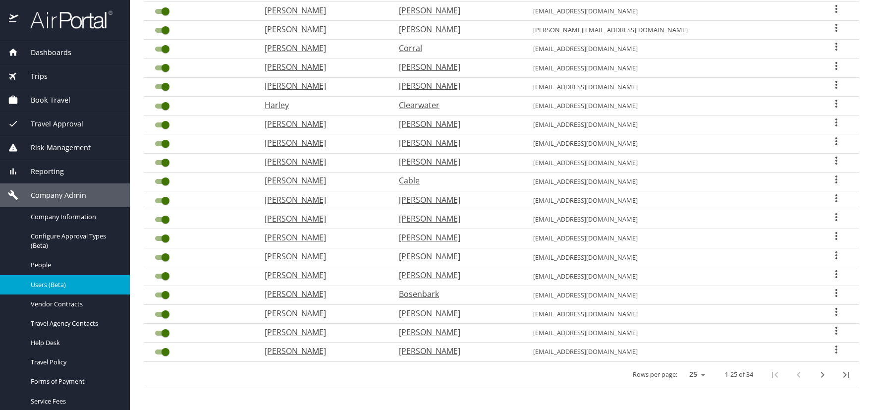
scroll to position [261, 0]
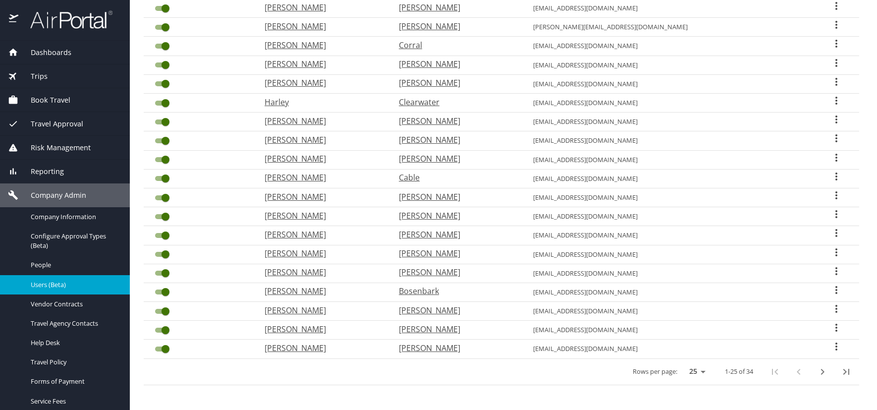
click at [817, 372] on icon "next page" at bounding box center [823, 372] width 12 height 12
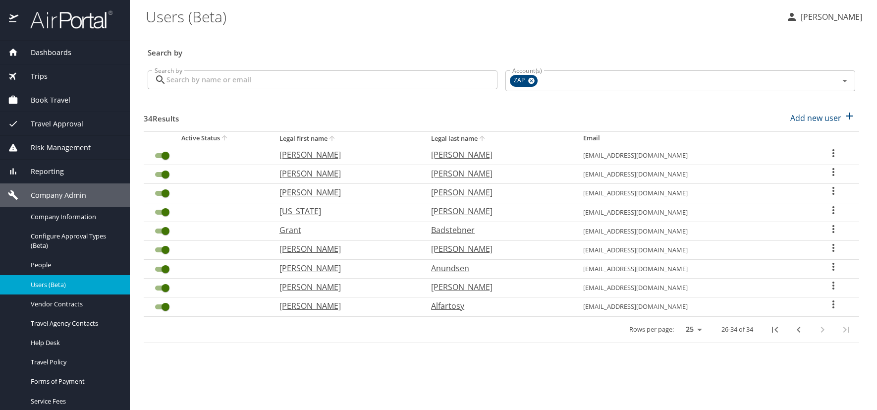
click at [832, 226] on icon "User Search Table" at bounding box center [833, 229] width 12 height 12
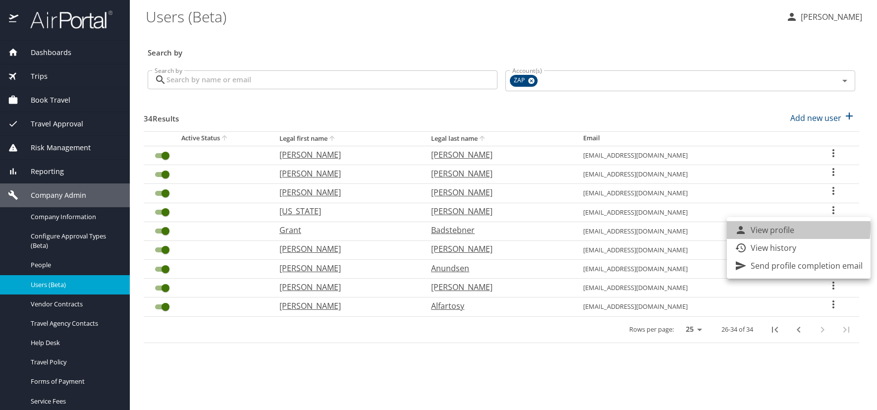
click at [773, 227] on p "View profile" at bounding box center [773, 230] width 44 height 12
select select "US"
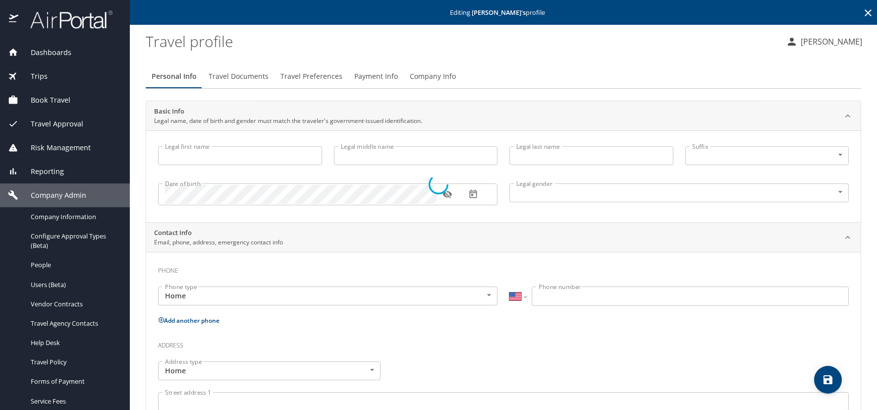
type input "Grant"
type input "[PERSON_NAME]"
type input "Badstebner"
type input "[DEMOGRAPHIC_DATA]"
select select "US"
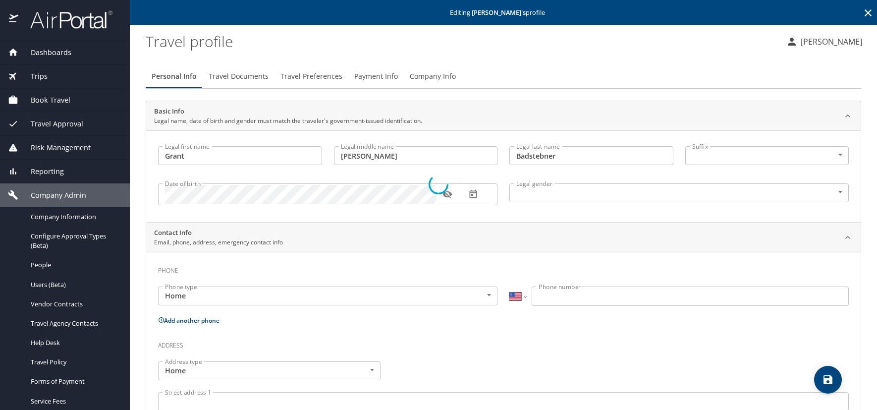
select select "US"
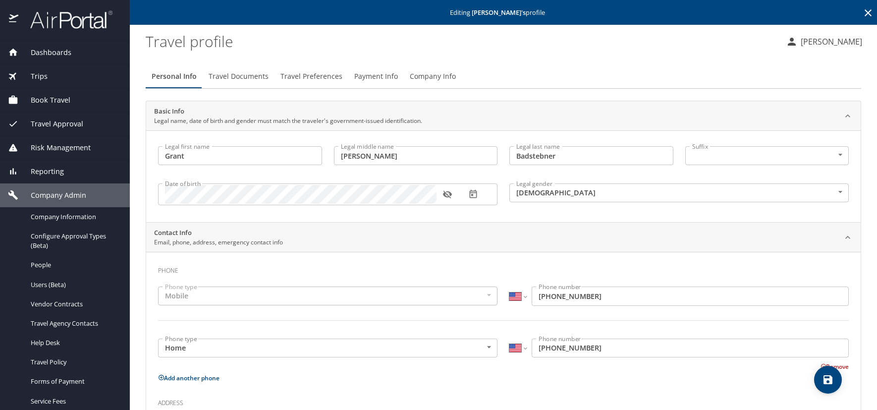
click at [328, 73] on span "Travel Preferences" at bounding box center [311, 76] width 62 height 12
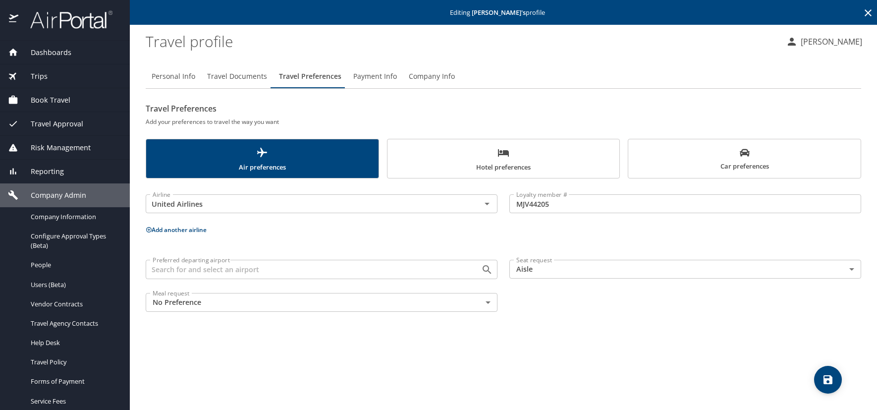
click at [187, 76] on span "Personal Info" at bounding box center [174, 76] width 44 height 12
select select "US"
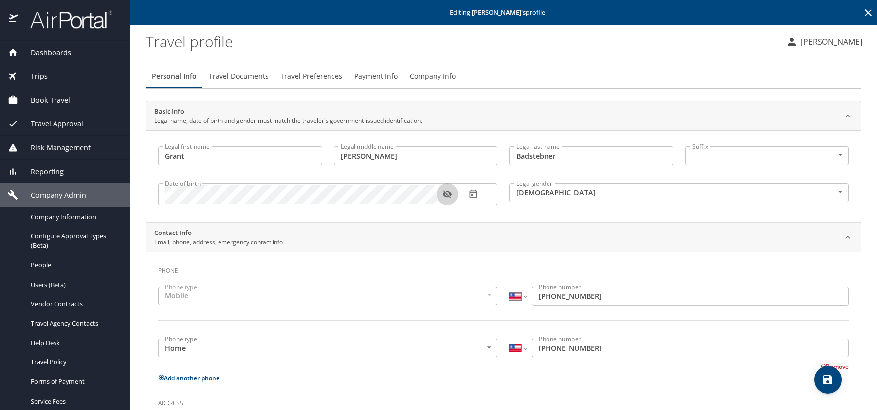
click at [447, 197] on icon "button" at bounding box center [446, 195] width 9 height 8
click at [305, 75] on span "Travel Preferences" at bounding box center [311, 76] width 62 height 12
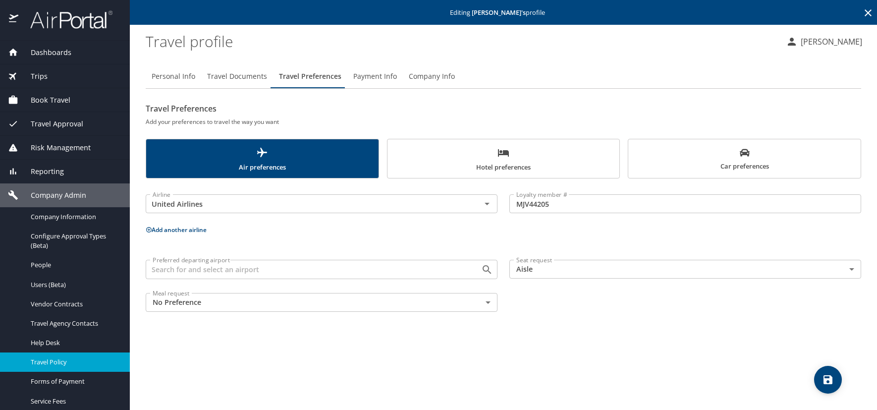
click at [6, 370] on link "Travel Policy" at bounding box center [65, 361] width 130 height 19
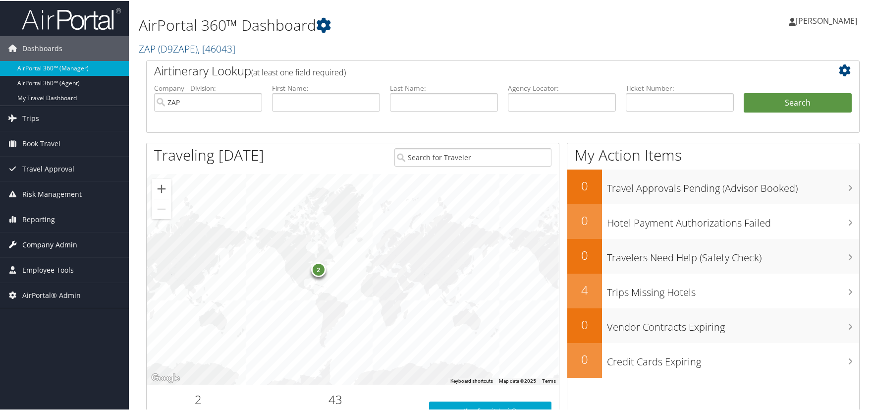
click at [69, 245] on span "Company Admin" at bounding box center [49, 243] width 55 height 25
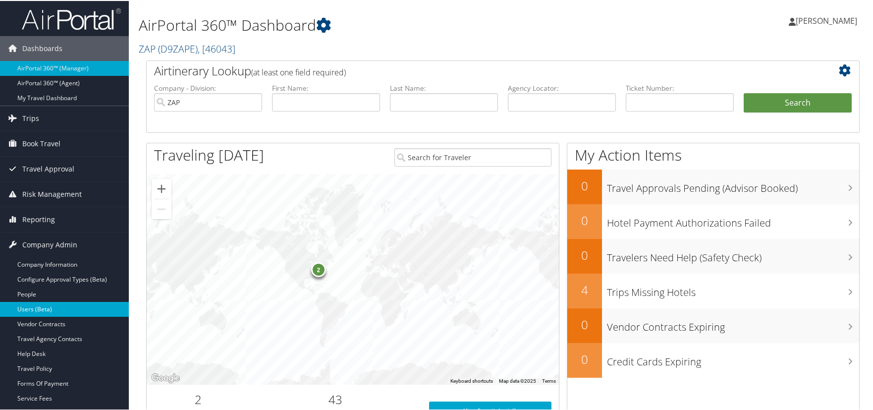
click at [49, 307] on link "Users (Beta)" at bounding box center [64, 308] width 129 height 15
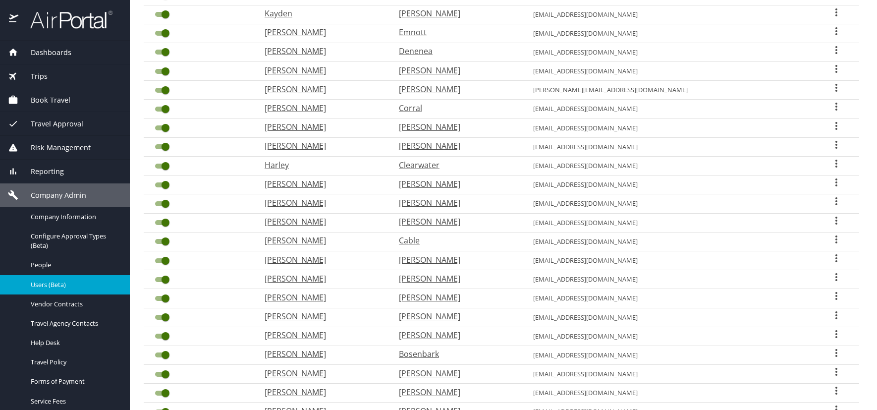
scroll to position [261, 0]
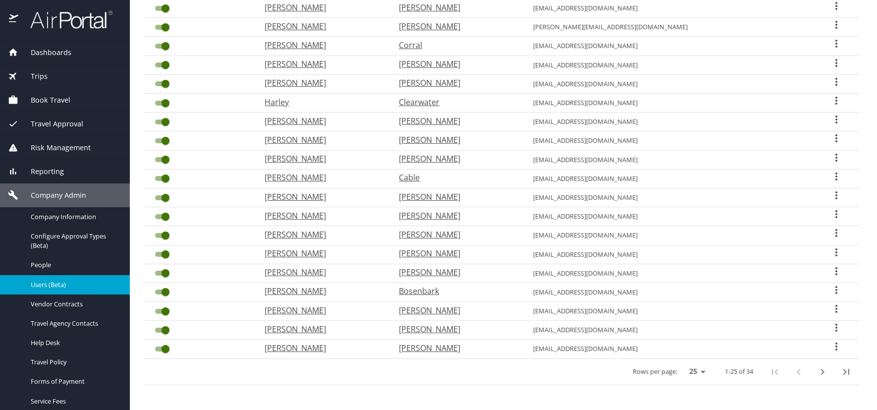
click at [817, 372] on icon "next page" at bounding box center [823, 372] width 12 height 12
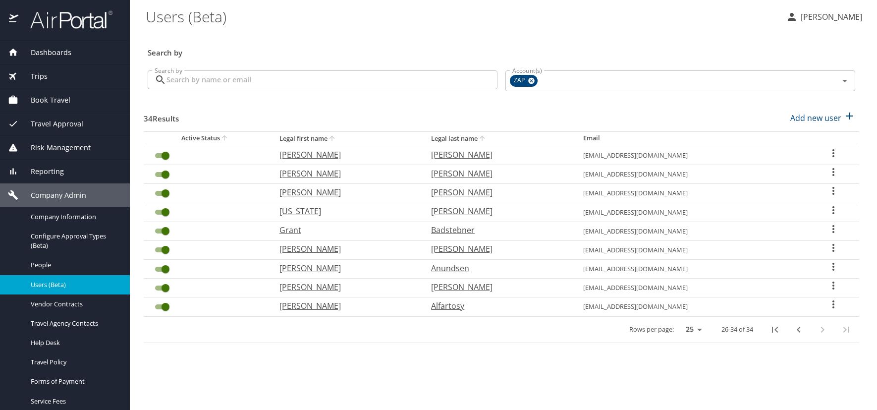
click at [833, 248] on icon "User Search Table" at bounding box center [833, 248] width 12 height 12
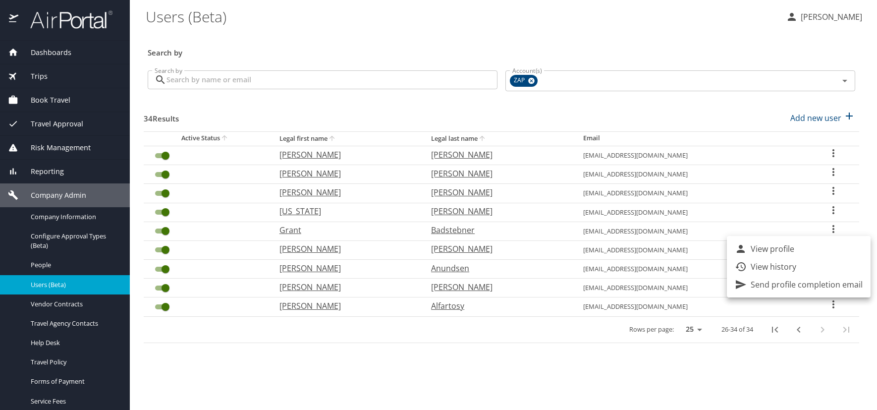
click at [767, 250] on p "View profile" at bounding box center [773, 249] width 44 height 12
select select "US"
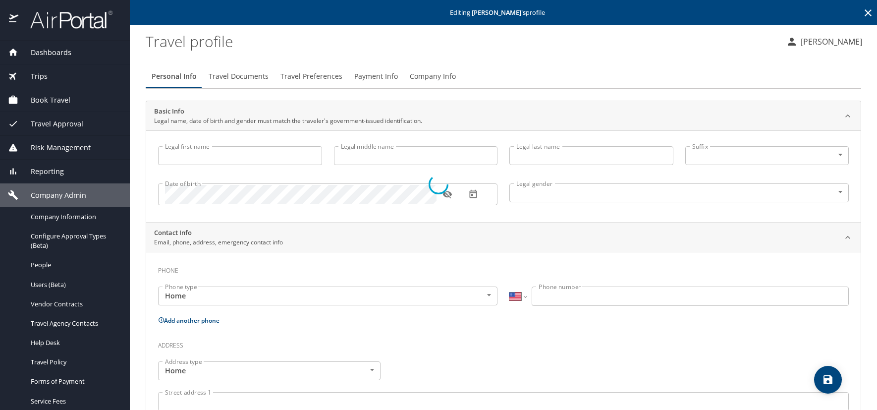
type input "[PERSON_NAME]"
type input "[DEMOGRAPHIC_DATA]"
select select "US"
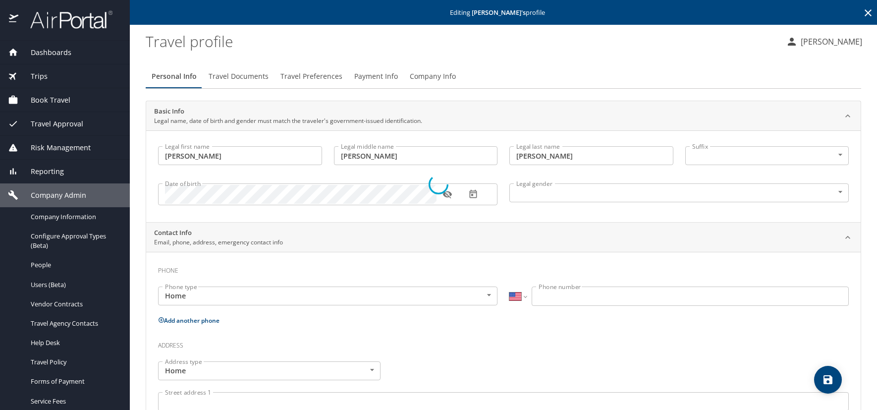
select select "US"
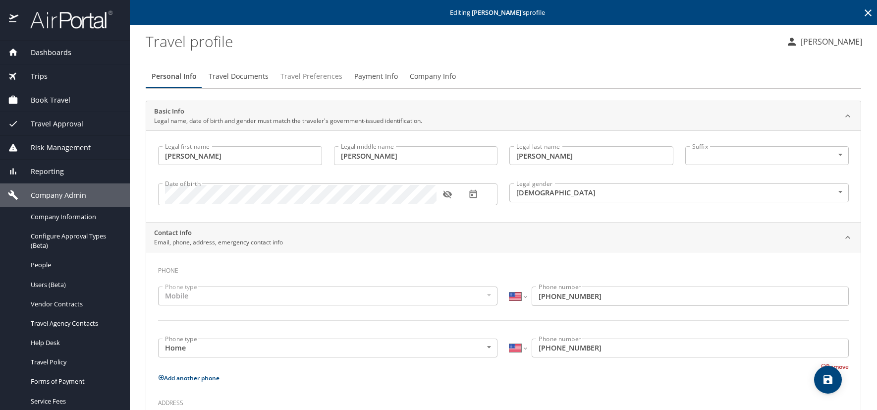
click at [317, 78] on span "Travel Preferences" at bounding box center [311, 76] width 62 height 12
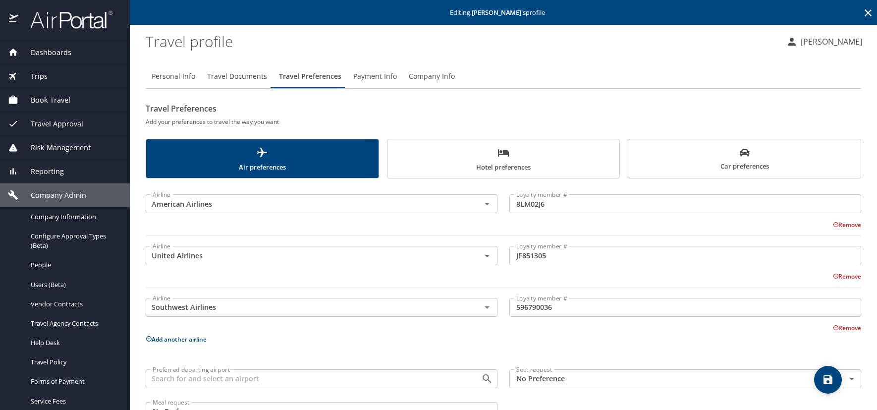
click at [517, 160] on span "Hotel preferences" at bounding box center [503, 160] width 220 height 26
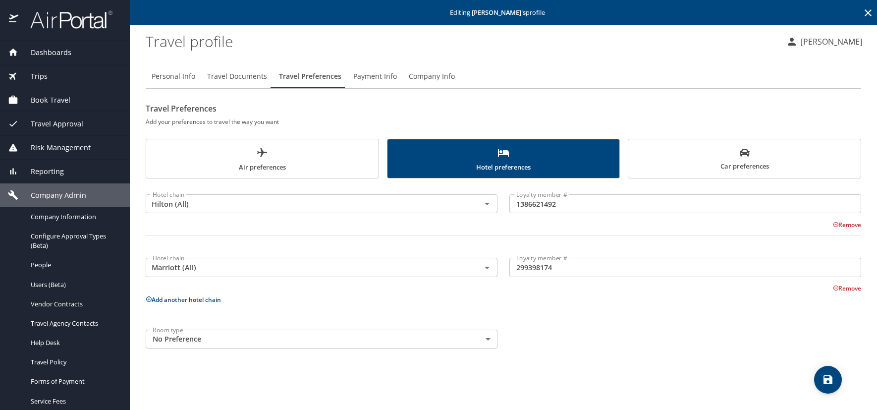
click at [746, 165] on span "Car preferences" at bounding box center [744, 160] width 220 height 24
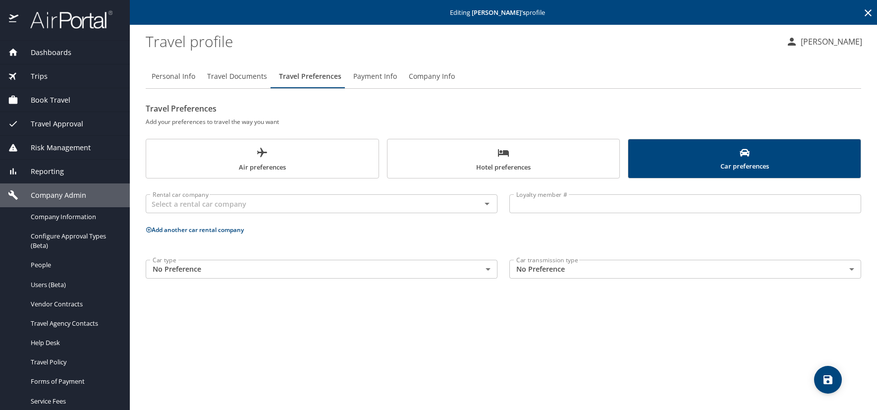
click at [870, 10] on icon at bounding box center [868, 13] width 12 height 12
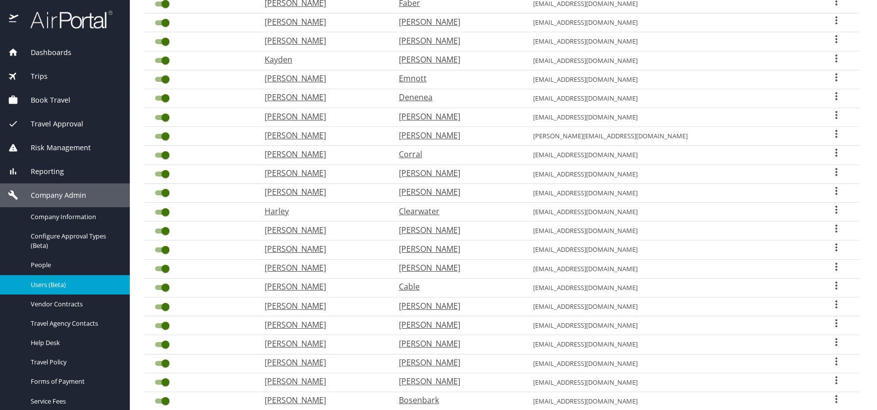
scroll to position [261, 0]
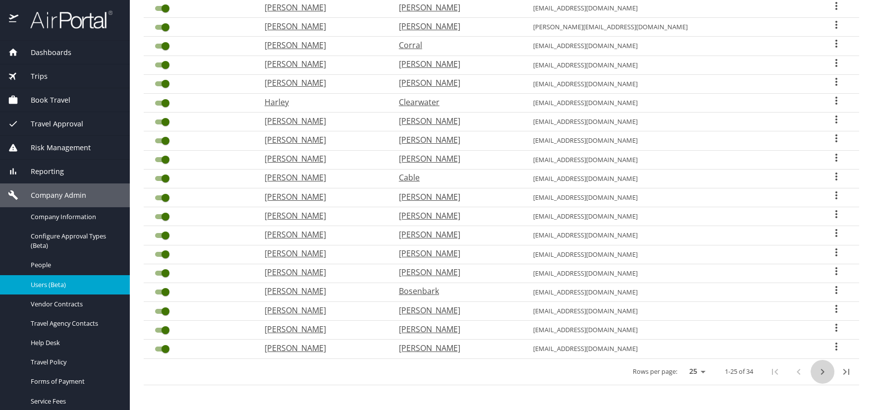
click at [817, 370] on icon "next page" at bounding box center [823, 372] width 12 height 12
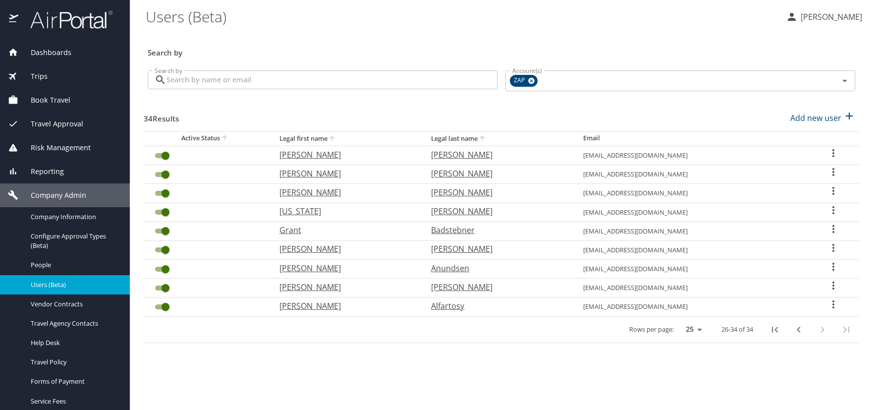
click at [831, 227] on icon "User Search Table" at bounding box center [833, 229] width 12 height 12
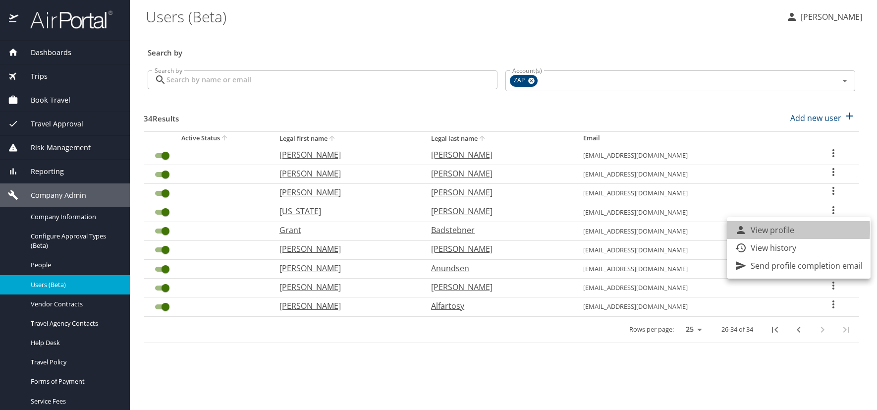
click at [762, 229] on p "View profile" at bounding box center [773, 230] width 44 height 12
select select "US"
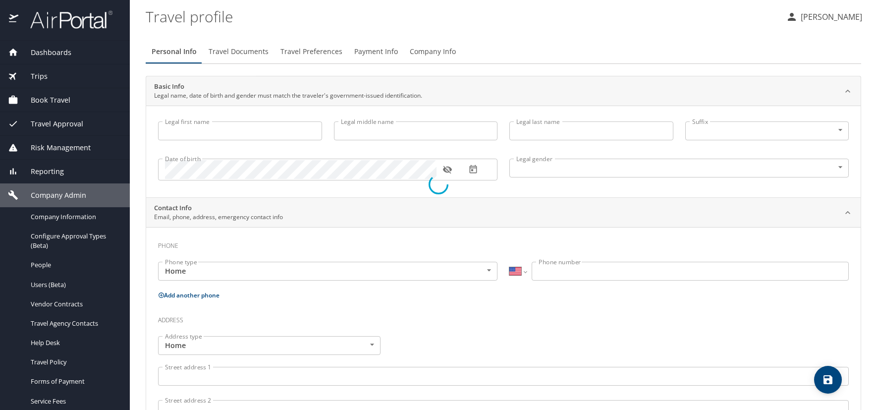
type input "Grant"
type input "[PERSON_NAME]"
type input "Badstebner"
type input "[DEMOGRAPHIC_DATA]"
select select "US"
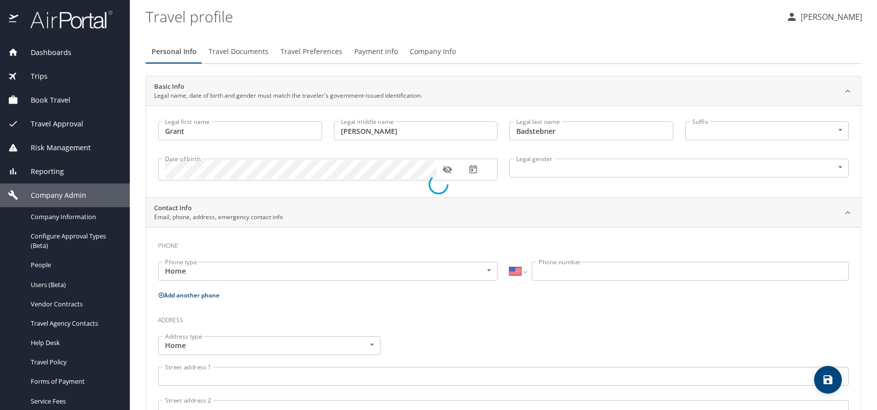
select select "US"
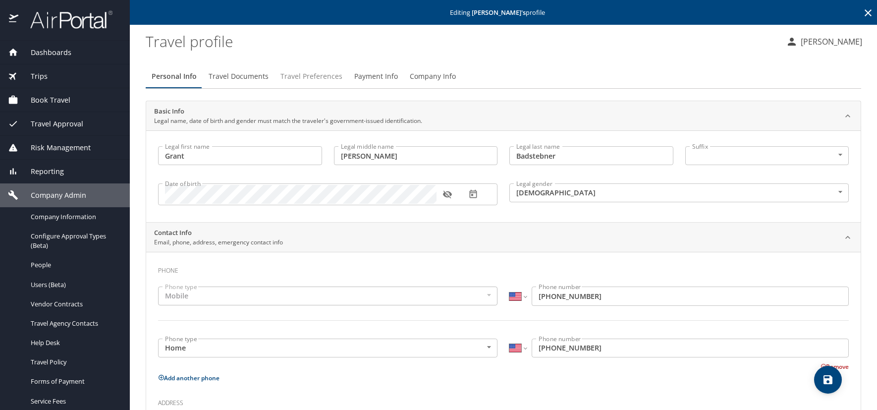
click at [309, 69] on button "Travel Preferences" at bounding box center [312, 76] width 74 height 24
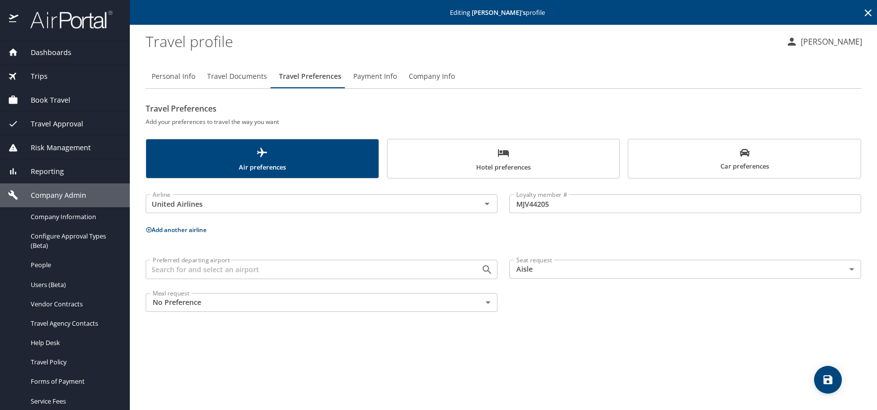
click at [868, 12] on icon at bounding box center [868, 12] width 7 height 7
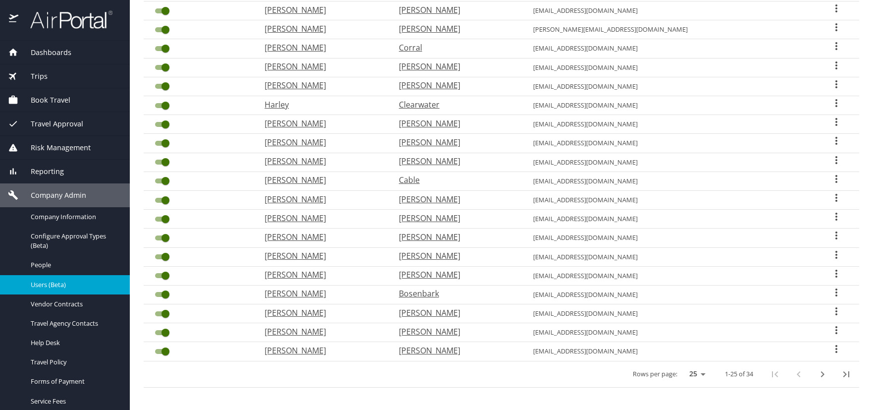
scroll to position [261, 0]
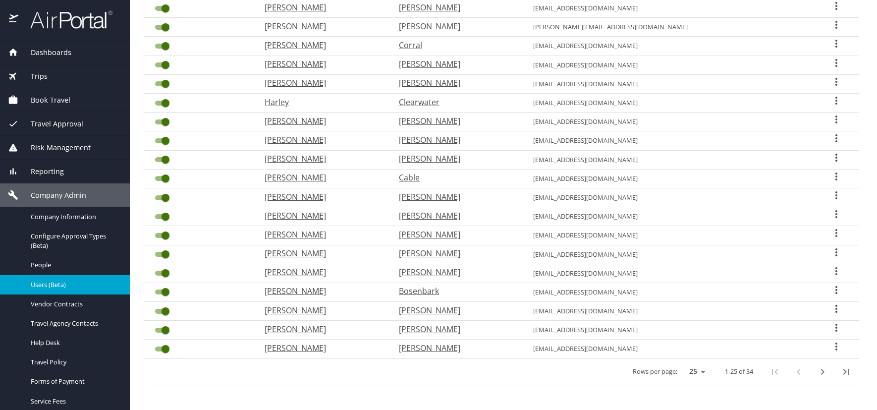
click at [821, 370] on icon "next page" at bounding box center [822, 372] width 3 height 6
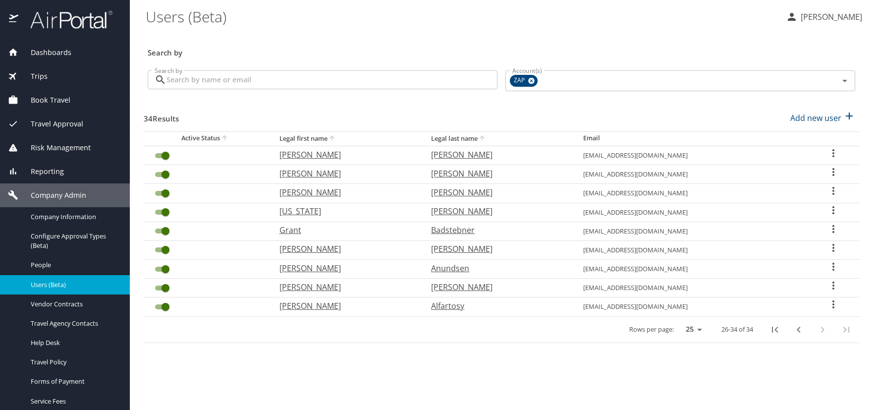
click at [832, 208] on icon "User Search Table" at bounding box center [833, 210] width 2 height 8
click at [753, 213] on p "View profile" at bounding box center [773, 211] width 44 height 12
select select "US"
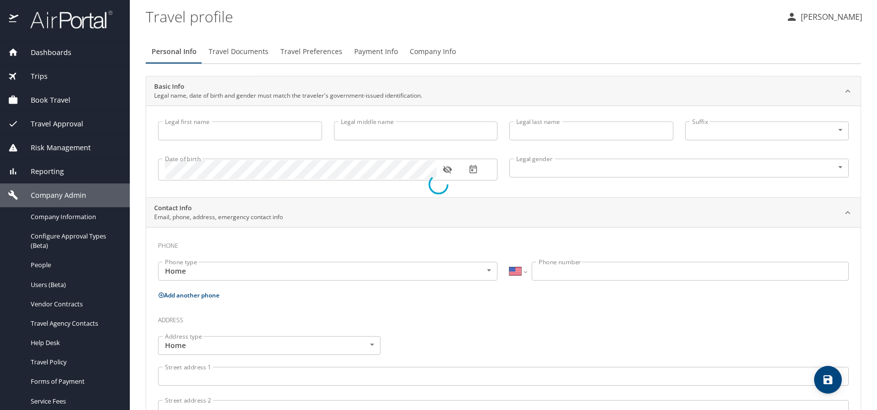
type input "[US_STATE]"
type input "Grace"
type input "[PERSON_NAME]"
type input "[DEMOGRAPHIC_DATA]"
select select "US"
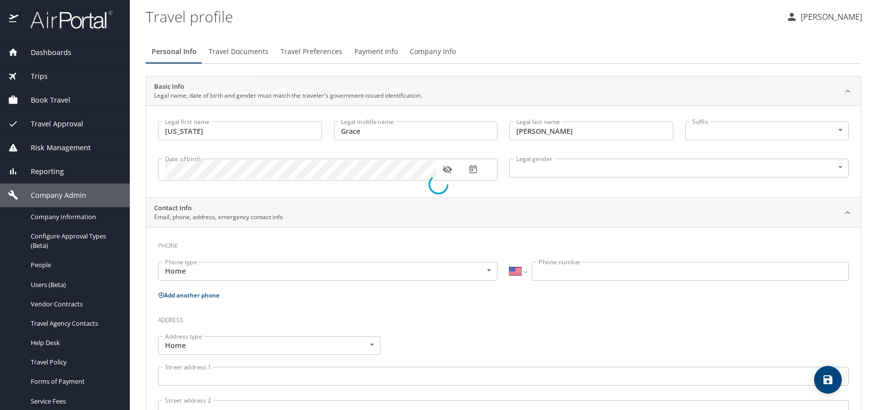
select select "US"
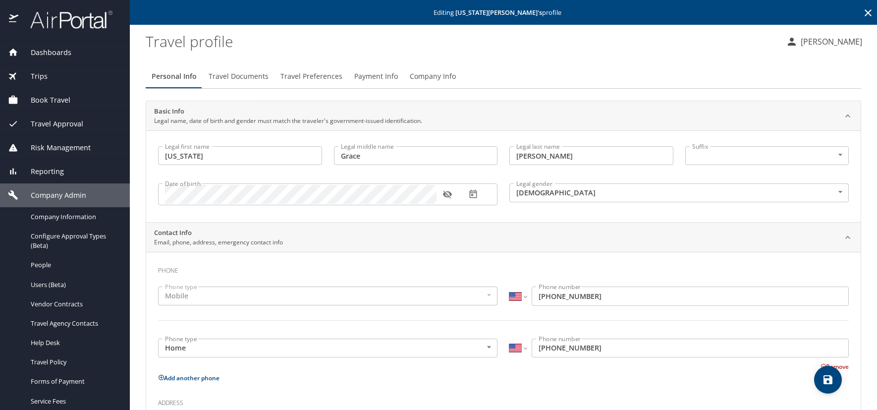
click at [319, 74] on span "Travel Preferences" at bounding box center [311, 76] width 62 height 12
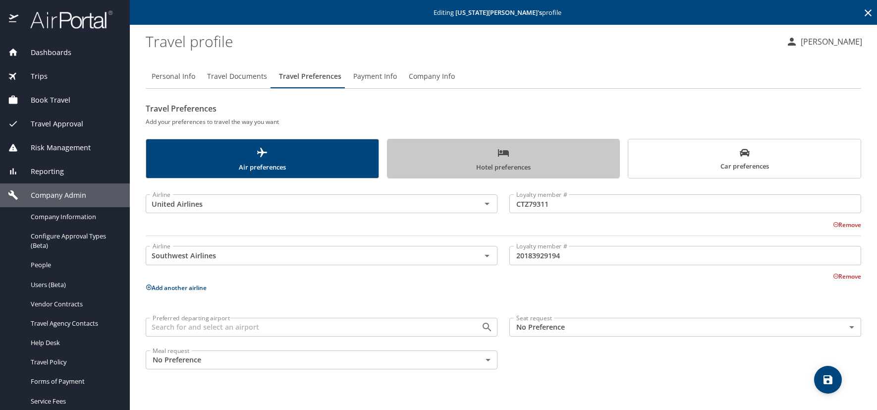
click at [441, 154] on span "Hotel preferences" at bounding box center [503, 160] width 220 height 26
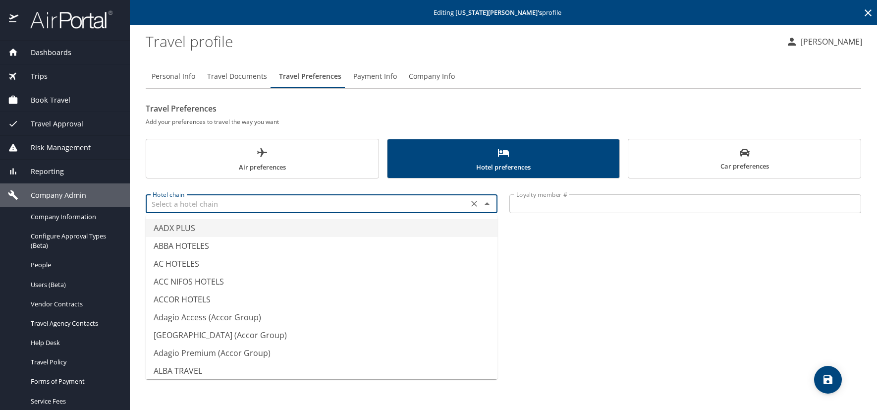
click at [257, 208] on input "text" at bounding box center [307, 203] width 317 height 13
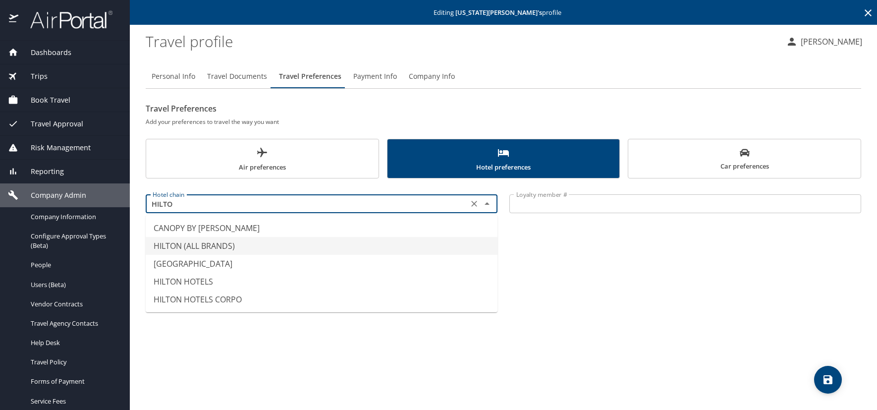
click at [195, 247] on li "HILTON (ALL BRANDS)" at bounding box center [322, 246] width 352 height 18
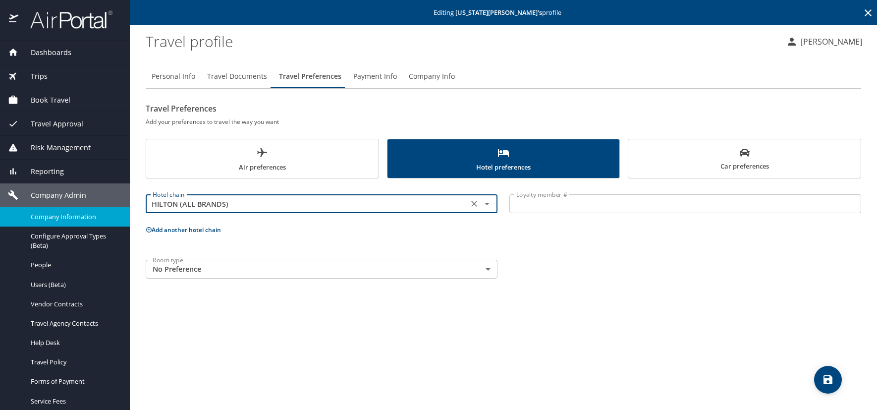
type input "HILTON (ALL BRANDS)"
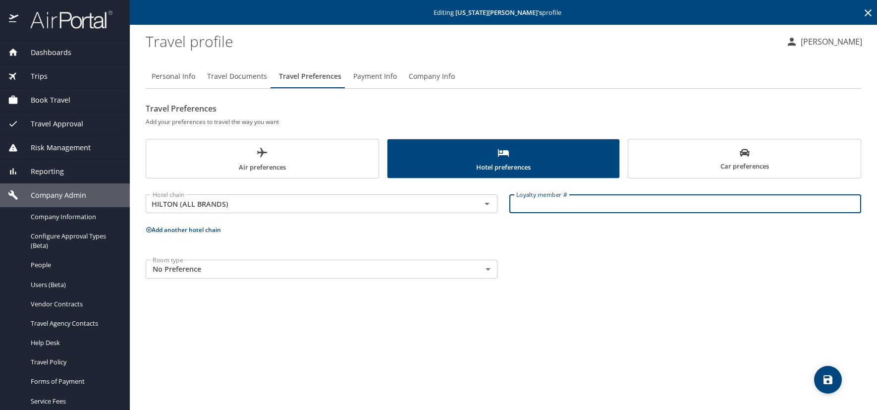
click at [544, 208] on input "Loyalty member #" at bounding box center [685, 203] width 352 height 19
paste input "1777176858"
type input "1777176858"
click at [836, 381] on span "save" at bounding box center [828, 380] width 28 height 12
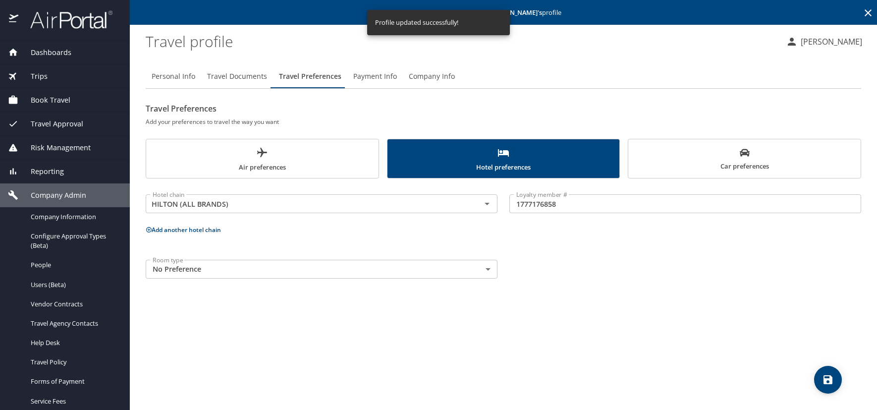
click at [869, 10] on icon at bounding box center [868, 13] width 12 height 12
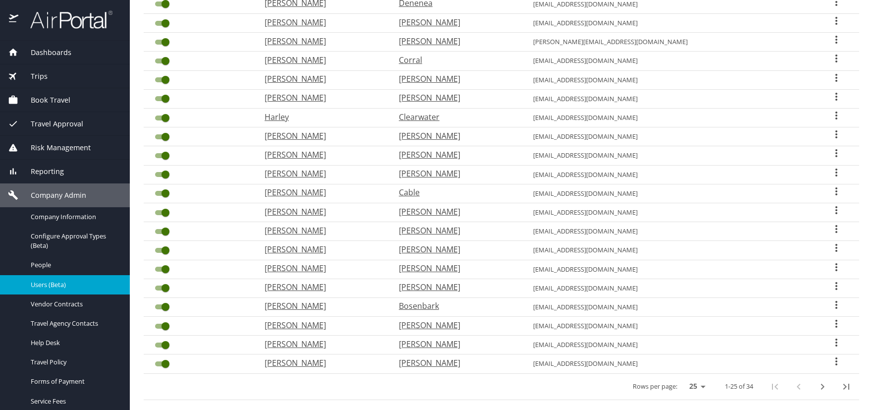
scroll to position [261, 0]
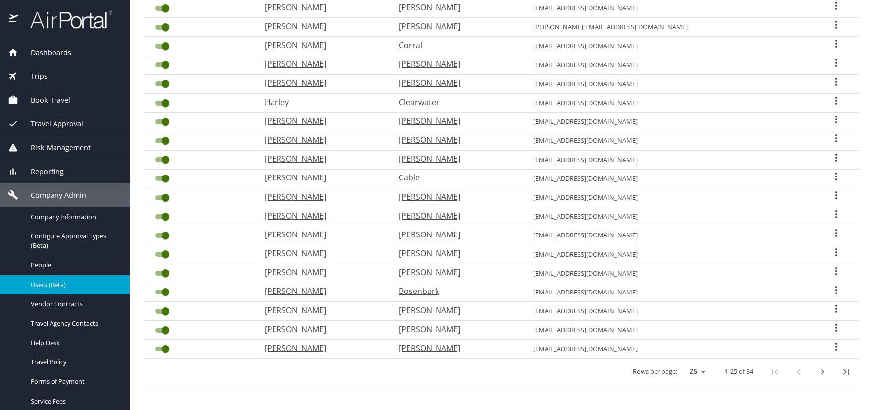
click at [821, 372] on icon "next page" at bounding box center [822, 372] width 3 height 6
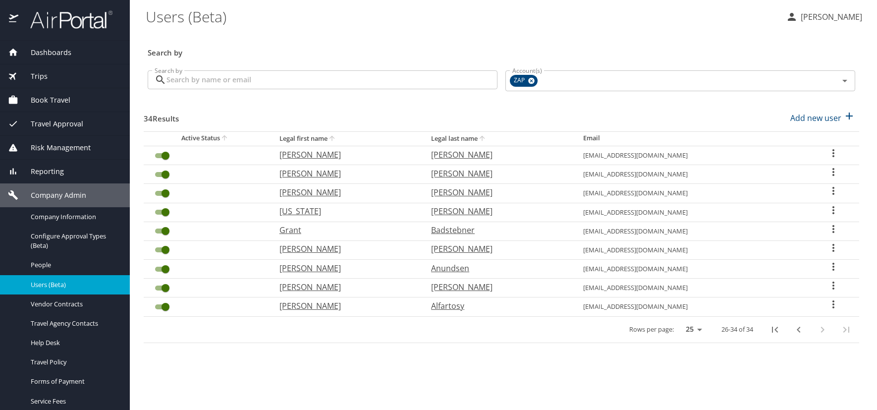
scroll to position [0, 0]
click at [830, 191] on icon "User Search Table" at bounding box center [833, 191] width 12 height 12
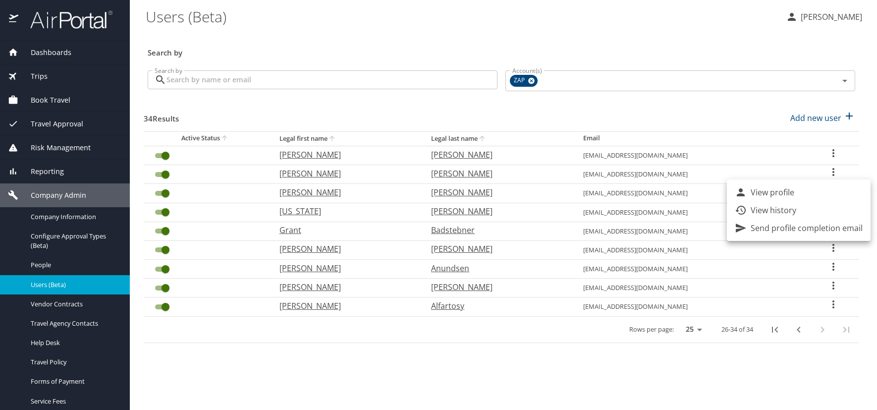
click at [762, 191] on p "View profile" at bounding box center [773, 192] width 44 height 12
select select "US"
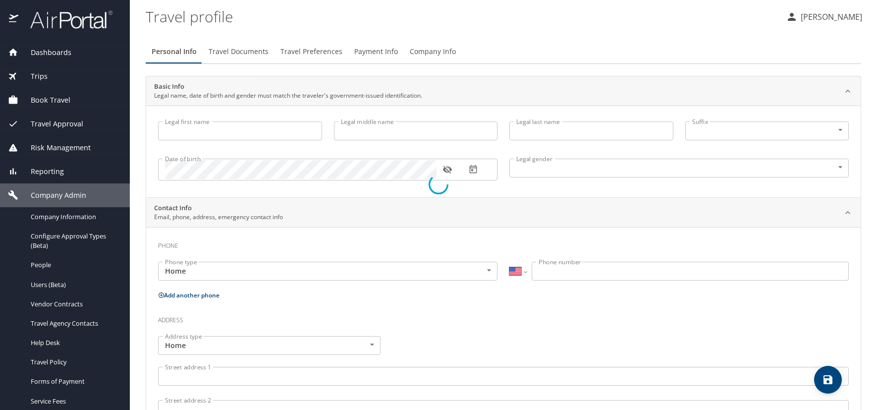
type input "[PERSON_NAME]"
type input "C"
type input "[PERSON_NAME]"
type input "[DEMOGRAPHIC_DATA]"
select select "US"
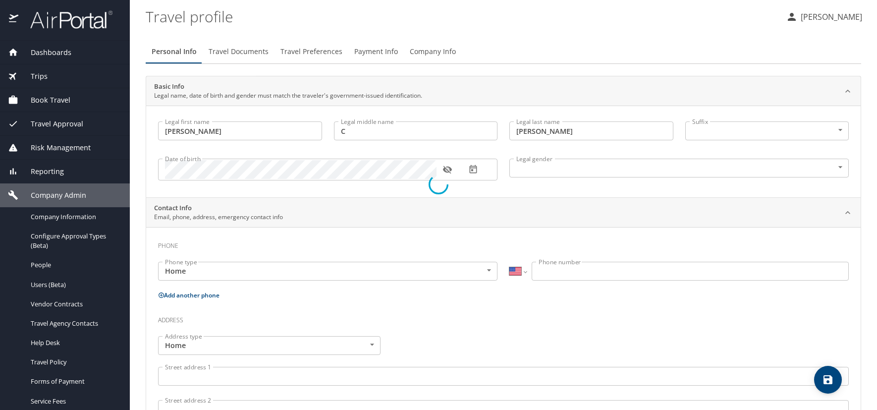
select select "US"
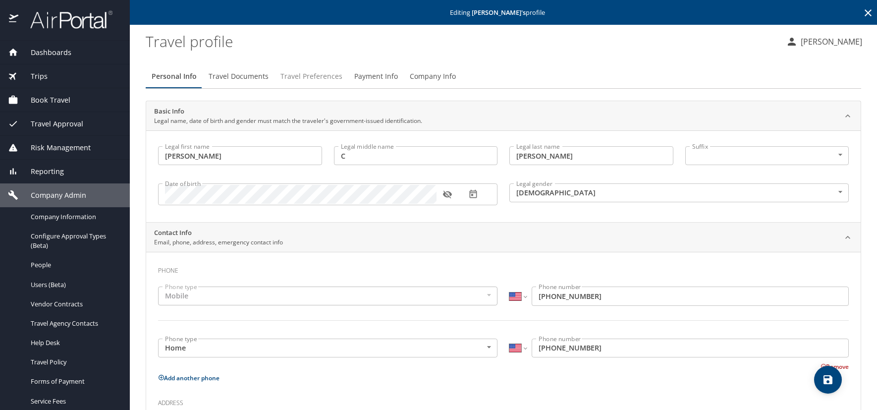
click at [303, 77] on span "Travel Preferences" at bounding box center [311, 76] width 62 height 12
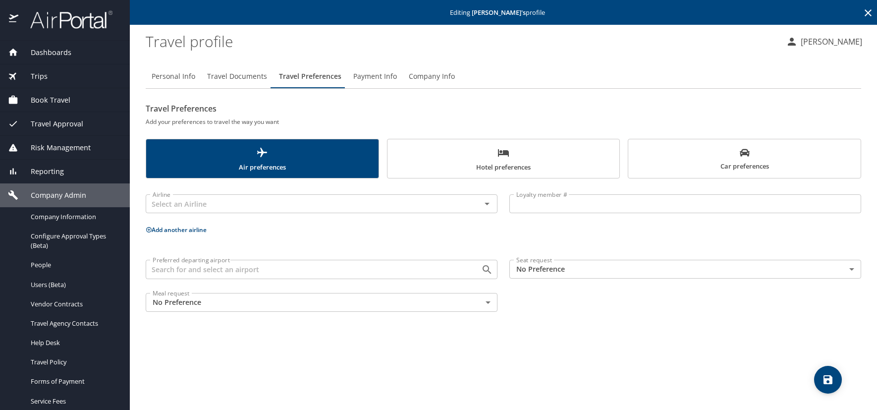
click at [557, 166] on span "Hotel preferences" at bounding box center [503, 160] width 220 height 26
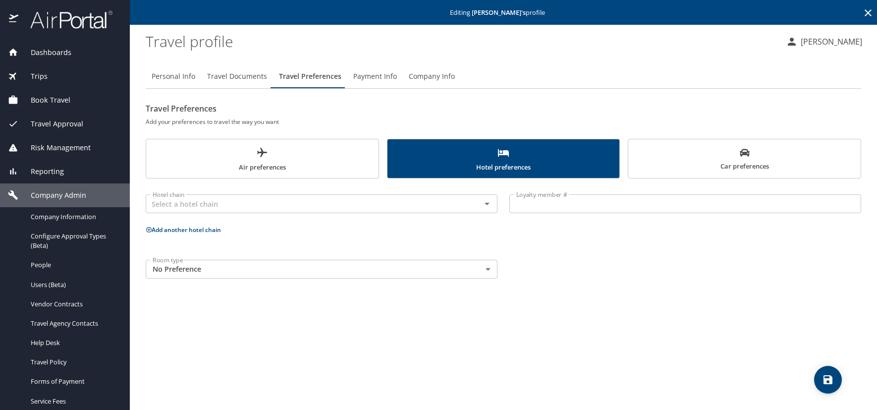
click at [702, 165] on span "Car preferences" at bounding box center [744, 160] width 220 height 24
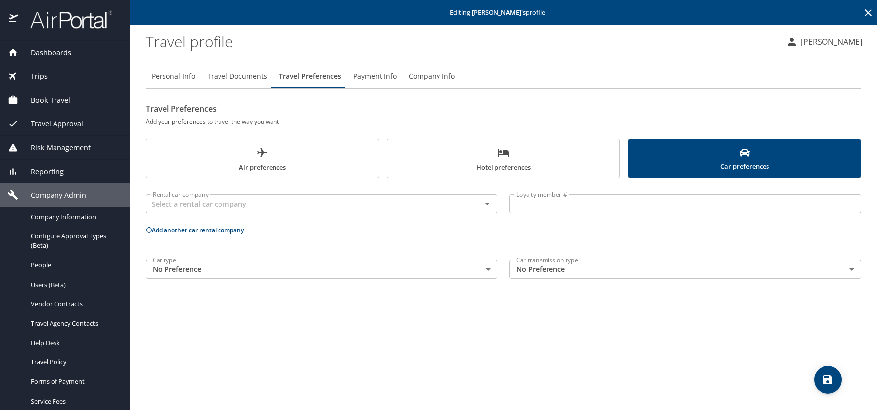
click at [868, 10] on icon at bounding box center [868, 13] width 12 height 12
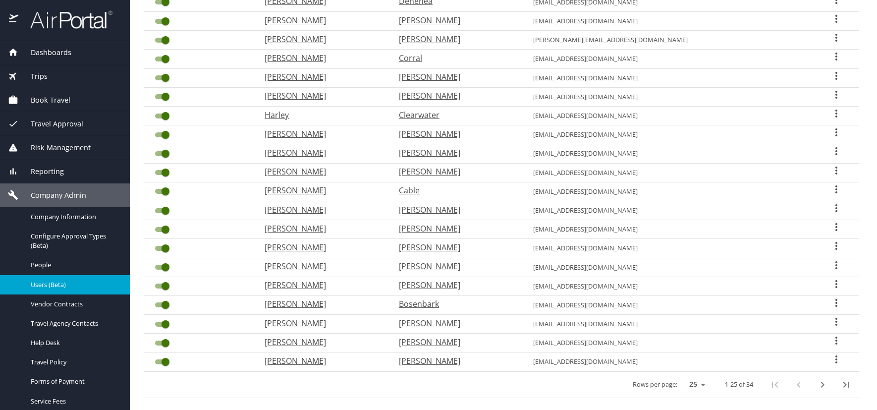
scroll to position [261, 0]
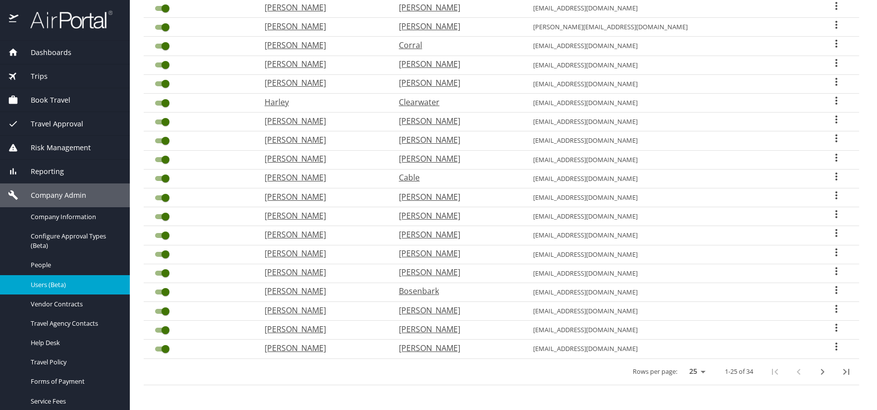
click at [821, 372] on icon "next page" at bounding box center [822, 372] width 3 height 6
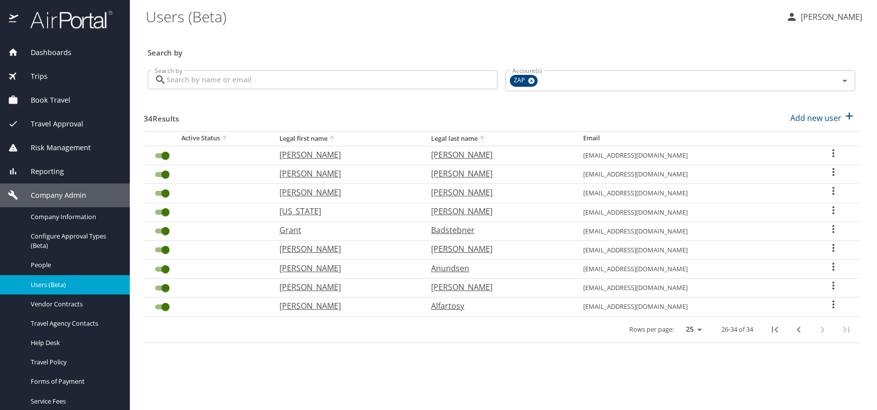
scroll to position [0, 0]
click at [833, 171] on icon "User Search Table" at bounding box center [833, 172] width 12 height 12
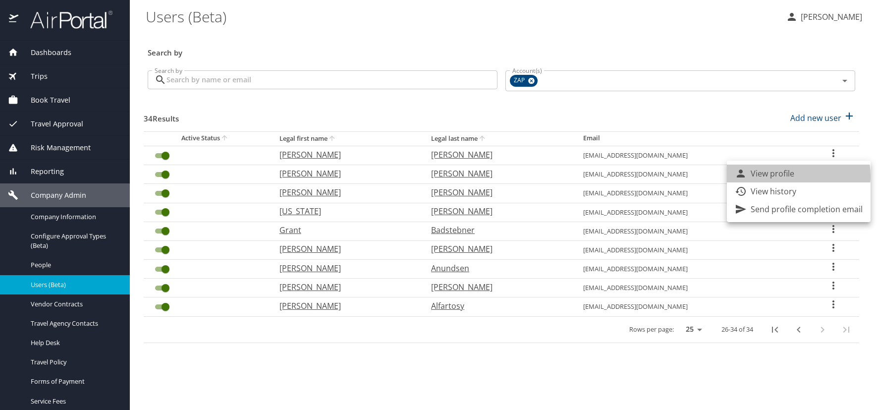
click at [792, 176] on p "View profile" at bounding box center [773, 173] width 44 height 12
select select "US"
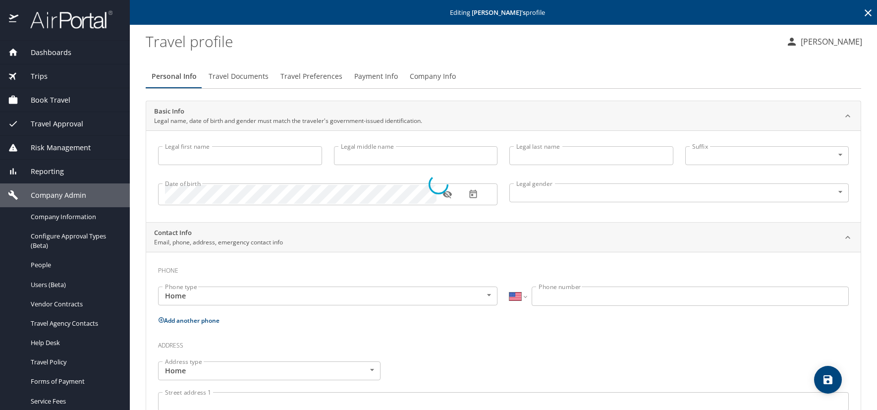
type input "[PERSON_NAME]"
type input "T"
type input "[PERSON_NAME]"
type input "[DEMOGRAPHIC_DATA]"
select select "US"
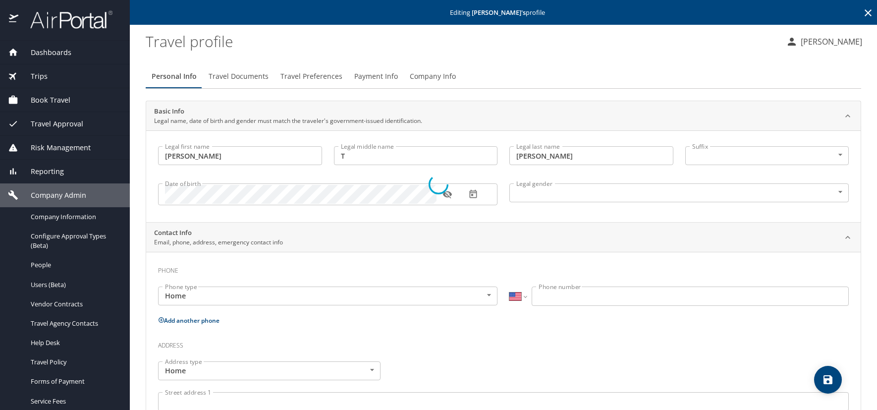
select select "US"
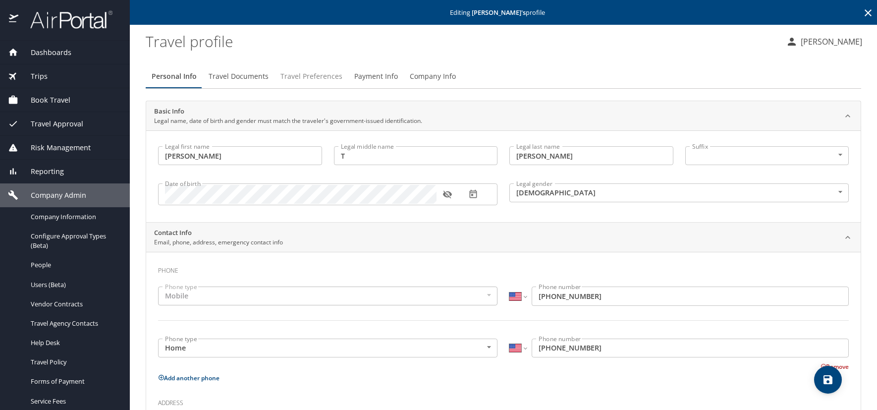
click at [328, 75] on span "Travel Preferences" at bounding box center [311, 76] width 62 height 12
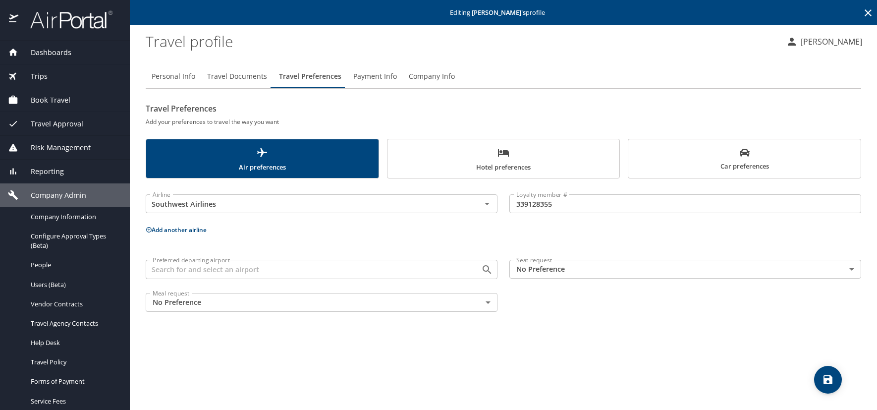
click at [149, 228] on icon at bounding box center [148, 229] width 5 height 5
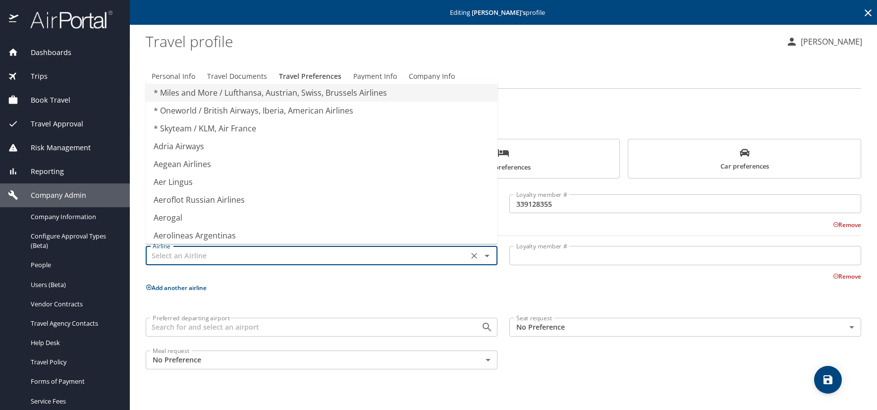
click at [166, 252] on input "text" at bounding box center [307, 255] width 317 height 13
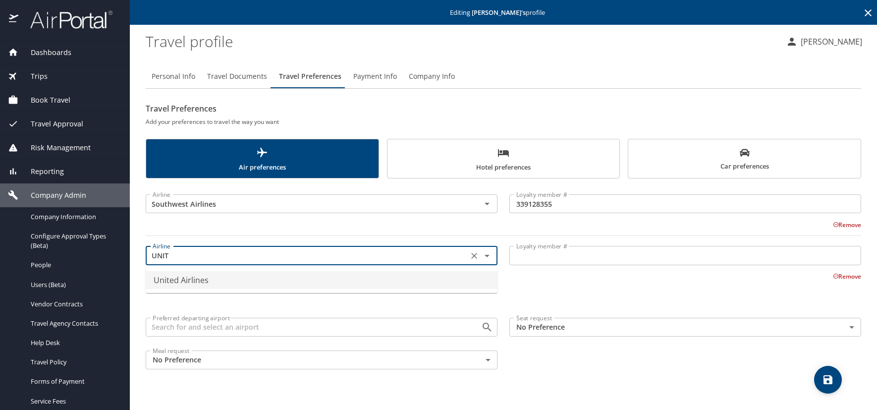
click at [175, 275] on li "United Airlines" at bounding box center [322, 280] width 352 height 18
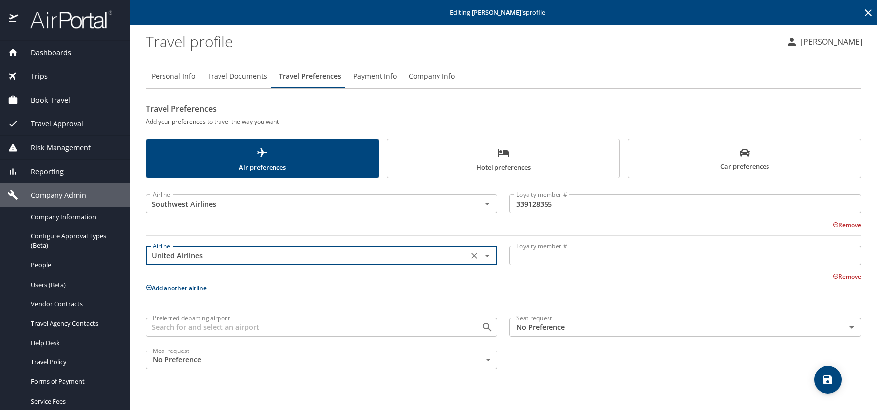
type input "United Airlines"
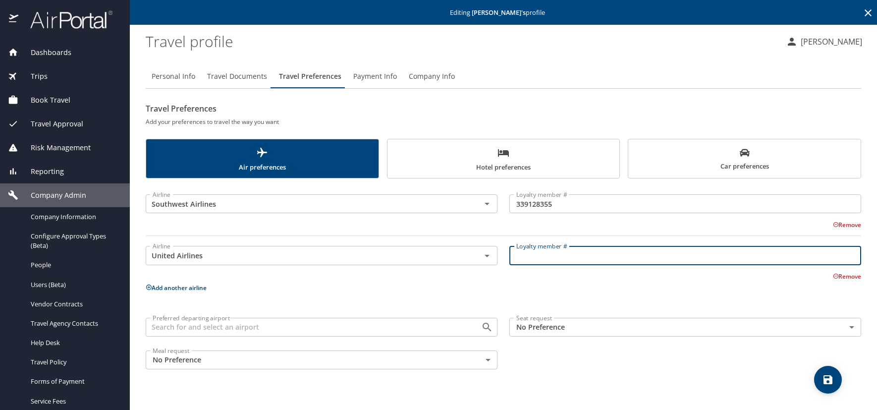
click at [543, 264] on input "Loyalty member #" at bounding box center [685, 255] width 352 height 19
paste input "1777176858"
type input "1"
click at [541, 258] on input "Loyalty member #" at bounding box center [685, 255] width 352 height 19
paste input "DRS32101"
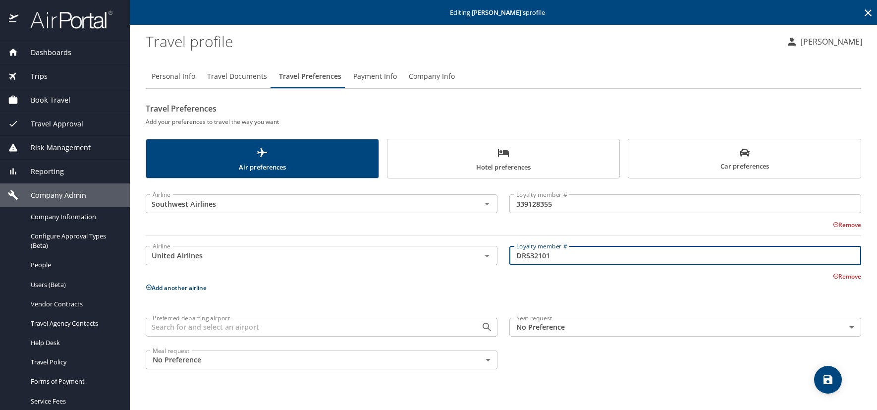
type input "DRS32101"
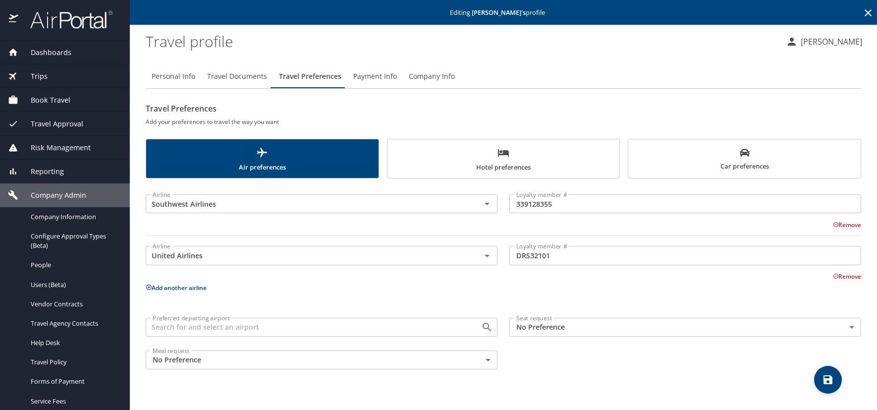
click at [832, 374] on icon "save" at bounding box center [828, 380] width 12 height 12
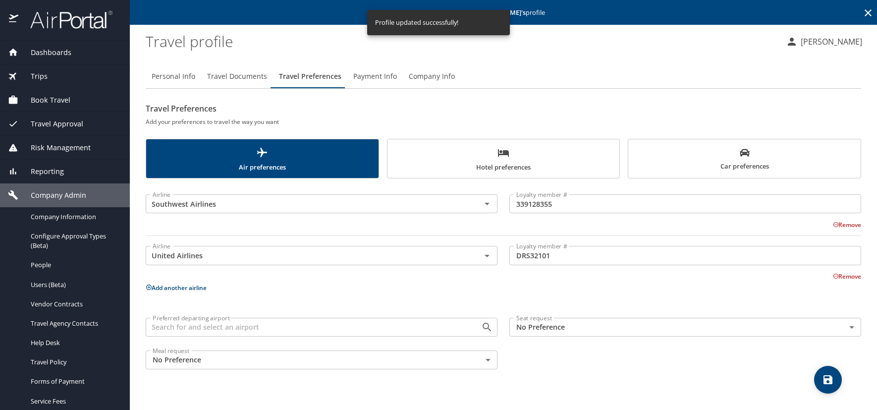
click at [870, 14] on icon at bounding box center [868, 13] width 12 height 12
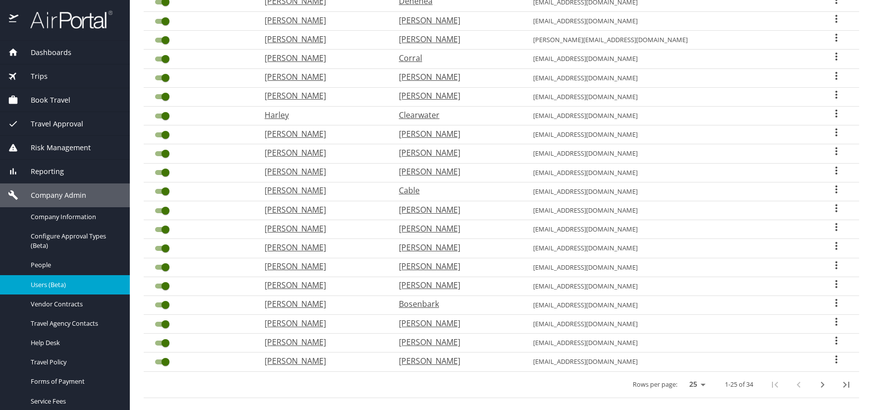
scroll to position [261, 0]
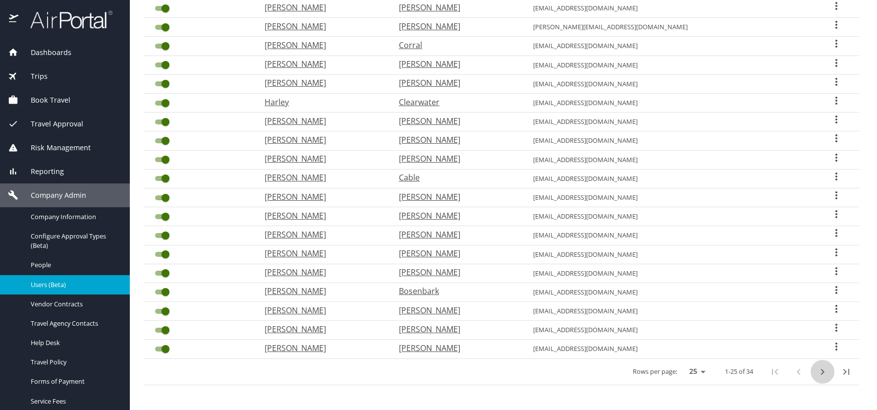
click at [817, 372] on icon "next page" at bounding box center [823, 372] width 12 height 12
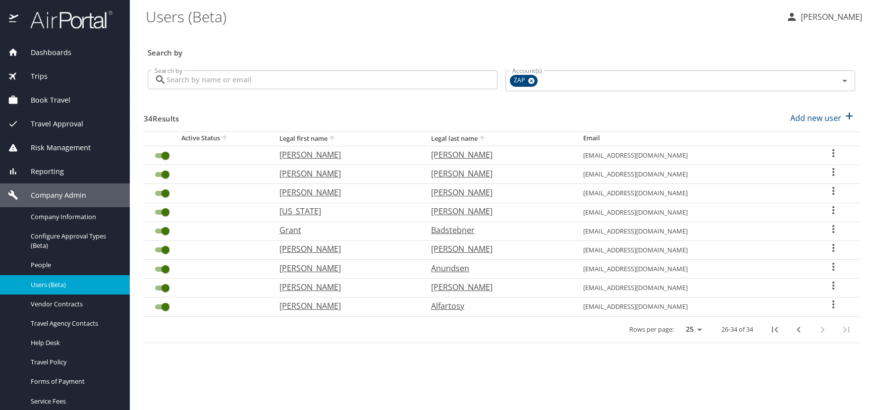
click at [832, 153] on icon "User Search Table" at bounding box center [833, 153] width 2 height 8
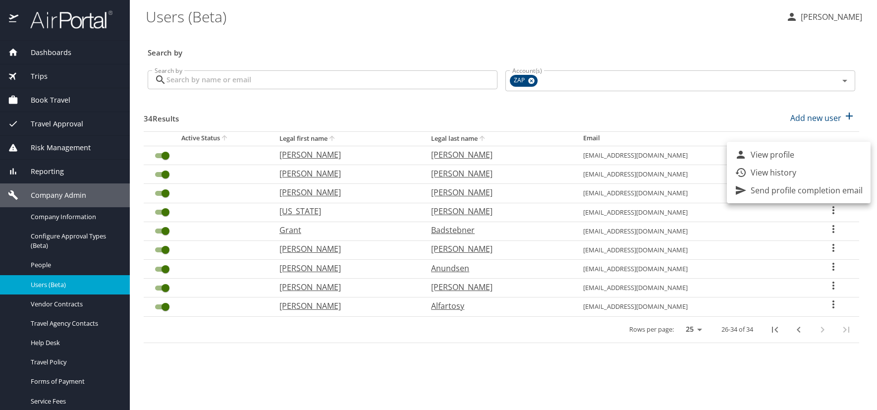
click at [773, 155] on p "View profile" at bounding box center [773, 155] width 44 height 12
select select "US"
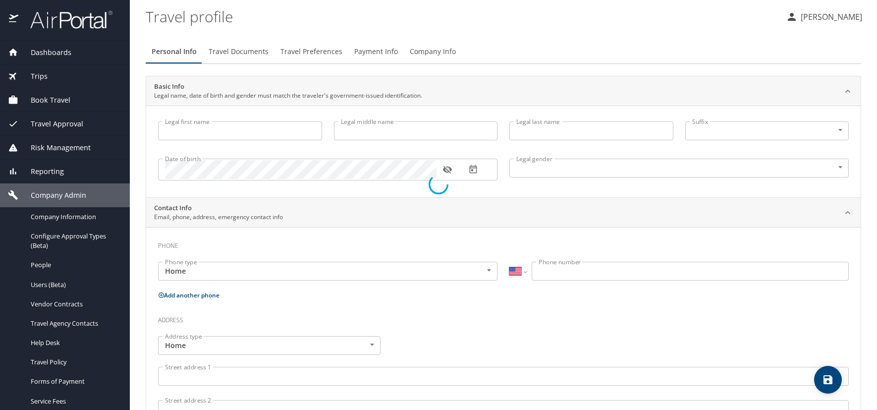
type input "[PERSON_NAME]"
type input "[DEMOGRAPHIC_DATA]"
select select "US"
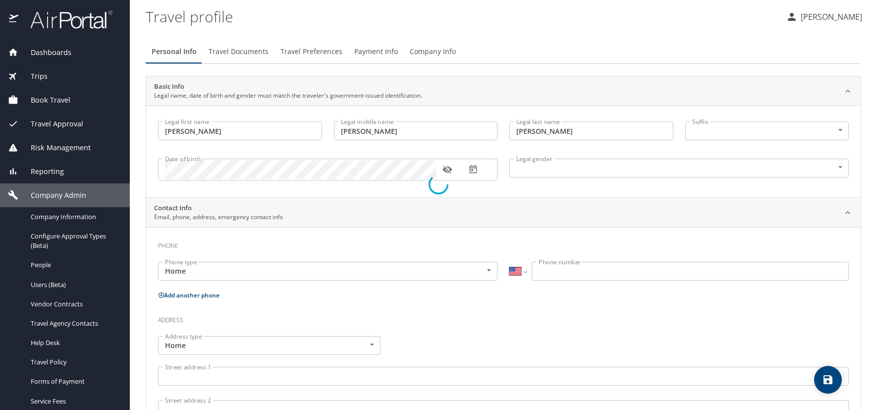
select select "US"
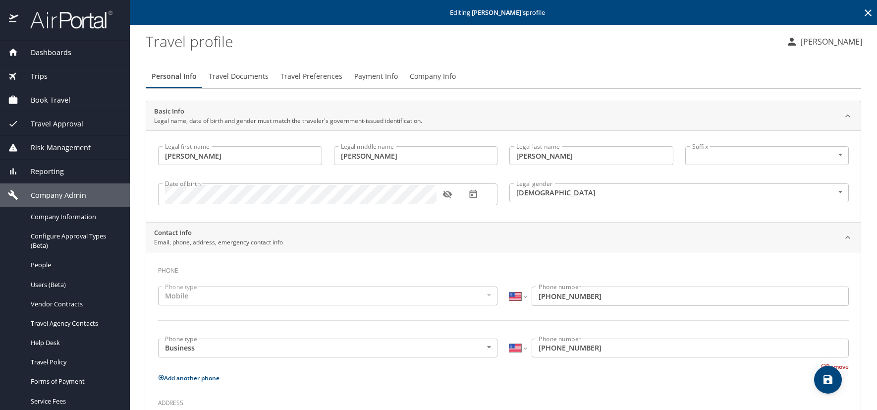
click at [321, 77] on span "Travel Preferences" at bounding box center [311, 76] width 62 height 12
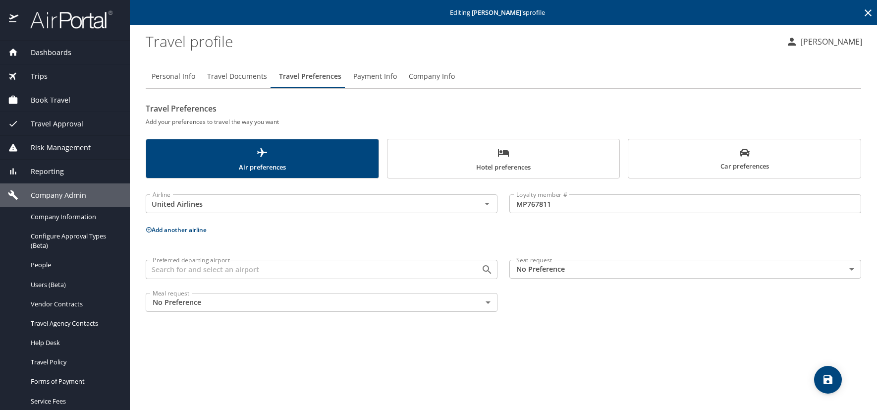
click at [867, 14] on icon at bounding box center [868, 12] width 7 height 7
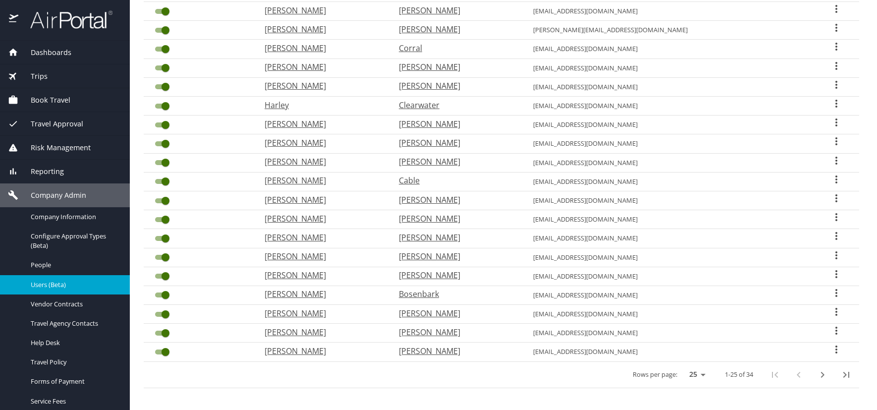
scroll to position [261, 0]
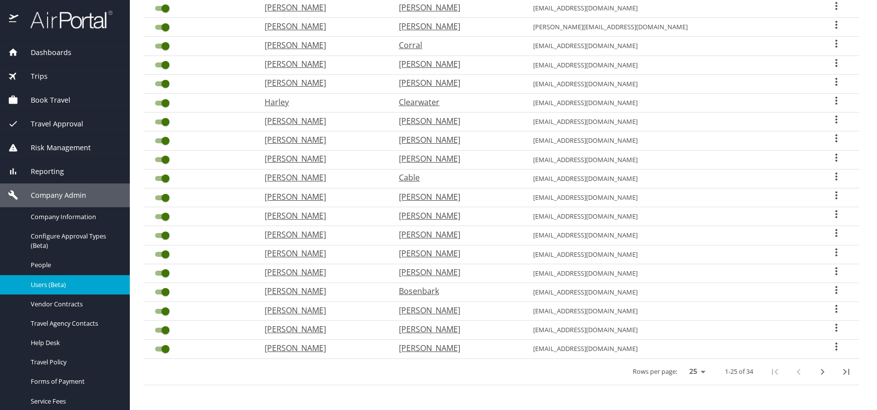
click at [821, 373] on icon "next page" at bounding box center [822, 372] width 3 height 6
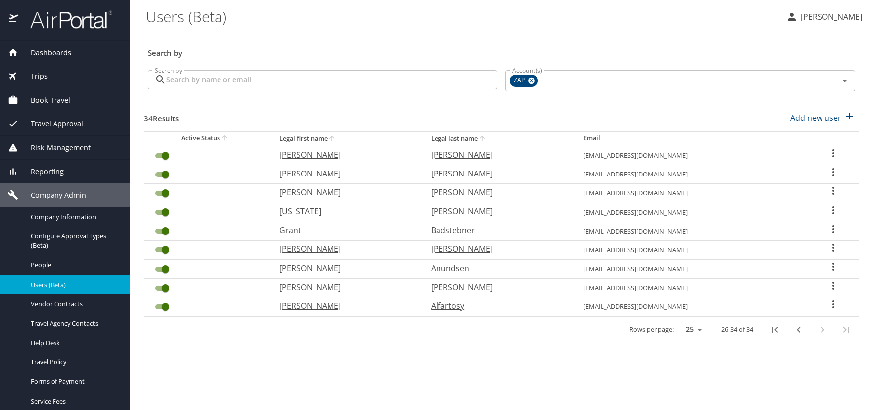
click at [799, 330] on icon "previous page" at bounding box center [799, 330] width 12 height 12
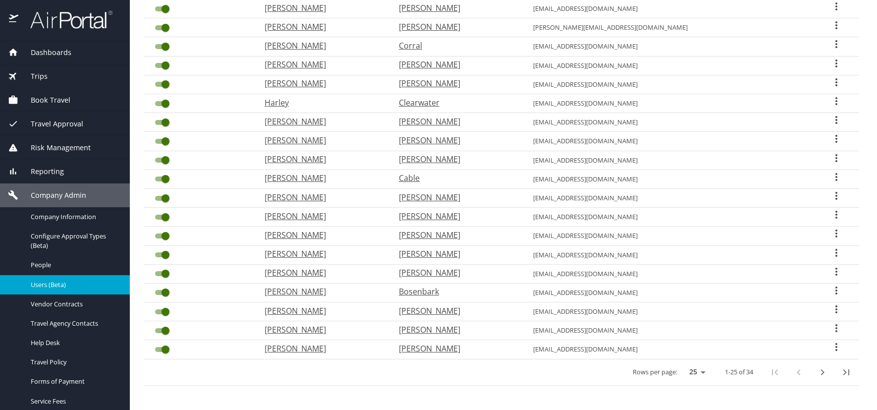
scroll to position [261, 0]
click at [835, 347] on icon "User Search Table" at bounding box center [836, 346] width 2 height 8
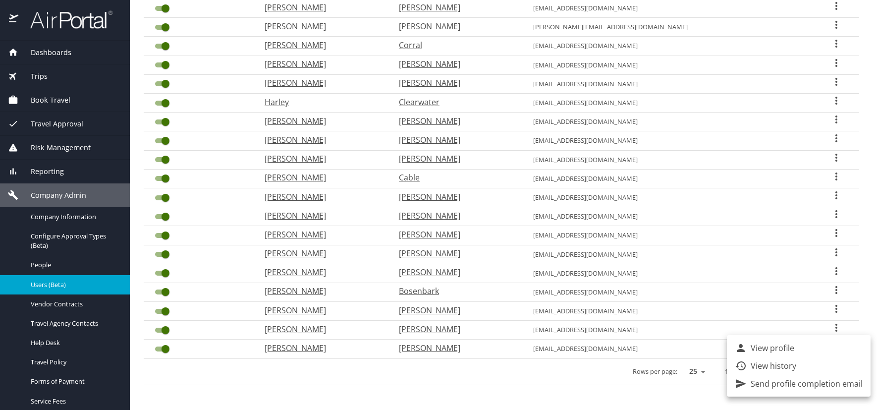
click at [790, 349] on p "View profile" at bounding box center [773, 348] width 44 height 12
select select "US"
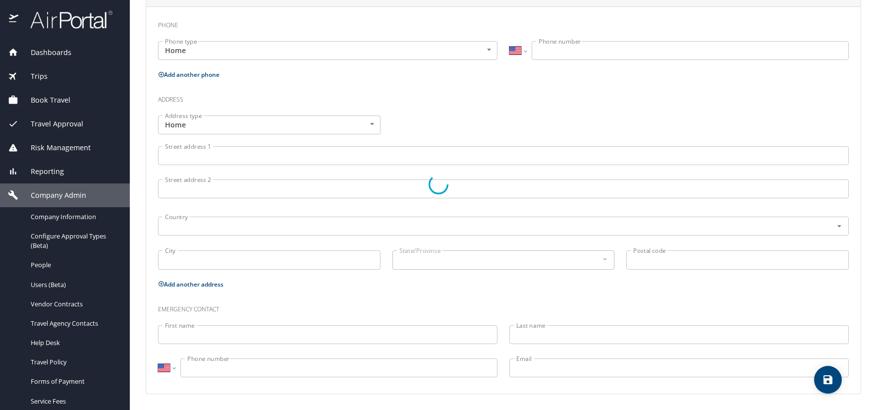
type input "[PERSON_NAME]"
type input "[DEMOGRAPHIC_DATA]"
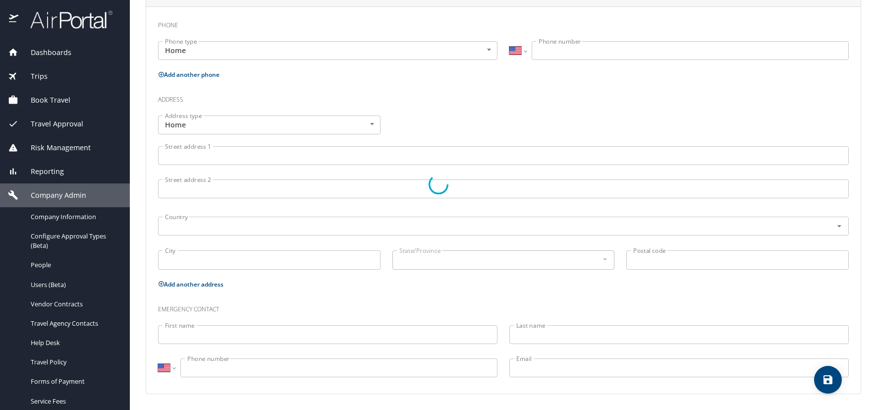
select select "US"
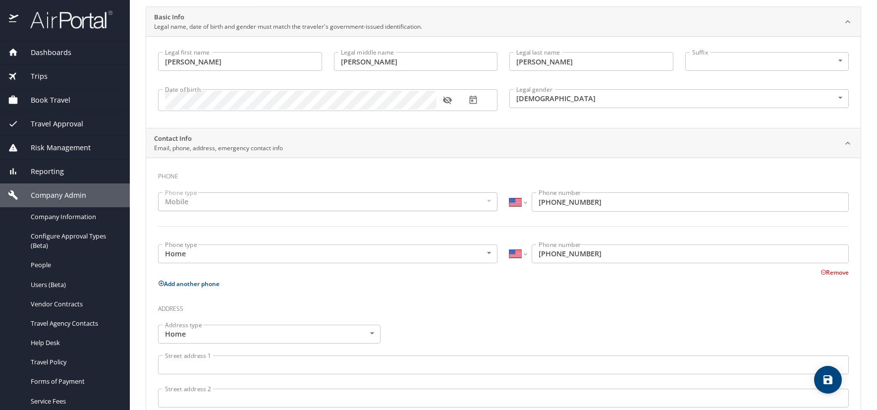
scroll to position [0, 0]
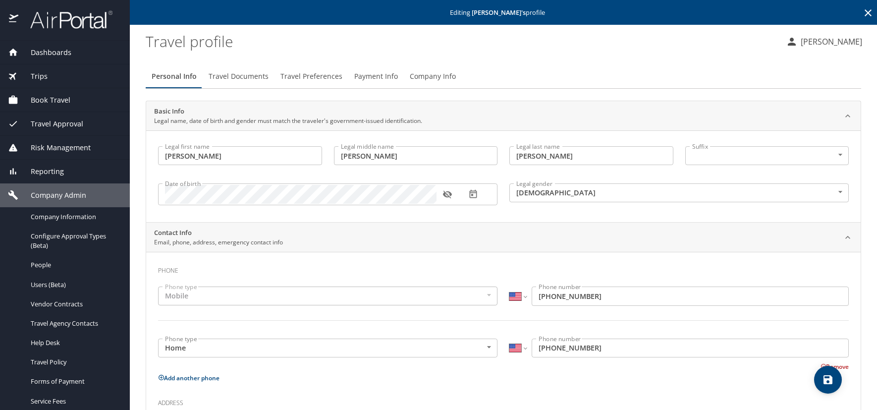
click at [320, 77] on span "Travel Preferences" at bounding box center [311, 76] width 62 height 12
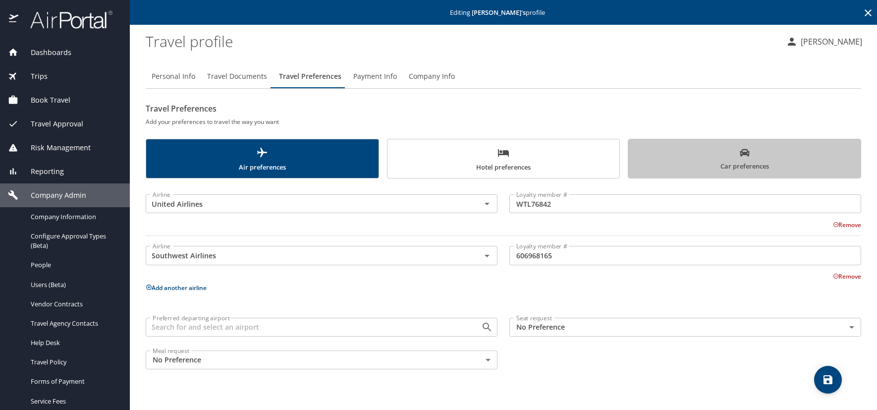
click at [686, 155] on span "Car preferences" at bounding box center [744, 160] width 220 height 24
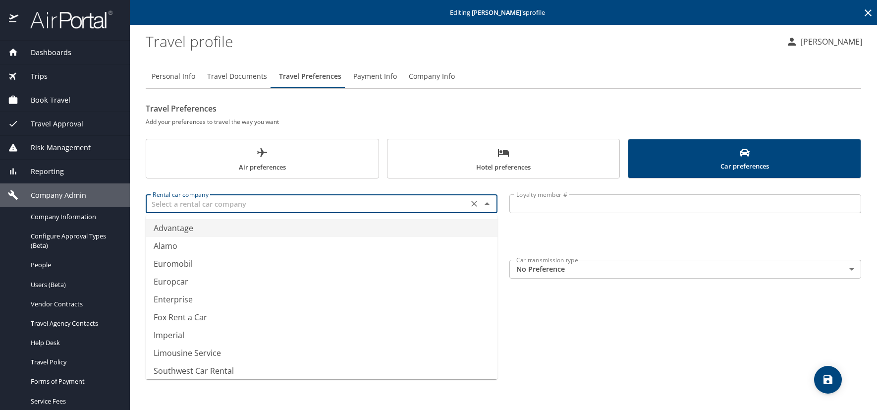
drag, startPoint x: 211, startPoint y: 205, endPoint x: 237, endPoint y: 214, distance: 27.9
click at [211, 205] on input "text" at bounding box center [307, 203] width 317 height 13
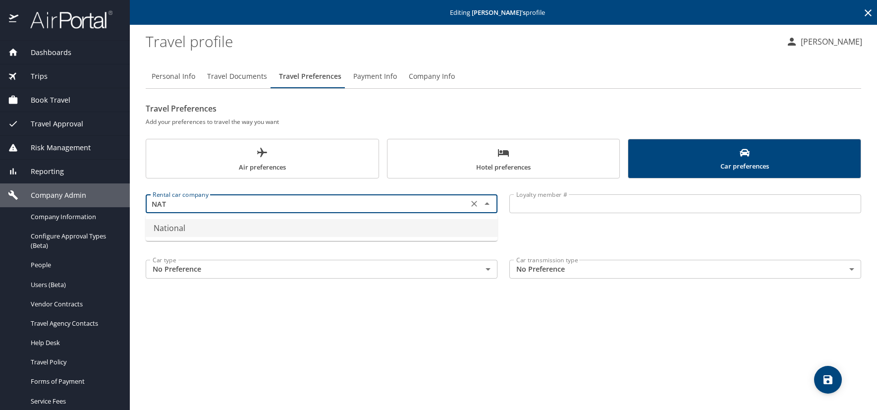
click at [186, 227] on li "National" at bounding box center [322, 228] width 352 height 18
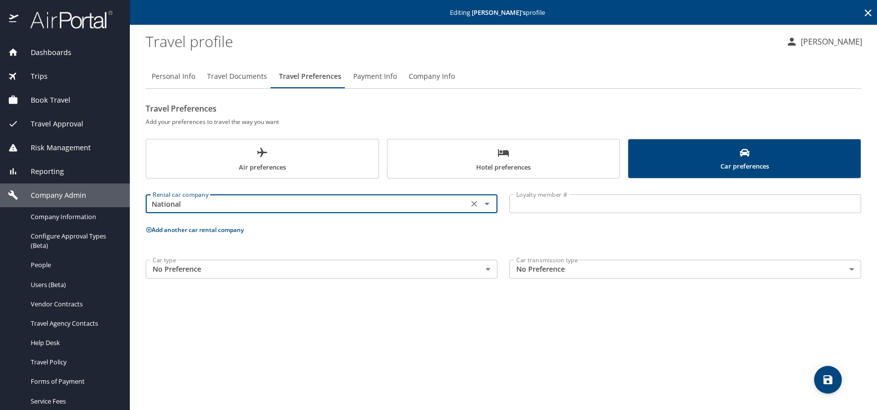
type input "National"
click at [518, 206] on input "Loyalty member #" at bounding box center [685, 203] width 352 height 19
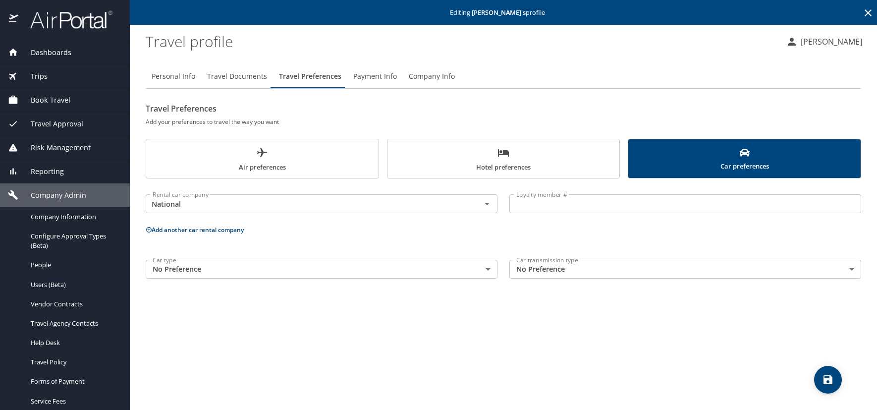
click at [536, 206] on input "Loyalty member #" at bounding box center [685, 203] width 352 height 19
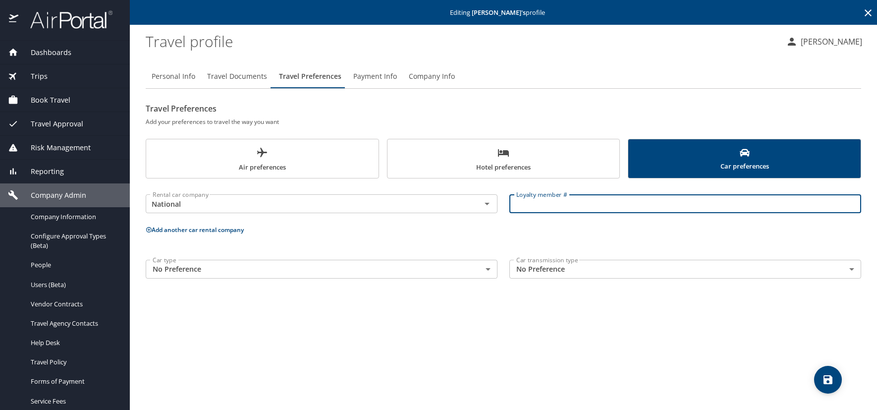
paste input "344728"
type input "344728"
click at [148, 230] on icon at bounding box center [148, 229] width 5 height 5
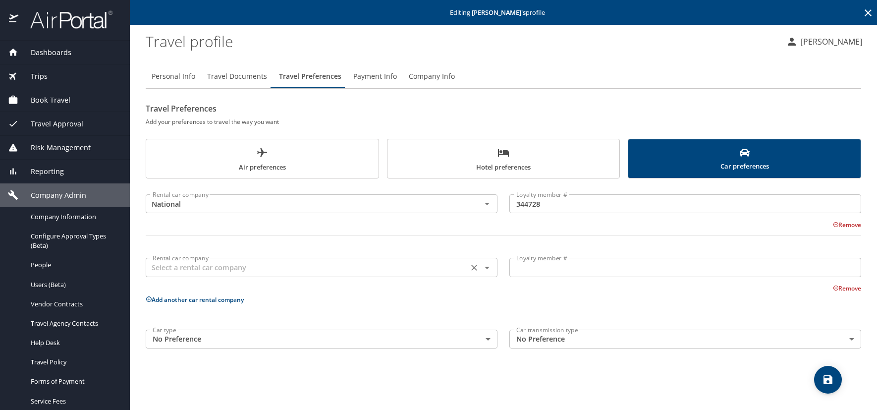
click at [178, 271] on input "text" at bounding box center [307, 267] width 317 height 13
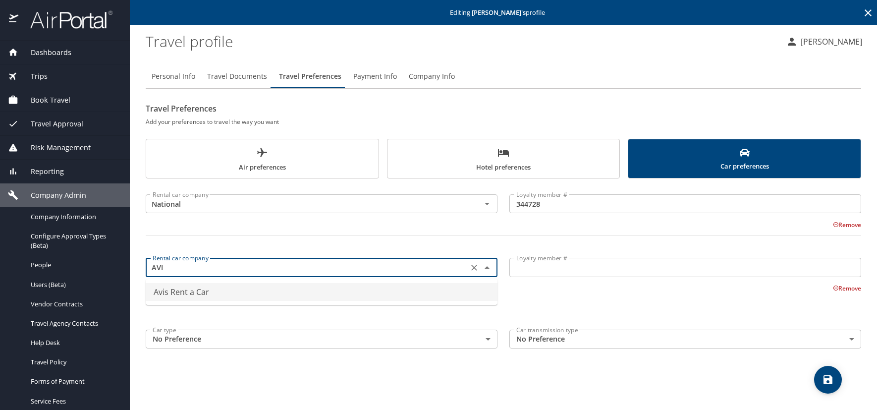
click at [195, 290] on li "Avis Rent a Car" at bounding box center [322, 292] width 352 height 18
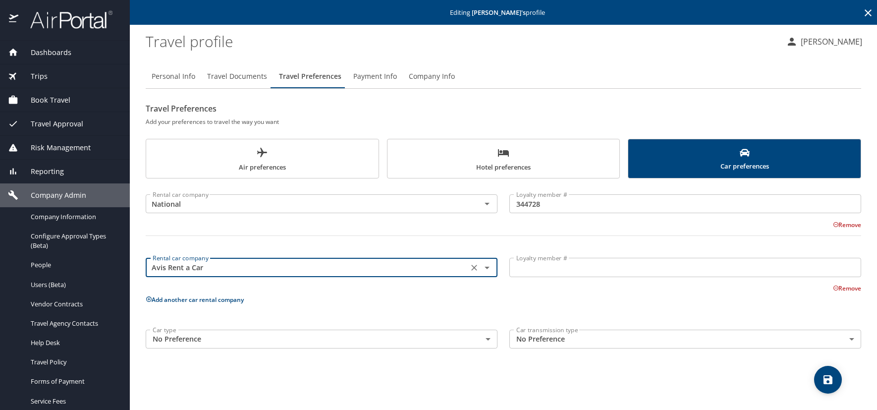
type input "Avis Rent a Car"
click at [540, 268] on input "Loyalty member #" at bounding box center [685, 267] width 352 height 19
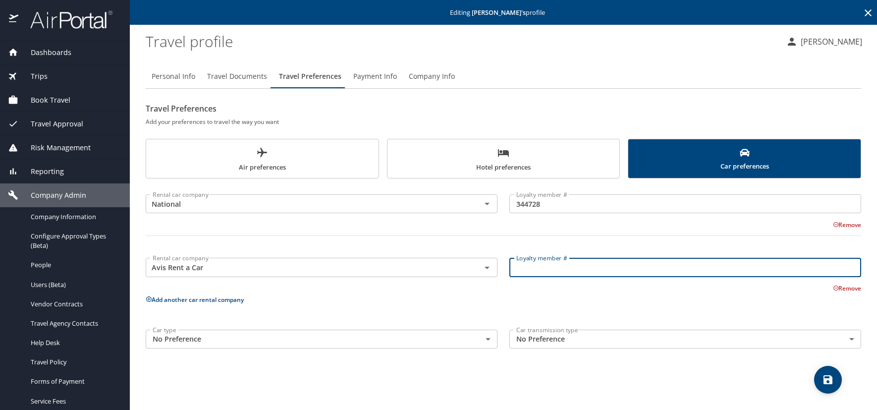
click at [547, 272] on input "Loyalty member #" at bounding box center [685, 267] width 352 height 19
paste input "2YQ77B"
type input "2YQ77B"
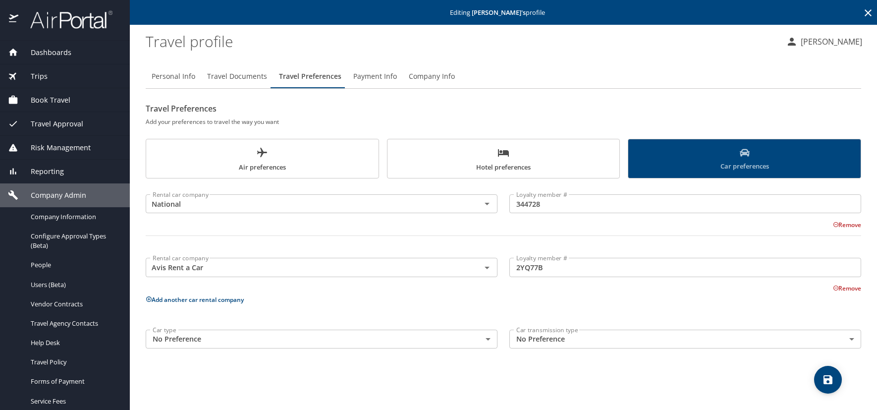
click at [704, 160] on span "Car preferences" at bounding box center [744, 160] width 220 height 24
click at [500, 168] on span "Hotel preferences" at bounding box center [503, 160] width 220 height 26
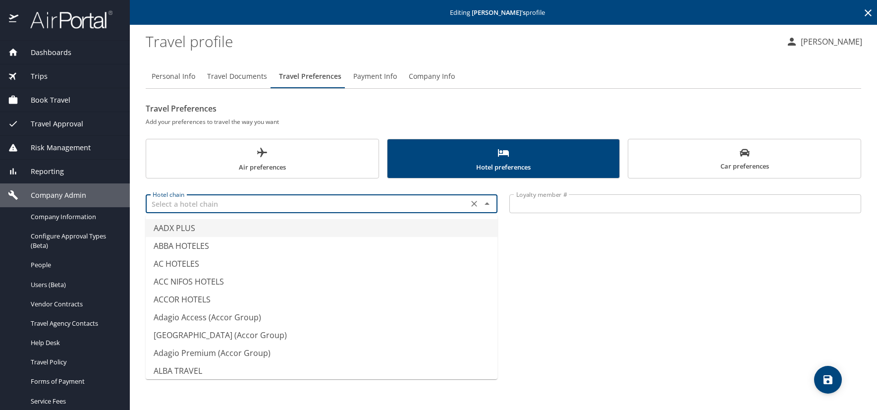
click at [184, 209] on input "text" at bounding box center [307, 203] width 317 height 13
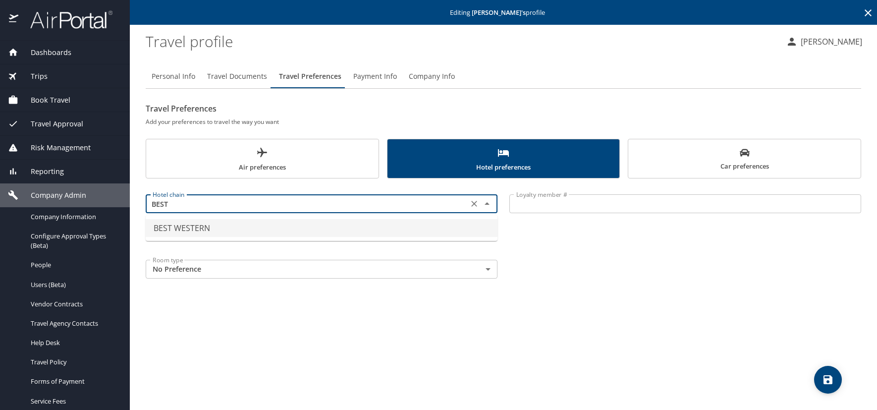
click at [192, 223] on li "BEST WESTERN" at bounding box center [322, 228] width 352 height 18
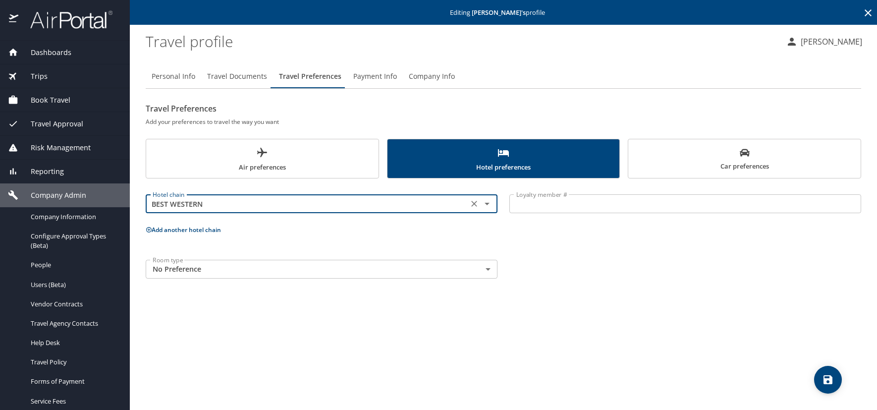
type input "BEST WESTERN"
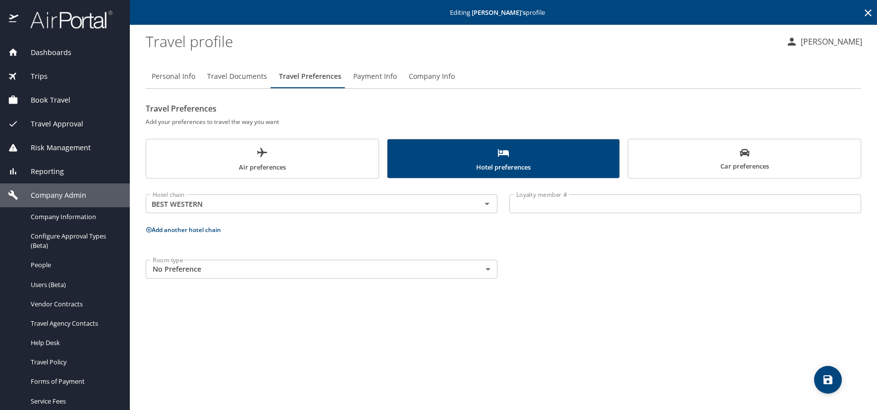
click at [526, 203] on input "Loyalty member #" at bounding box center [685, 203] width 352 height 19
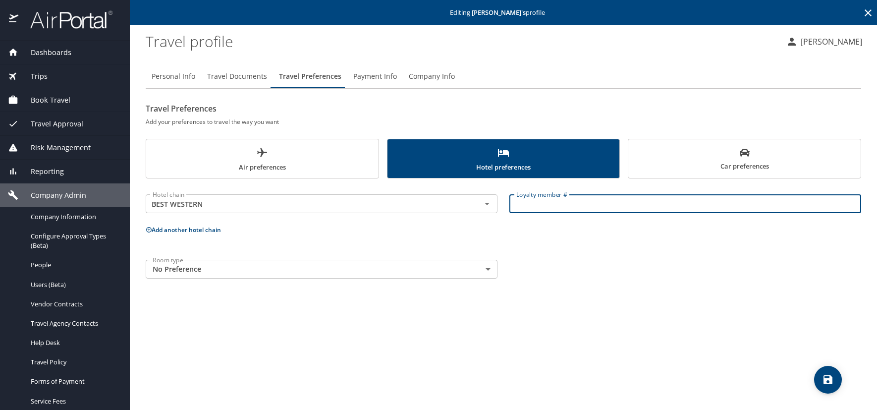
paste input "[CREDIT_CARD_NUMBER]"
type input "[CREDIT_CARD_NUMBER]"
click at [150, 227] on icon at bounding box center [149, 229] width 6 height 6
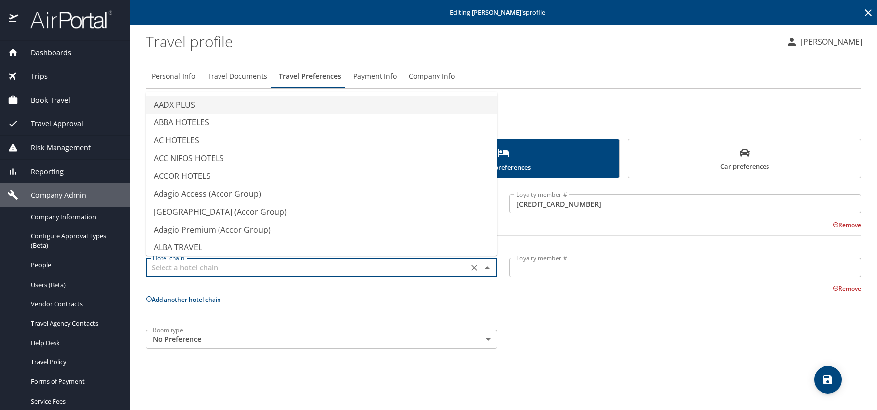
click at [170, 264] on input "text" at bounding box center [307, 267] width 317 height 13
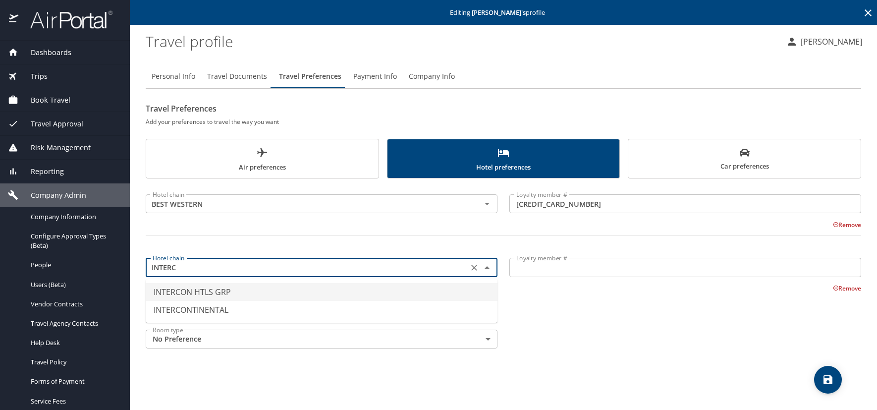
click at [192, 297] on li "INTERCON HTLS GRP" at bounding box center [322, 292] width 352 height 18
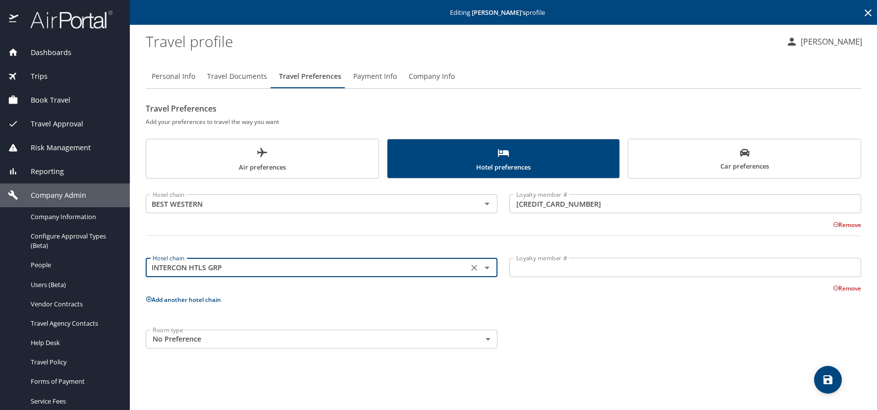
type input "INTERCON HTLS GRP"
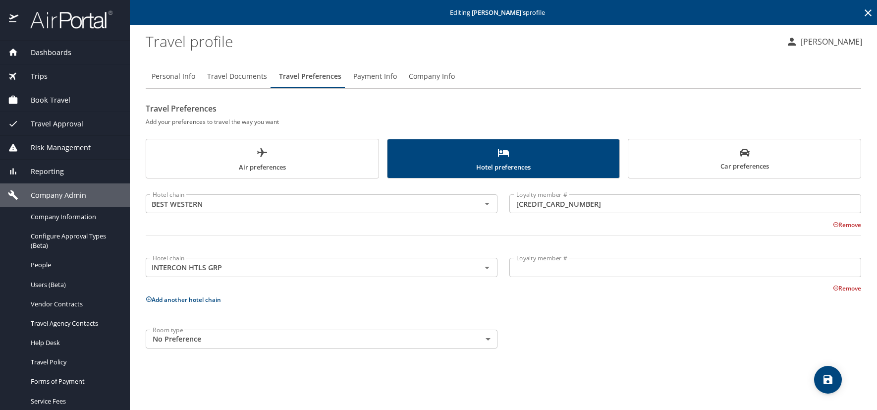
click at [530, 271] on input "Loyalty member #" at bounding box center [685, 267] width 352 height 19
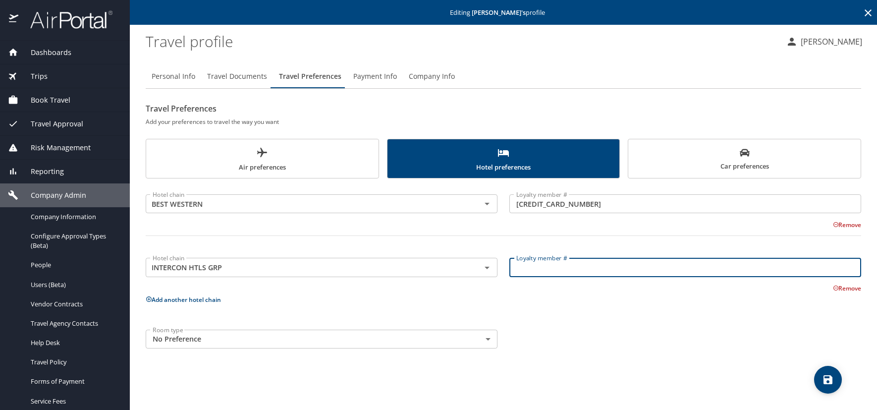
paste input "169872326"
type input "169872326"
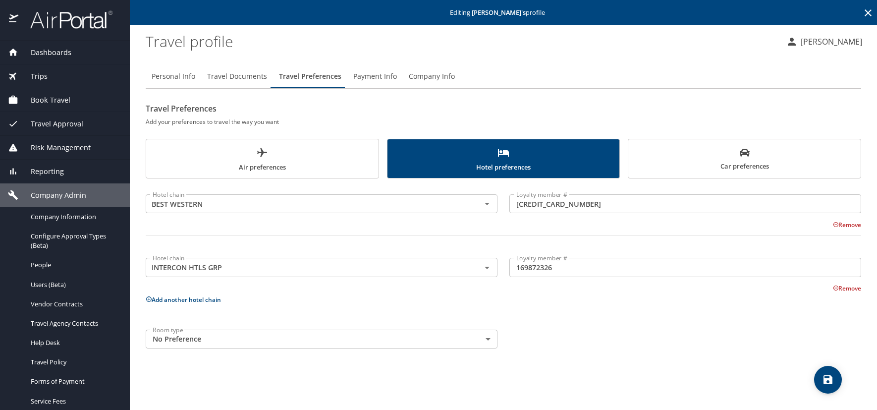
click at [150, 298] on icon at bounding box center [149, 299] width 6 height 6
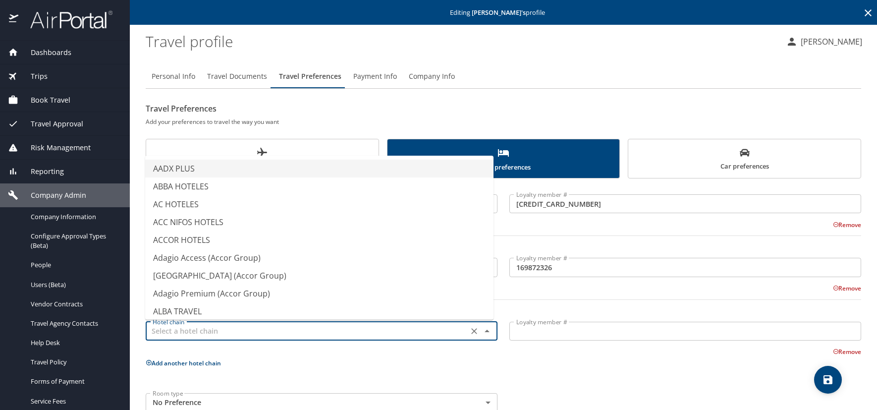
click at [172, 330] on input "text" at bounding box center [307, 331] width 317 height 13
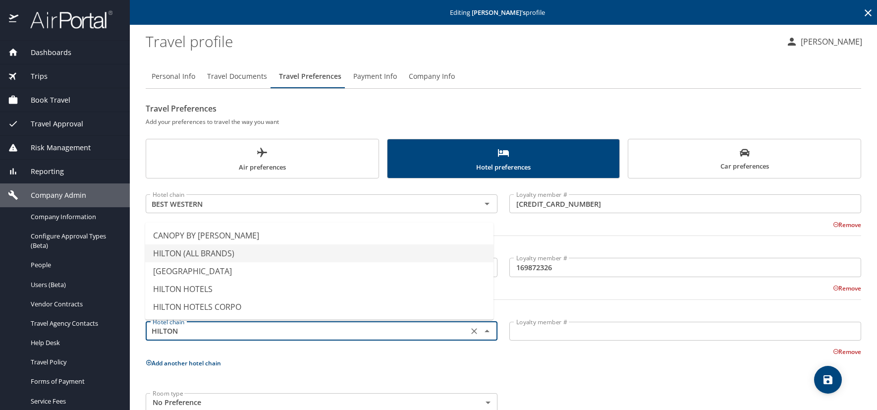
click at [225, 254] on li "HILTON (ALL BRANDS)" at bounding box center [319, 253] width 348 height 18
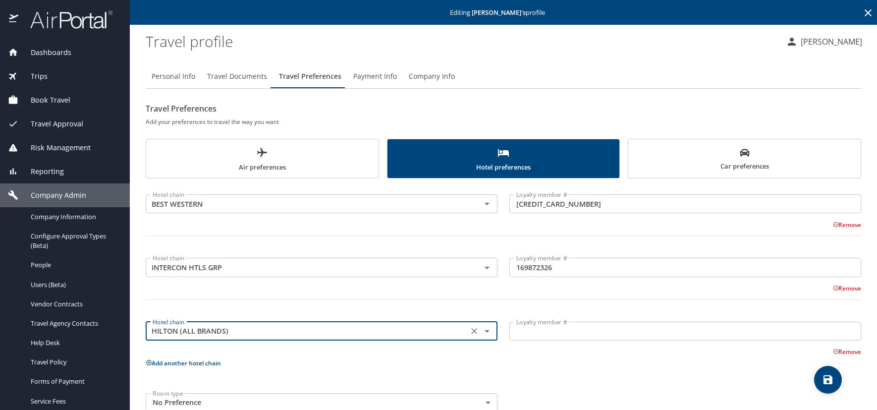
type input "HILTON (ALL BRANDS)"
click at [528, 335] on input "Loyalty member #" at bounding box center [685, 331] width 352 height 19
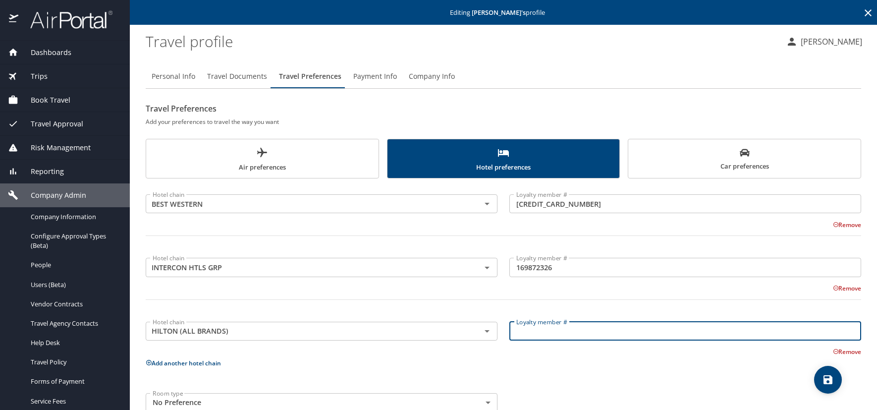
click at [562, 335] on input "Loyalty member #" at bounding box center [685, 331] width 352 height 19
paste input "2034308540"
type input "2034308540"
click at [662, 159] on span "Car preferences" at bounding box center [744, 160] width 220 height 24
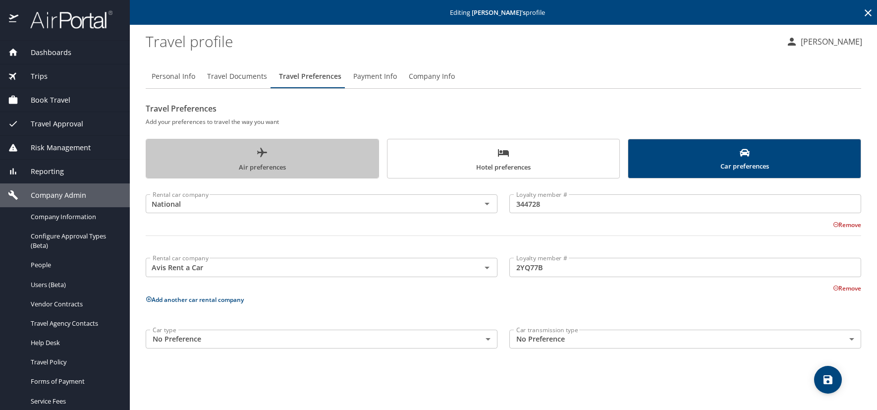
click at [329, 155] on span "Air preferences" at bounding box center [262, 160] width 220 height 26
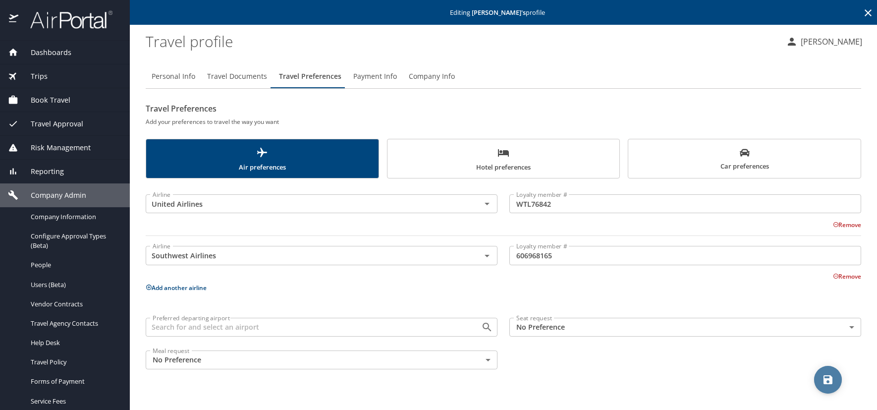
click at [829, 377] on icon "save" at bounding box center [828, 380] width 12 height 12
click at [867, 13] on icon at bounding box center [868, 13] width 12 height 12
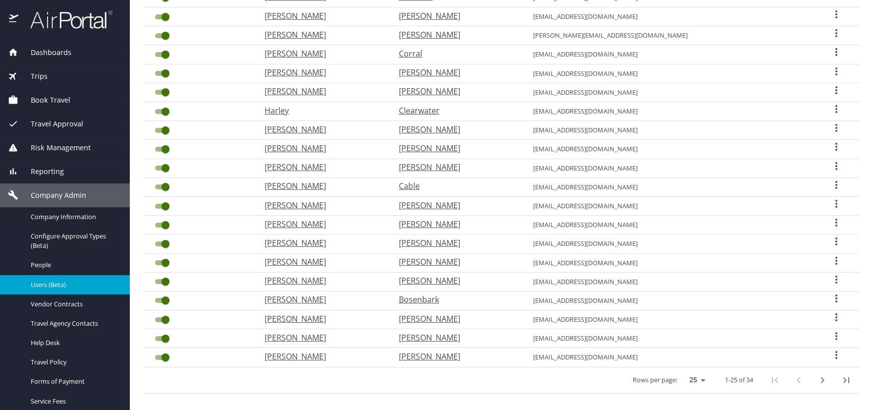
scroll to position [261, 0]
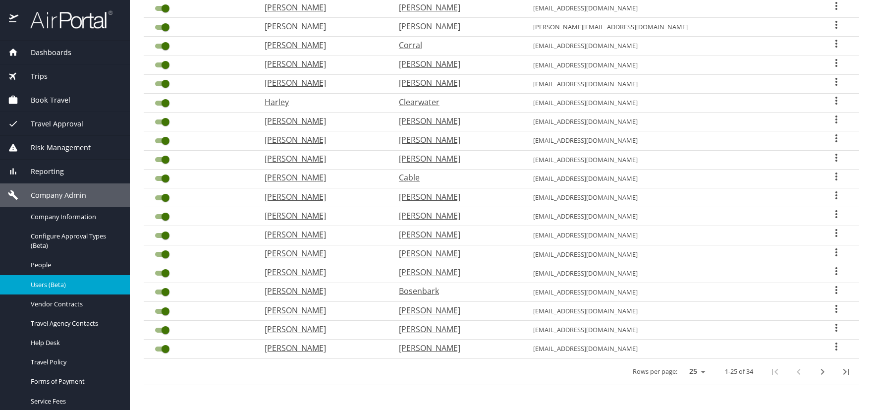
click at [830, 328] on icon "User Search Table" at bounding box center [836, 328] width 12 height 12
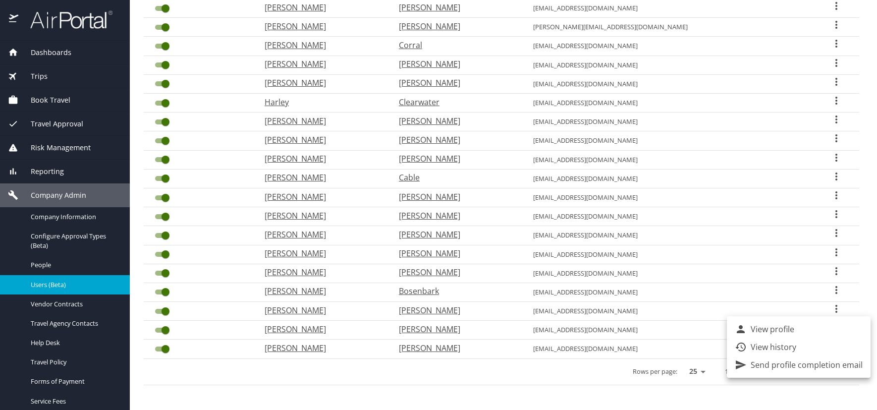
click at [768, 330] on p "View profile" at bounding box center [773, 329] width 44 height 12
select select "US"
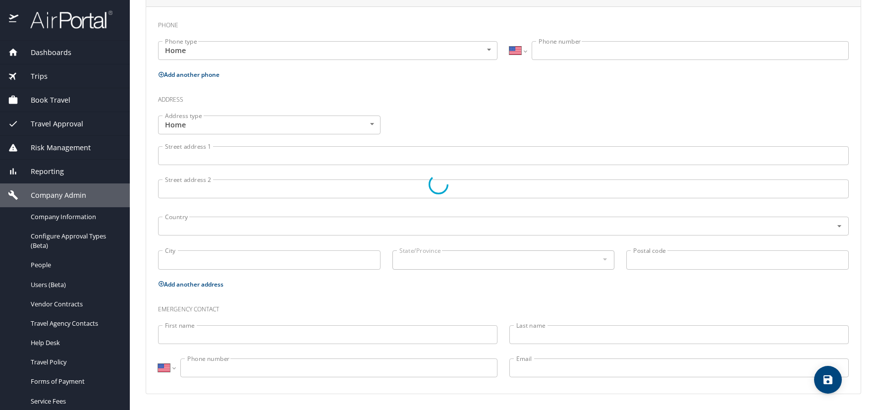
type input "[PERSON_NAME]"
type input "[DEMOGRAPHIC_DATA]"
select select "US"
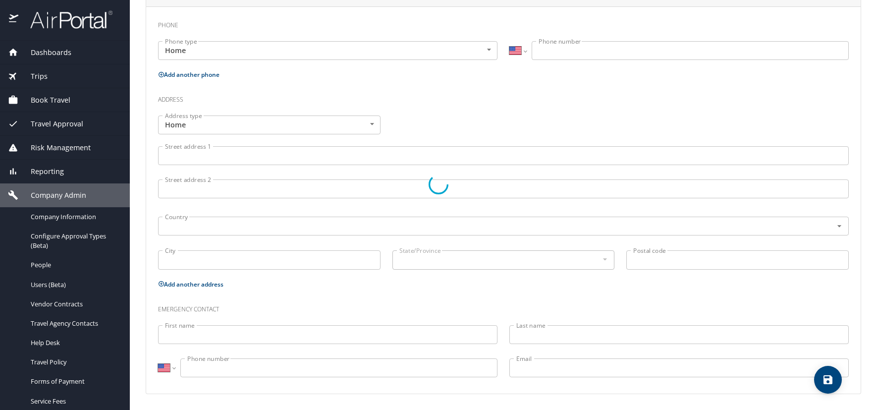
select select "US"
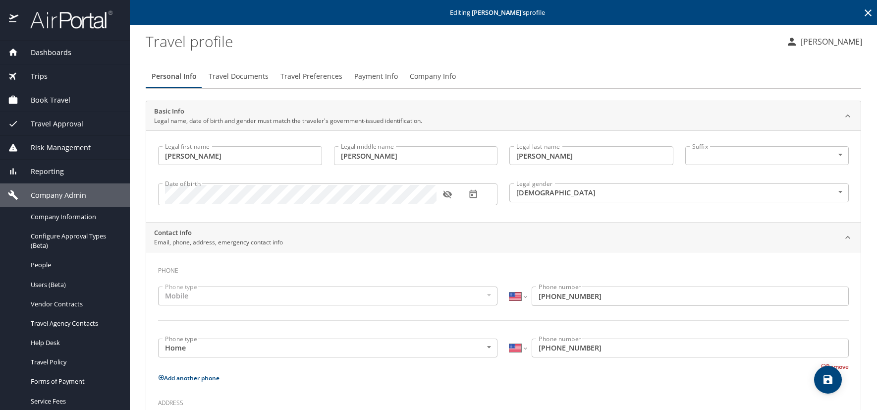
click at [314, 72] on span "Travel Preferences" at bounding box center [311, 76] width 62 height 12
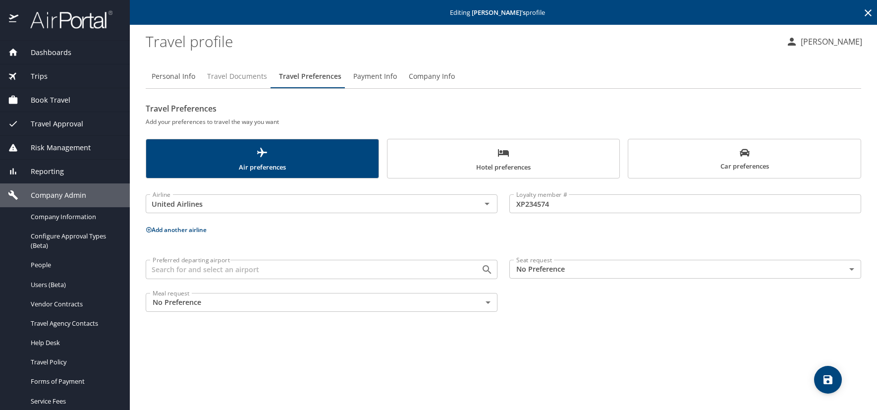
click at [238, 78] on span "Travel Documents" at bounding box center [237, 76] width 60 height 12
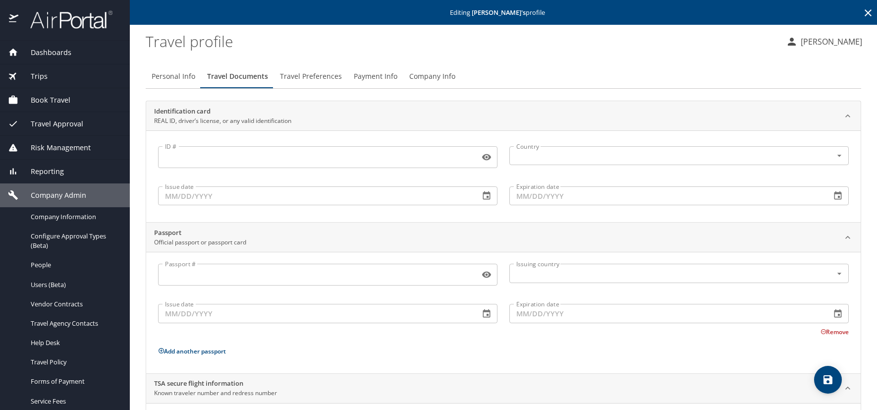
scroll to position [68, 0]
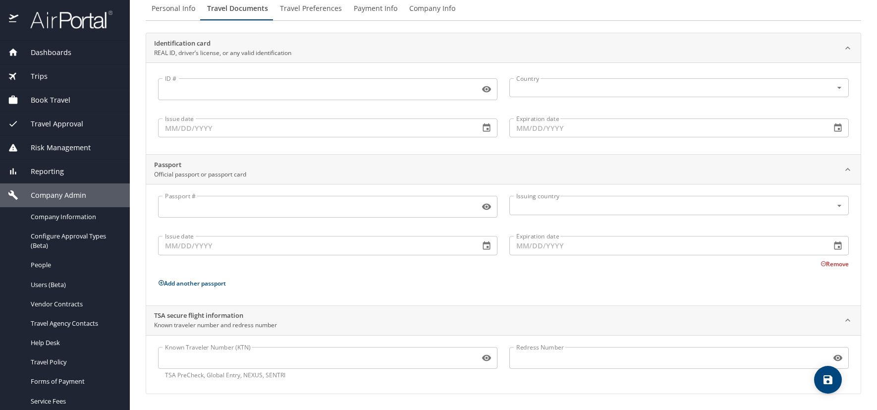
click at [183, 357] on input "Known Traveler Number (KTN)" at bounding box center [317, 357] width 318 height 19
click at [187, 356] on input "Known Traveler Number (KTN)" at bounding box center [317, 357] width 318 height 19
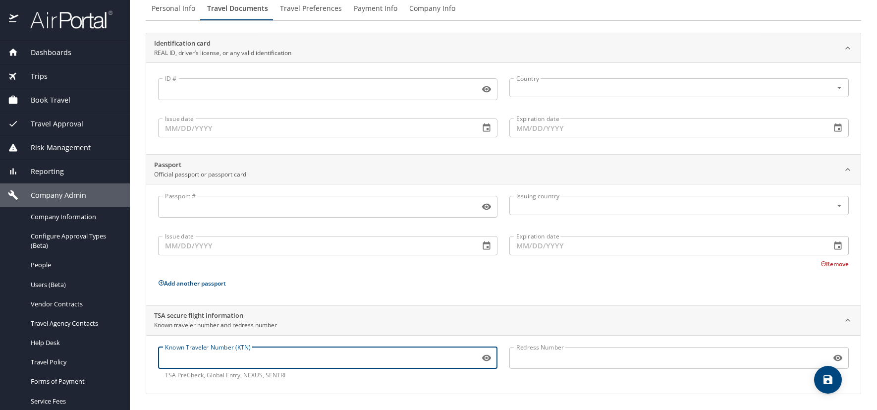
paste input "XP234574"
type input "XP234574"
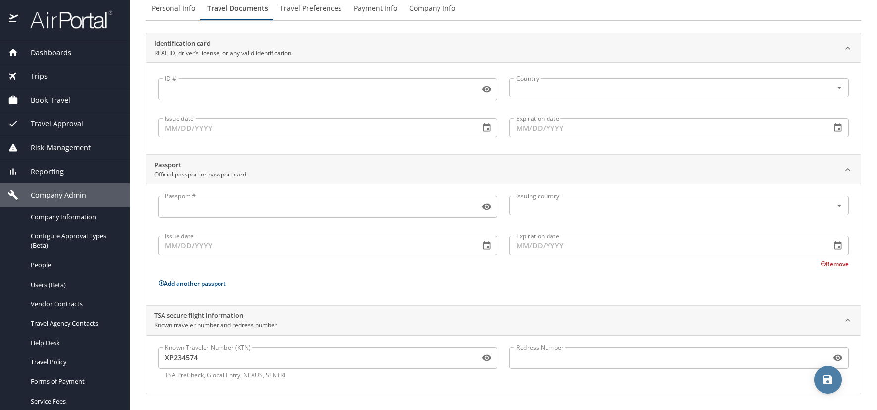
click at [821, 381] on span "save" at bounding box center [828, 380] width 28 height 12
click at [318, 10] on span "Travel Preferences" at bounding box center [311, 8] width 62 height 12
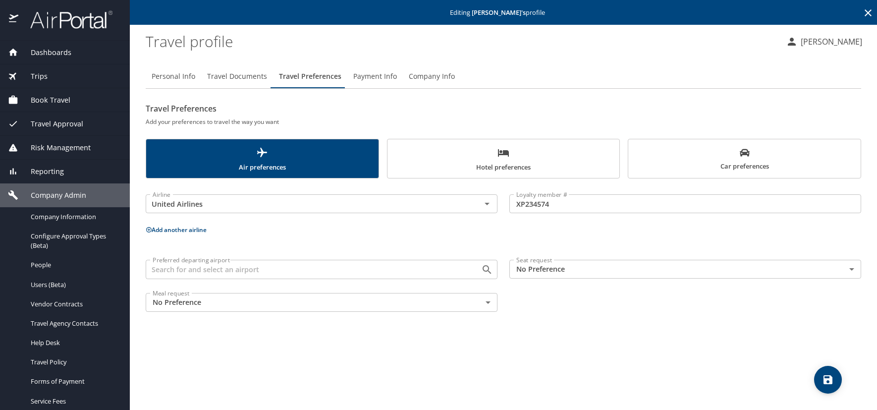
scroll to position [0, 0]
click at [867, 14] on icon at bounding box center [868, 12] width 7 height 7
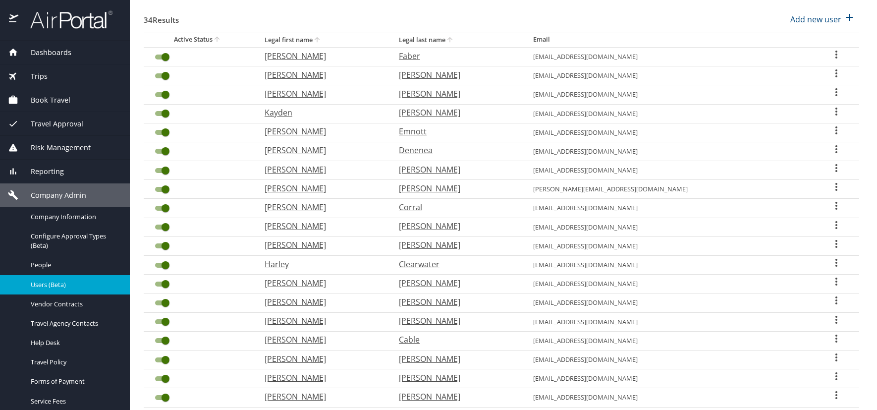
scroll to position [261, 0]
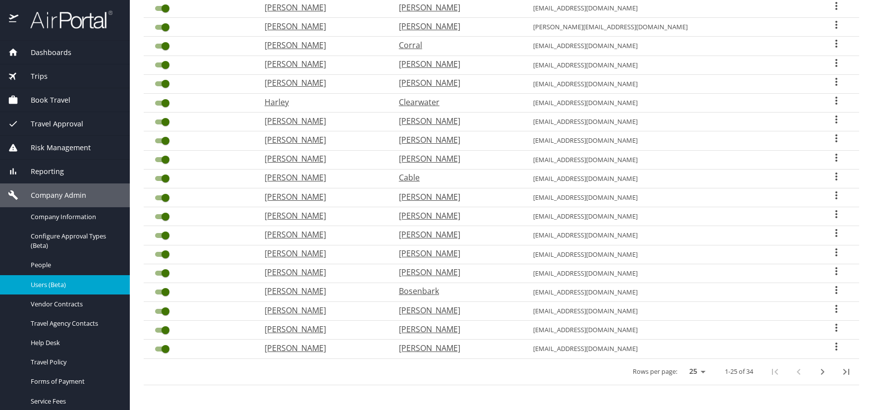
click at [817, 371] on icon "next page" at bounding box center [823, 372] width 12 height 12
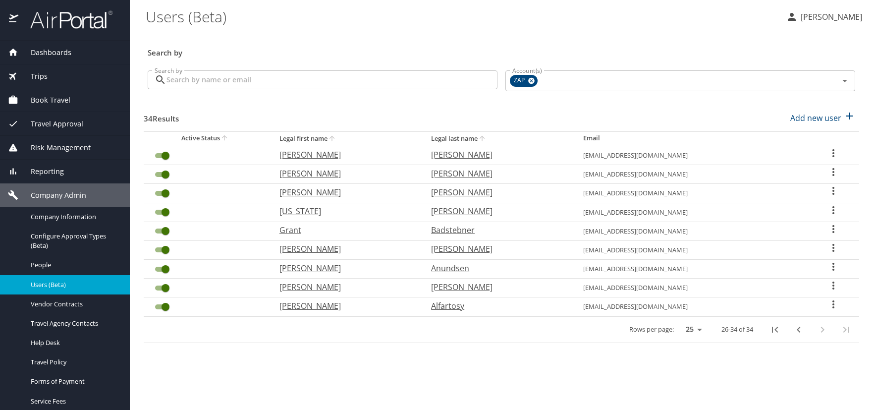
scroll to position [0, 0]
click at [832, 266] on icon "User Search Table" at bounding box center [833, 267] width 2 height 8
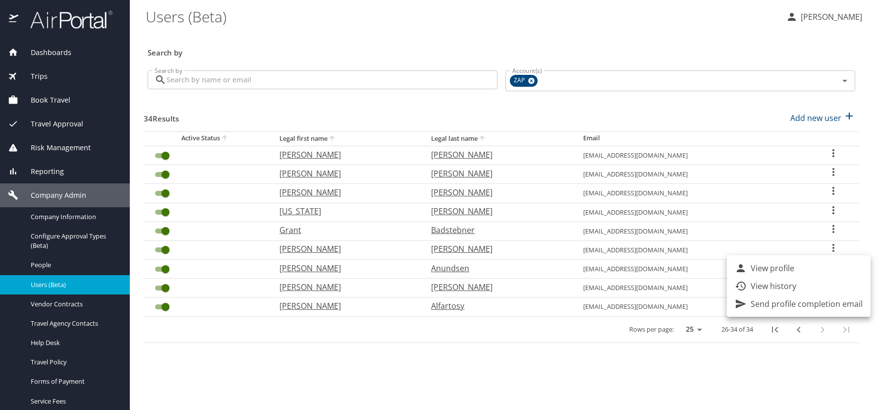
click at [771, 268] on p "View profile" at bounding box center [773, 268] width 44 height 12
select select "US"
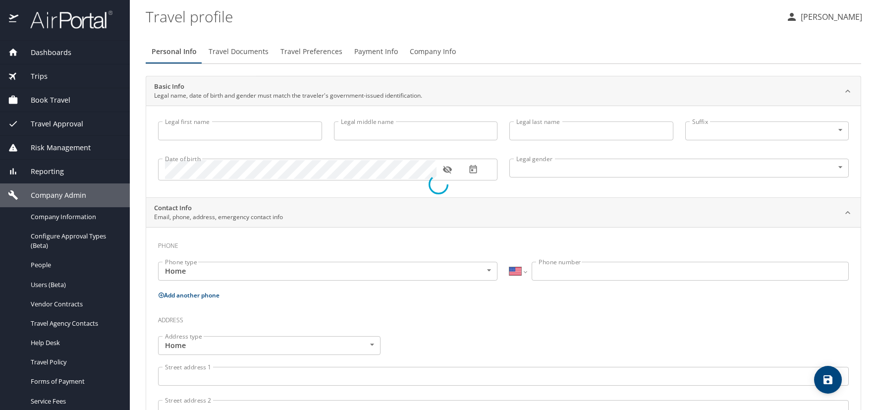
type input "[PERSON_NAME]"
type input "Anundsen"
type input "[DEMOGRAPHIC_DATA]"
select select "US"
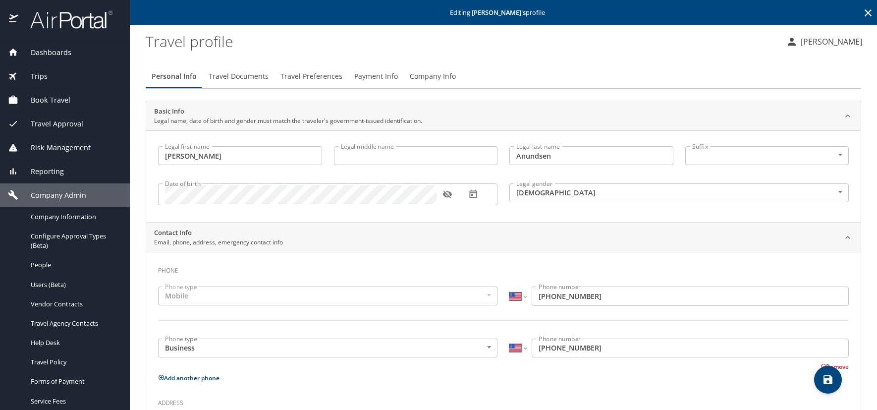
click at [245, 75] on span "Travel Documents" at bounding box center [239, 76] width 60 height 12
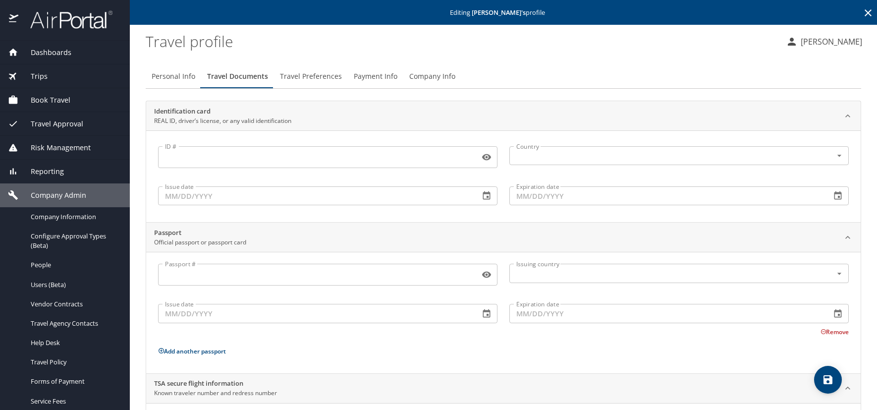
click at [862, 9] on icon at bounding box center [868, 13] width 12 height 12
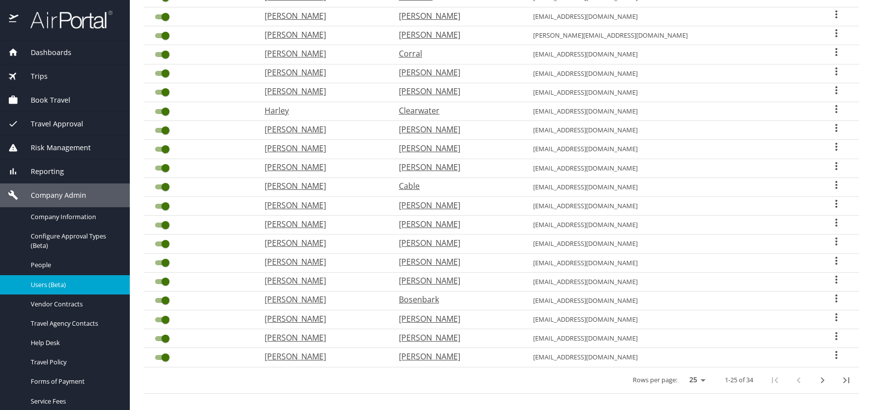
scroll to position [261, 0]
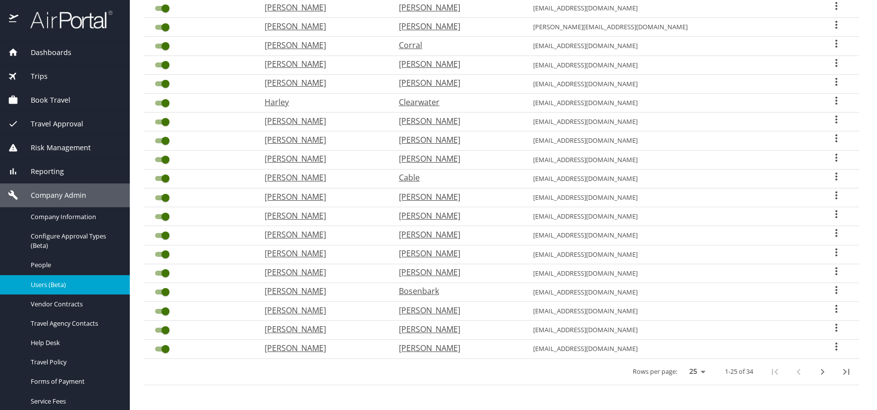
click at [830, 345] on icon "User Search Table" at bounding box center [836, 346] width 12 height 12
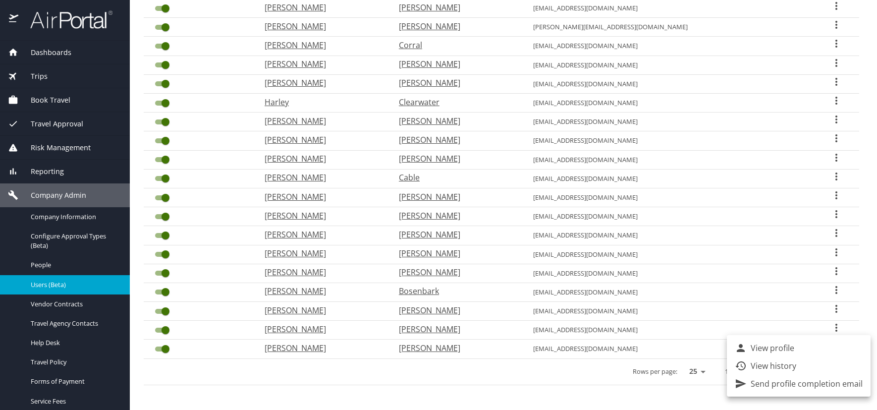
click at [771, 349] on p "View profile" at bounding box center [773, 348] width 44 height 12
select select "US"
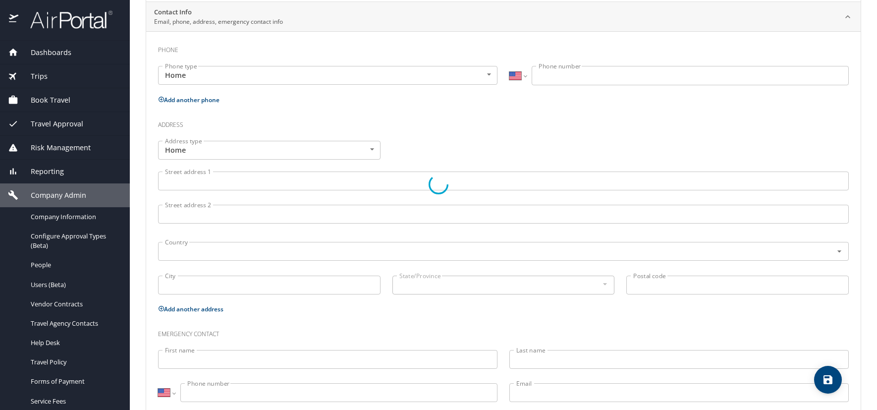
type input "[PERSON_NAME]"
type input "[DEMOGRAPHIC_DATA]"
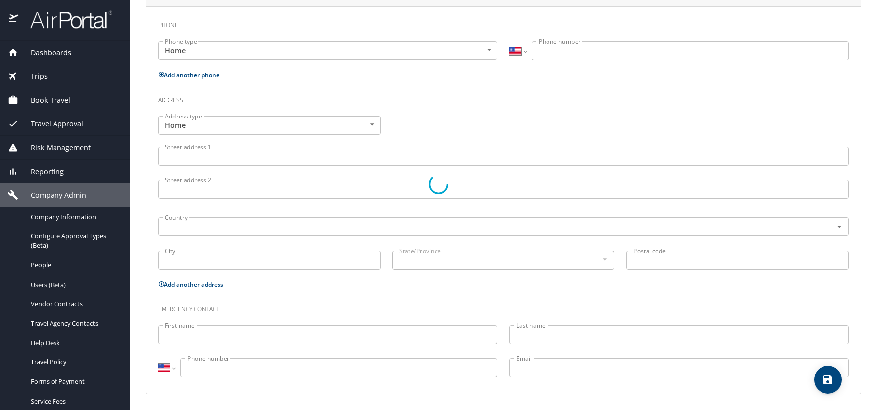
select select "US"
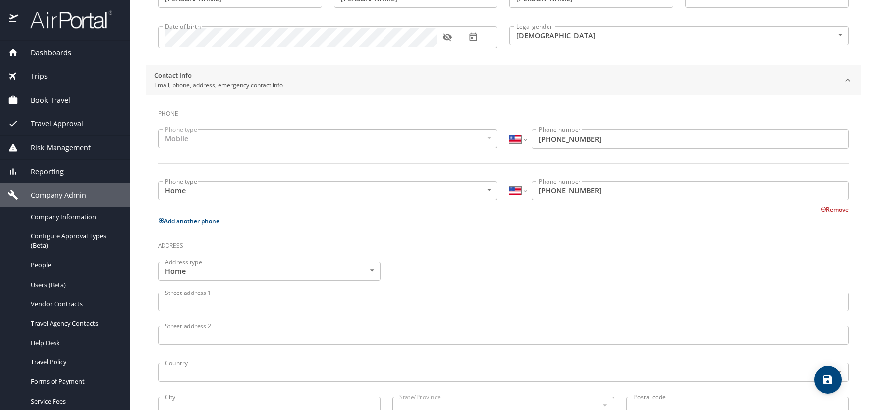
scroll to position [48, 0]
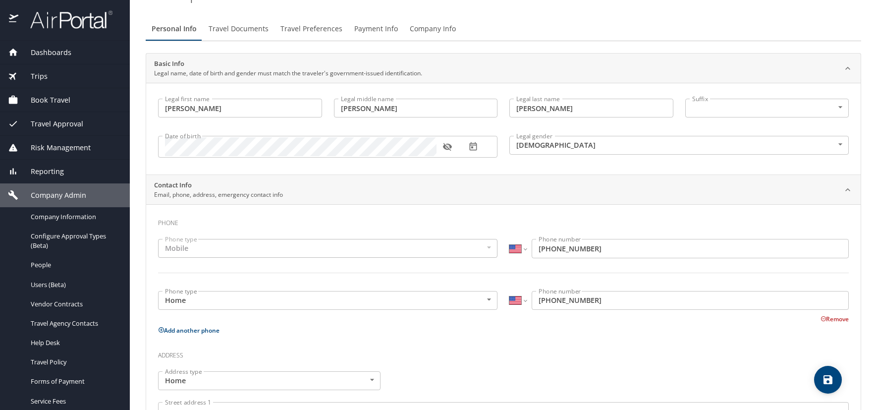
click at [314, 25] on span "Travel Preferences" at bounding box center [311, 29] width 62 height 12
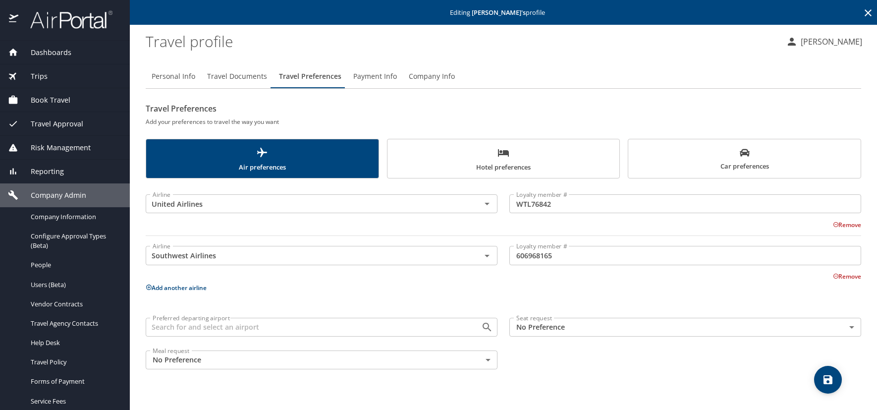
scroll to position [0, 0]
click at [729, 160] on span "Car preferences" at bounding box center [744, 160] width 220 height 24
